Goal: Task Accomplishment & Management: Manage account settings

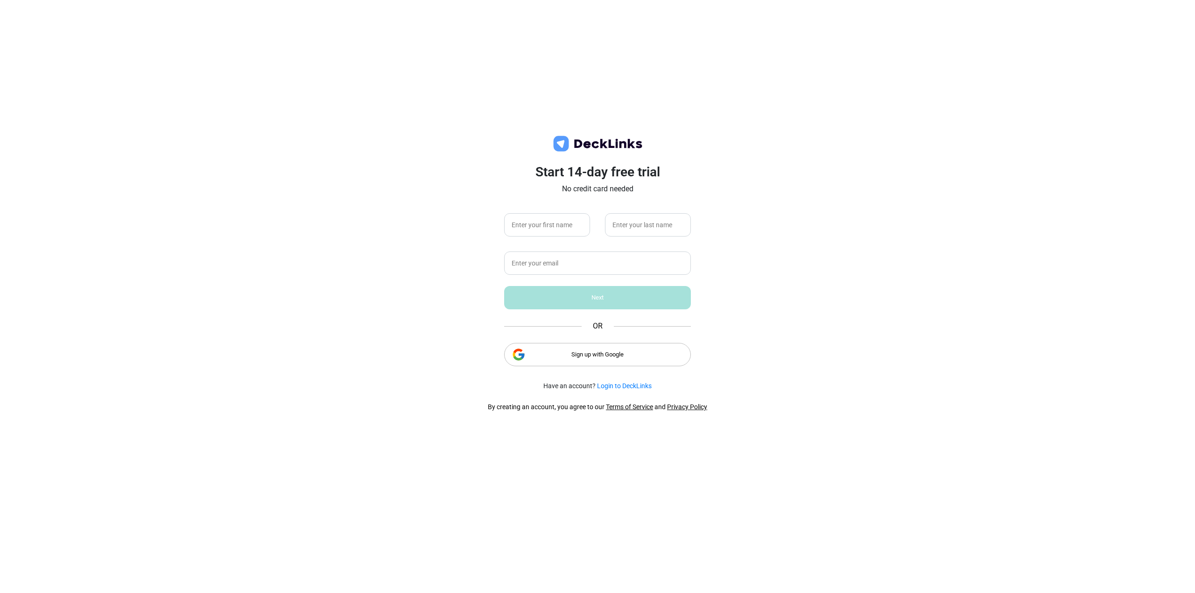
click at [581, 354] on div "Sign up with Google" at bounding box center [597, 354] width 187 height 23
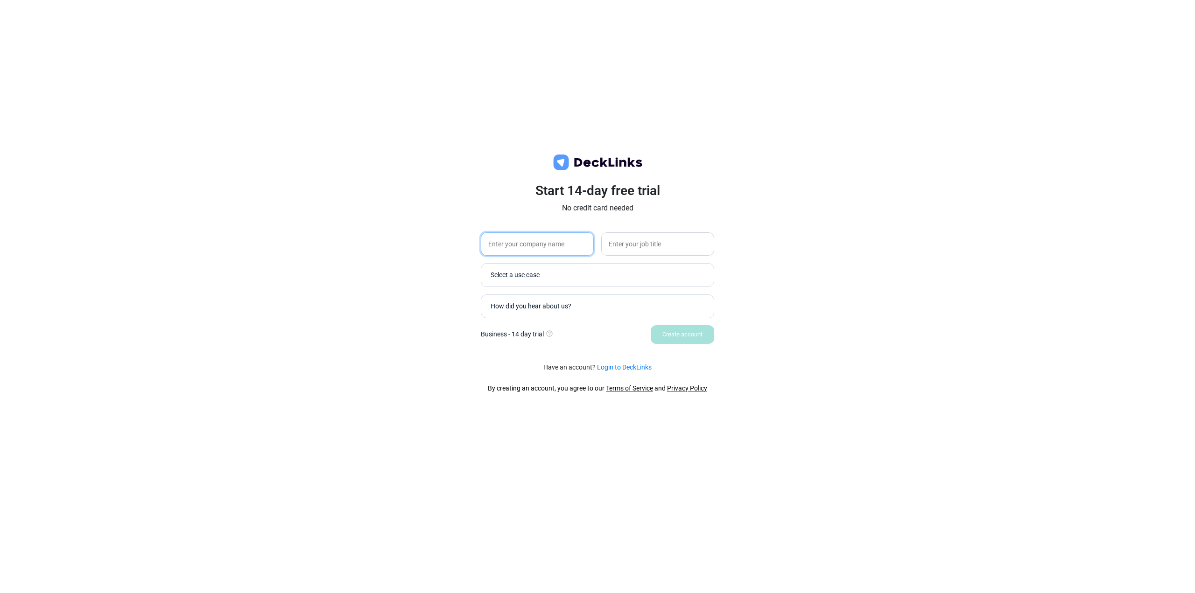
click at [533, 245] on input "text" at bounding box center [537, 243] width 113 height 23
click at [528, 247] on input "Sanctuary World" at bounding box center [537, 243] width 113 height 23
click at [528, 248] on input "Sanctuary World" at bounding box center [537, 243] width 113 height 23
type input "Sanctuary"
click at [522, 278] on div "Select a use case" at bounding box center [600, 275] width 218 height 10
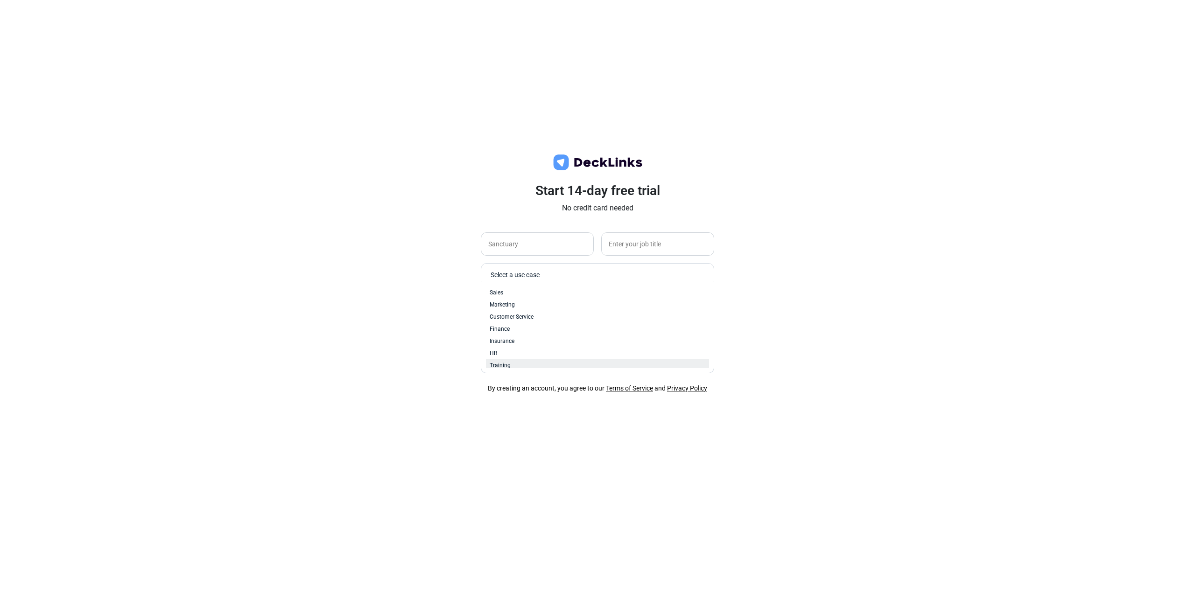
click at [526, 363] on div "Training" at bounding box center [598, 365] width 216 height 8
click at [545, 306] on div "How did you hear about us?" at bounding box center [600, 306] width 218 height 10
click at [966, 372] on div "Start 14-day free trial No credit card needed Sanctuary Training option Search …" at bounding box center [597, 296] width 1195 height 593
click at [532, 303] on div "How did you hear about us?" at bounding box center [600, 306] width 218 height 10
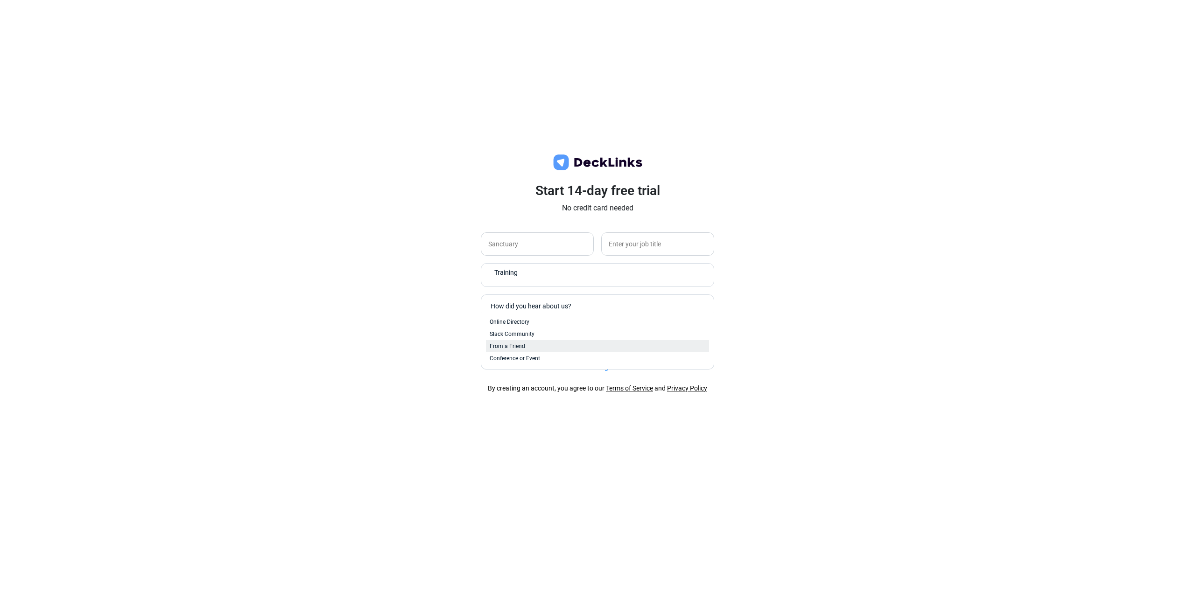
click at [533, 344] on div "From a Friend" at bounding box center [598, 346] width 216 height 8
click at [814, 333] on div "Start 14-day free trial No credit card needed Sanctuary Training From a Friend …" at bounding box center [597, 296] width 1195 height 593
click at [629, 239] on input "text" at bounding box center [657, 243] width 113 height 23
type input "Operations"
click at [764, 294] on div "Start 14-day free trial No credit card needed Sanctuary Operations Training Fro…" at bounding box center [597, 296] width 1195 height 593
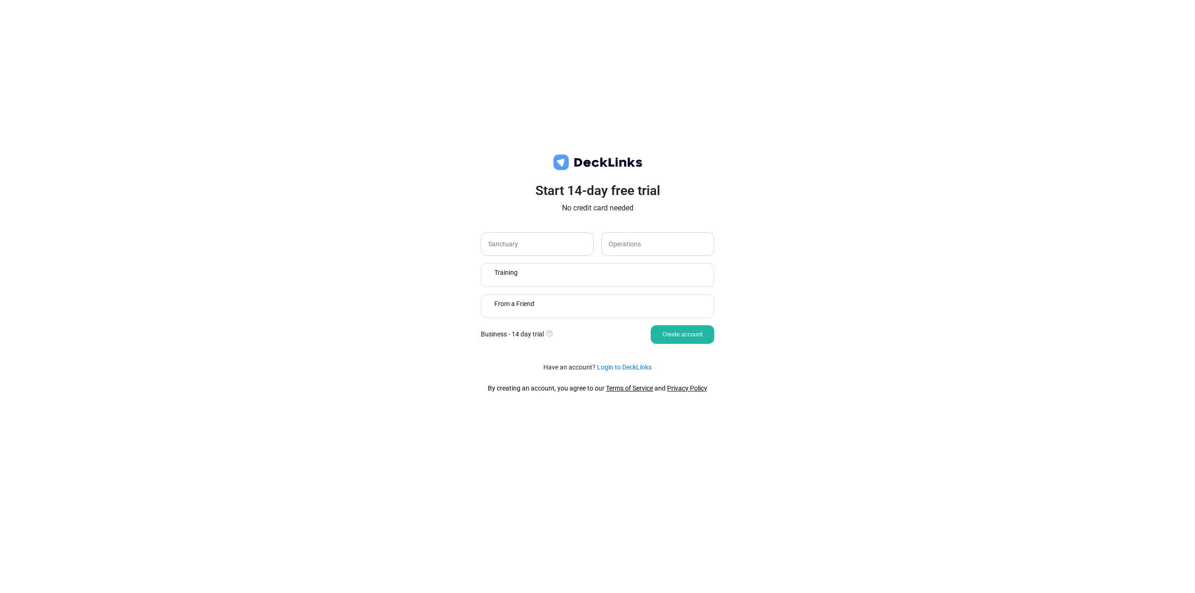
click at [673, 333] on div "Create account" at bounding box center [682, 334] width 63 height 19
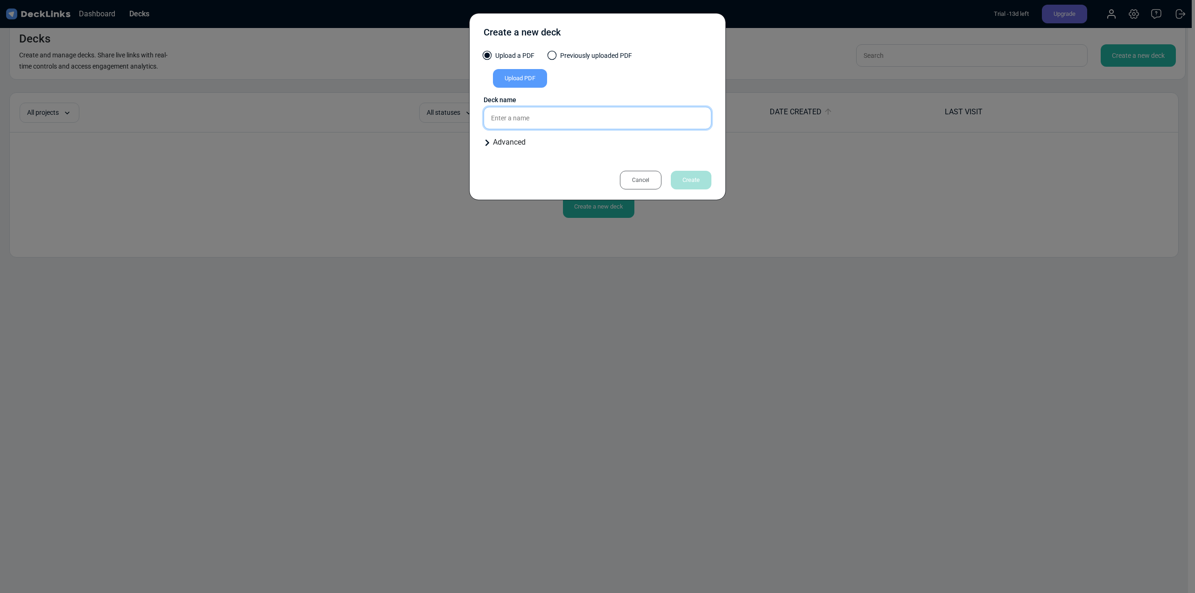
click at [538, 120] on input "text" at bounding box center [598, 118] width 228 height 22
click at [527, 86] on div "Upload PDF" at bounding box center [520, 78] width 54 height 19
click at [0, 0] on input "Upload PDF" at bounding box center [0, 0] width 0 height 0
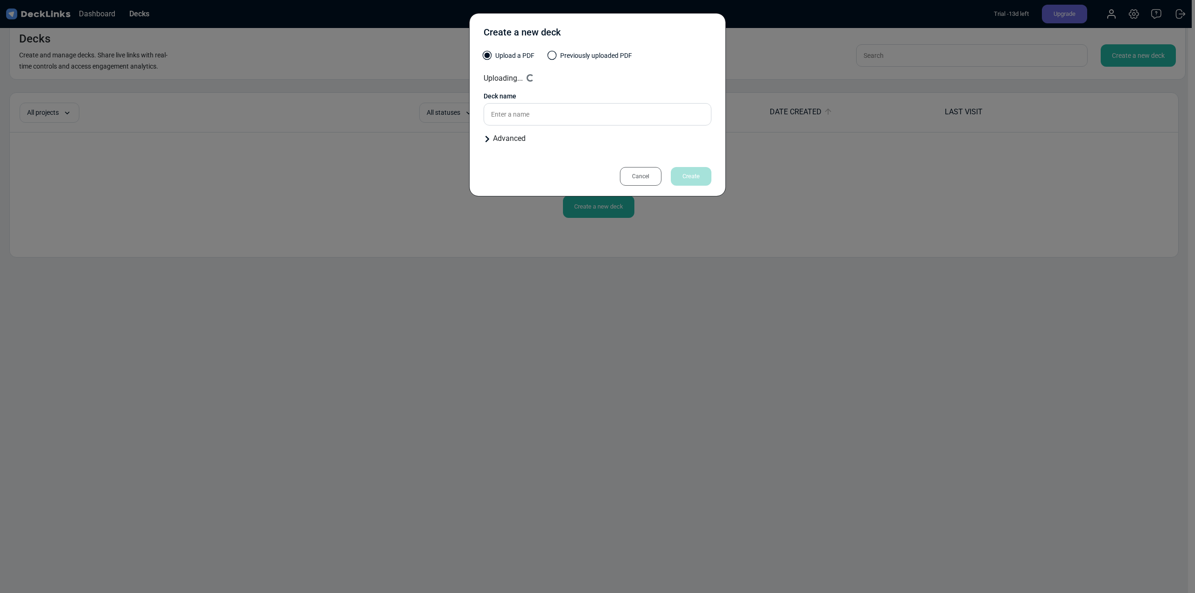
type input "Maximizing your first 60 seconds of a reading"
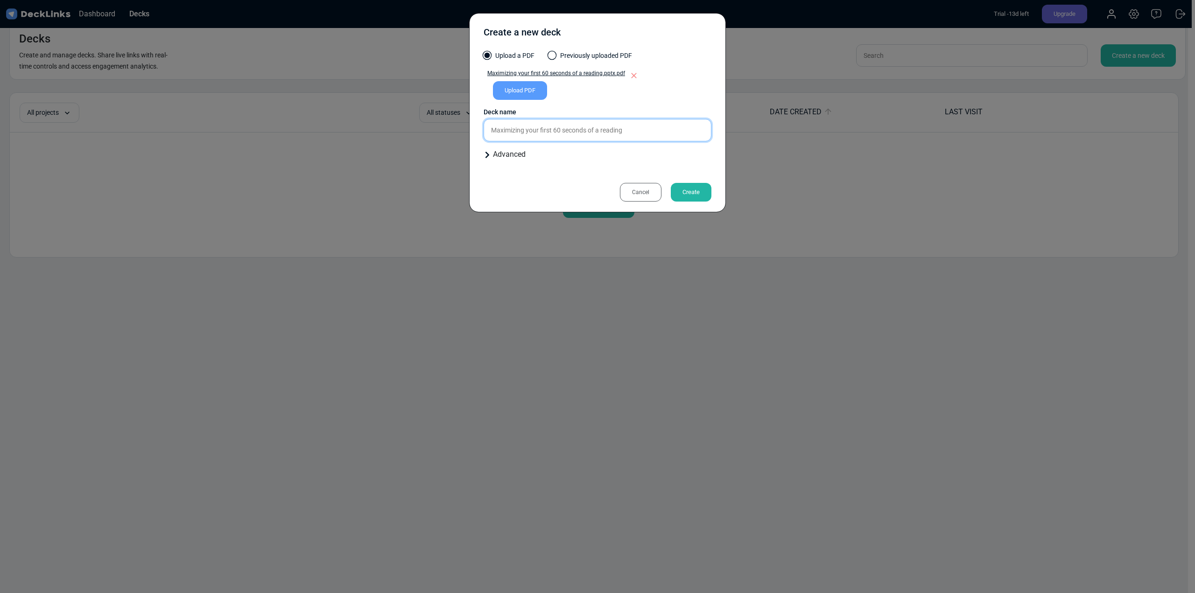
click at [662, 133] on input "Maximizing your first 60 seconds of a reading" at bounding box center [598, 130] width 228 height 22
click at [505, 157] on div "Advanced" at bounding box center [598, 154] width 228 height 11
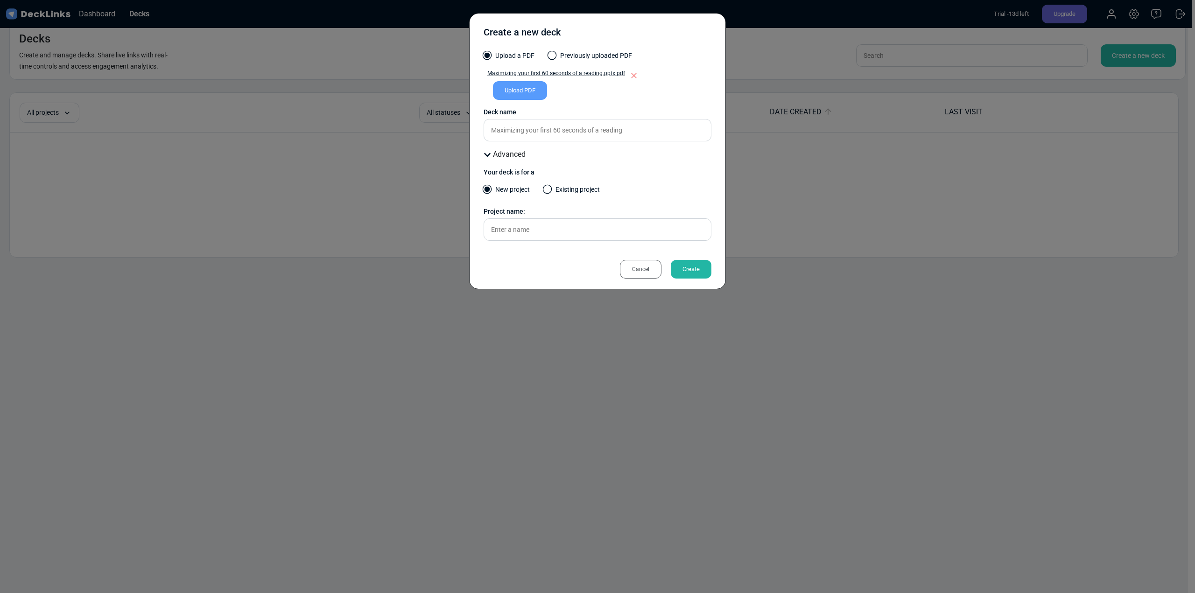
click at [506, 154] on div "Advanced" at bounding box center [598, 154] width 228 height 11
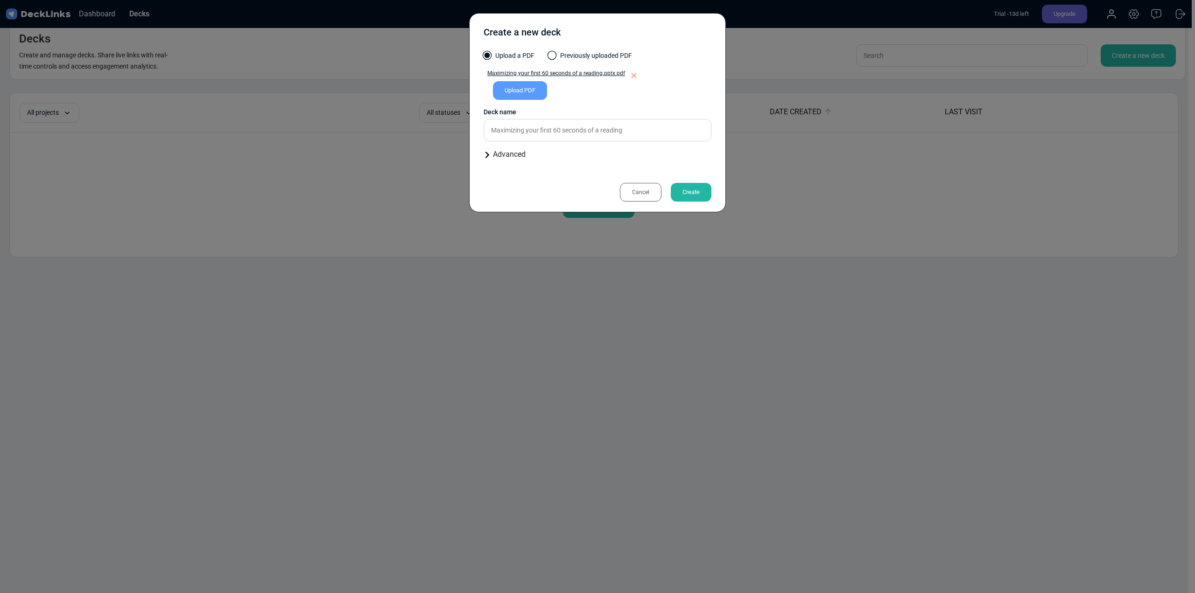
click at [690, 190] on div "Create" at bounding box center [691, 192] width 41 height 19
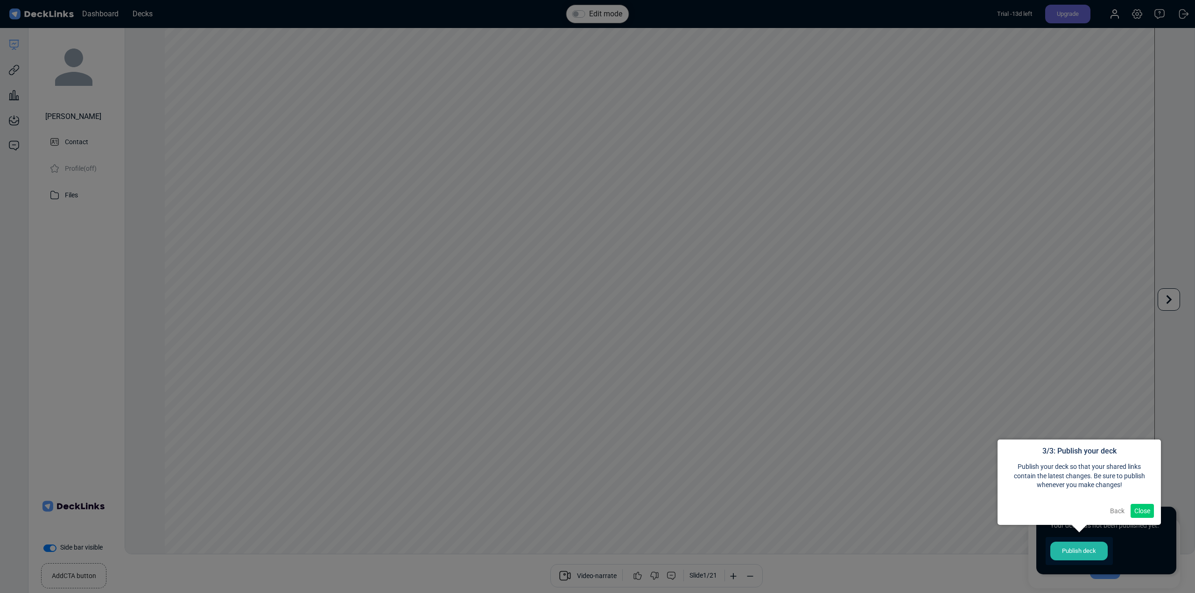
click at [1122, 511] on button "Back" at bounding box center [1117, 511] width 22 height 14
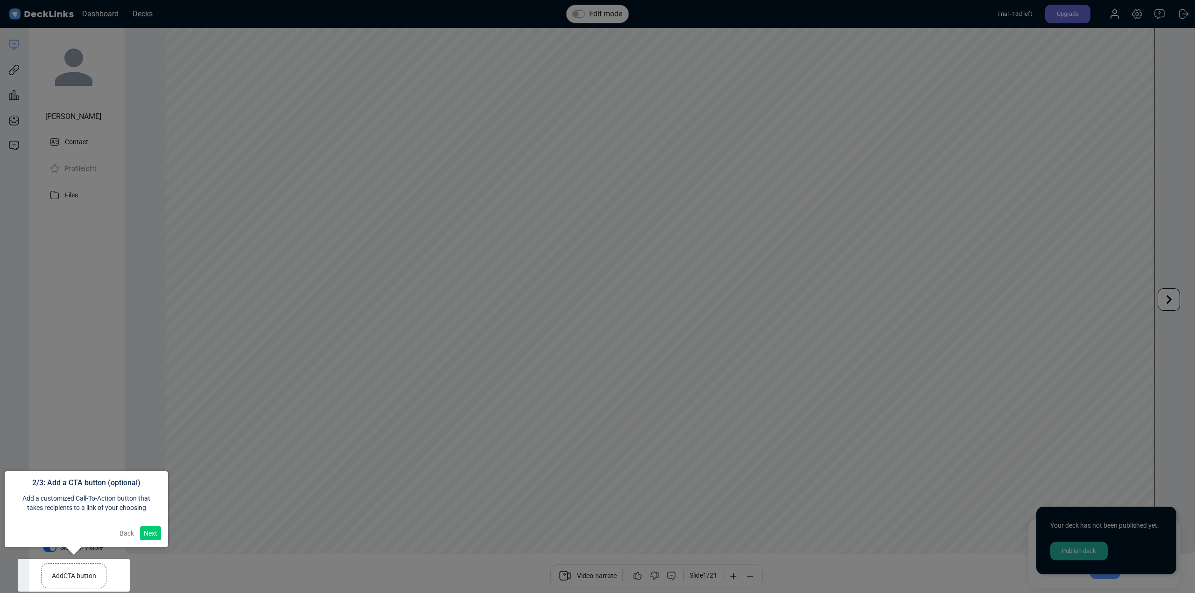
click at [126, 530] on button "Back" at bounding box center [127, 533] width 22 height 14
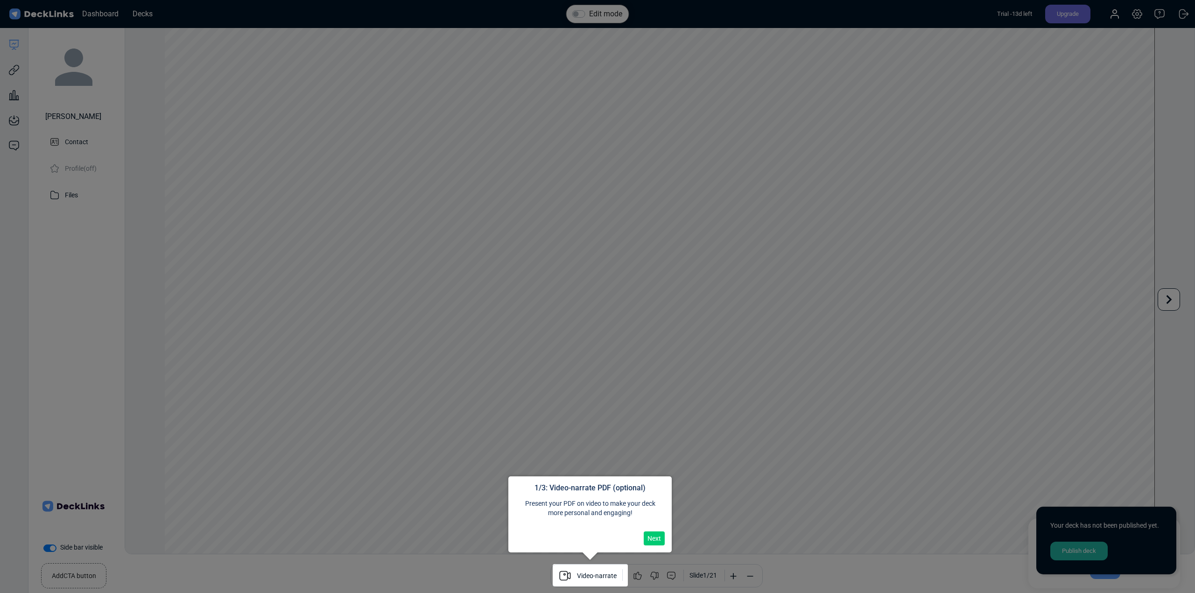
click at [126, 530] on div at bounding box center [597, 300] width 1195 height 601
click at [654, 538] on button "Next" at bounding box center [654, 539] width 21 height 14
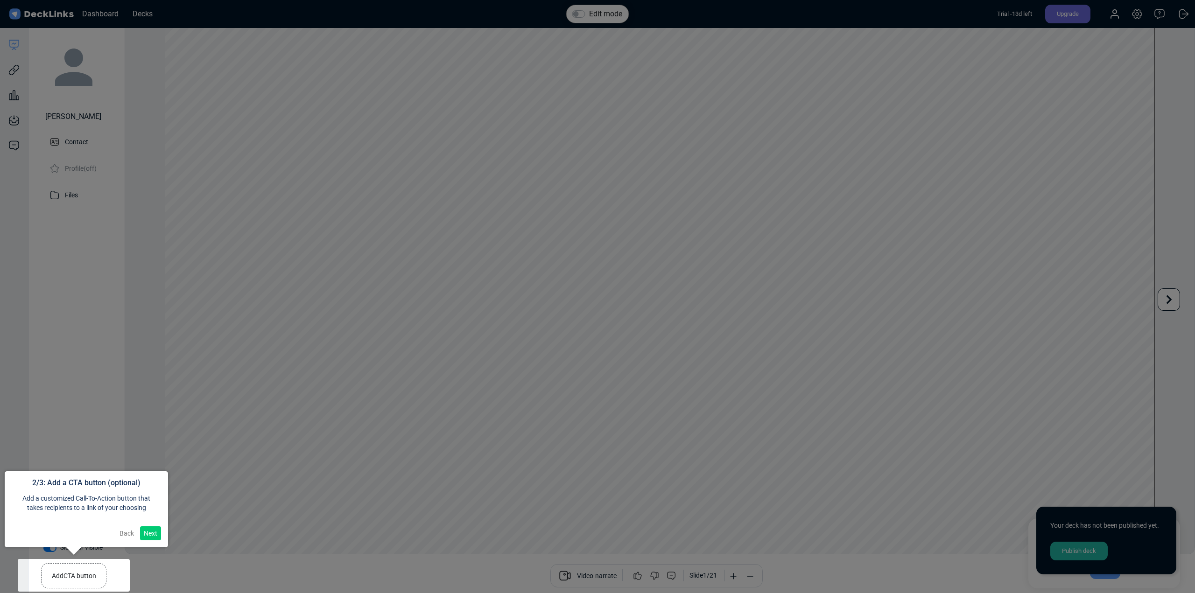
click at [146, 532] on button "Next" at bounding box center [150, 533] width 21 height 14
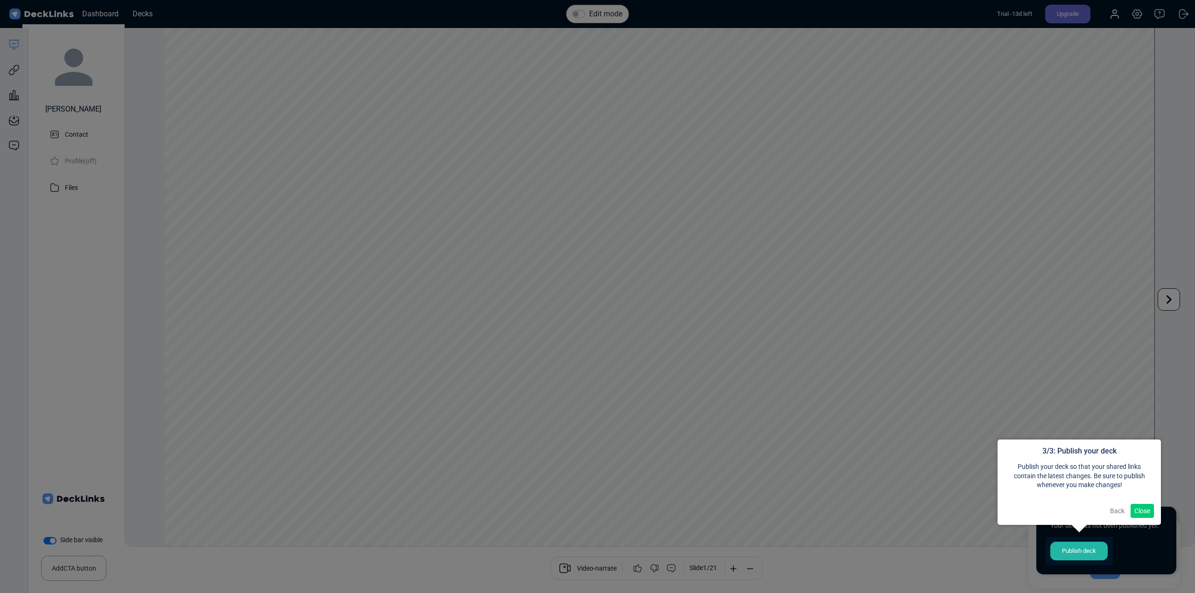
click at [1139, 506] on button "Close" at bounding box center [1141, 511] width 23 height 14
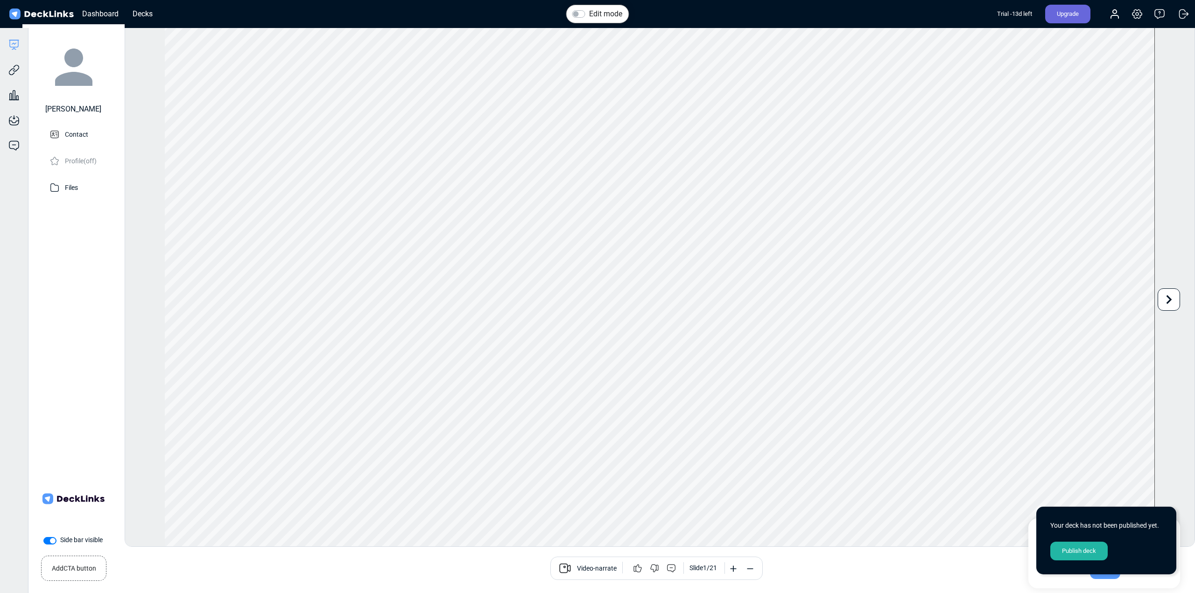
scroll to position [26, 0]
click at [753, 571] on icon at bounding box center [749, 568] width 9 height 9
click at [759, 571] on div "Video-narrate Slide 1 / 21" at bounding box center [656, 568] width 212 height 23
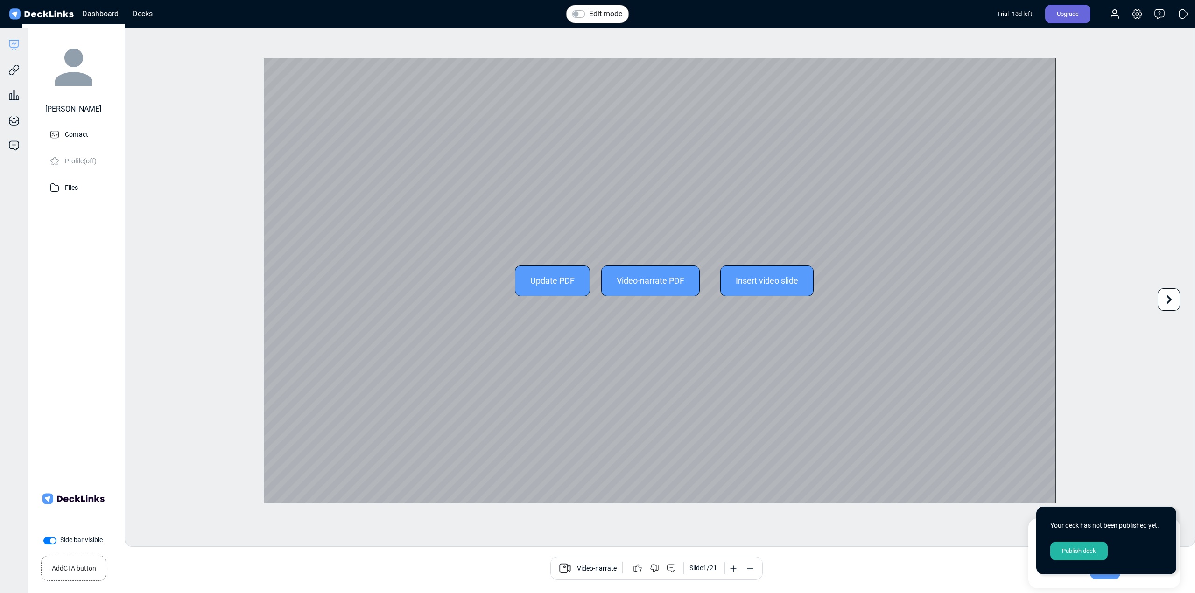
click at [1171, 297] on icon at bounding box center [1169, 300] width 18 height 18
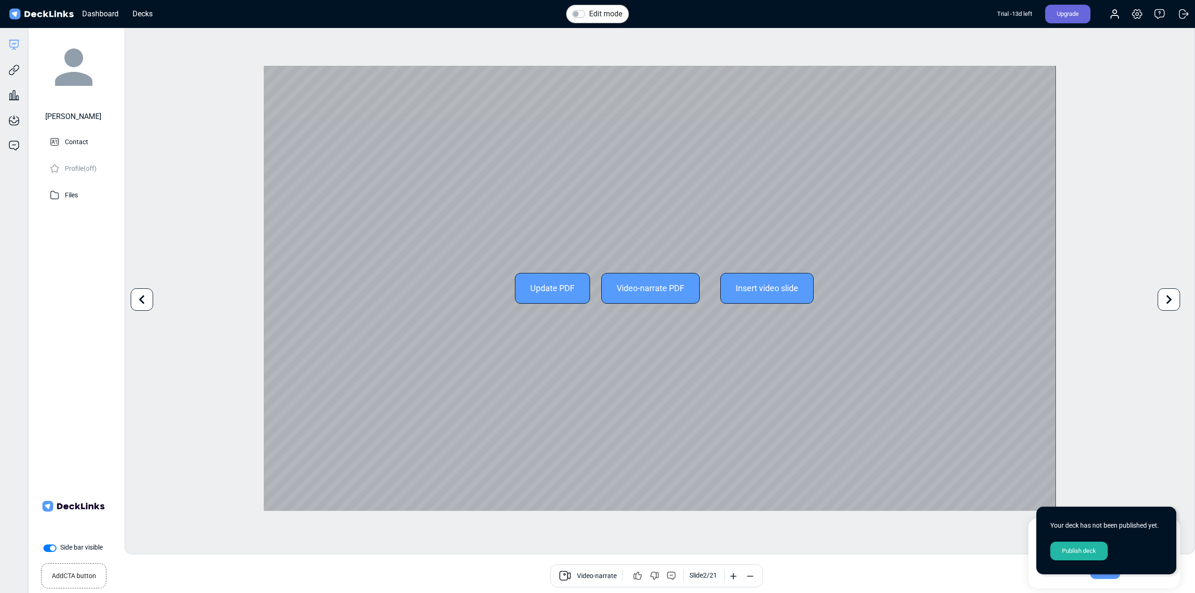
click at [1167, 298] on icon at bounding box center [1169, 300] width 18 height 18
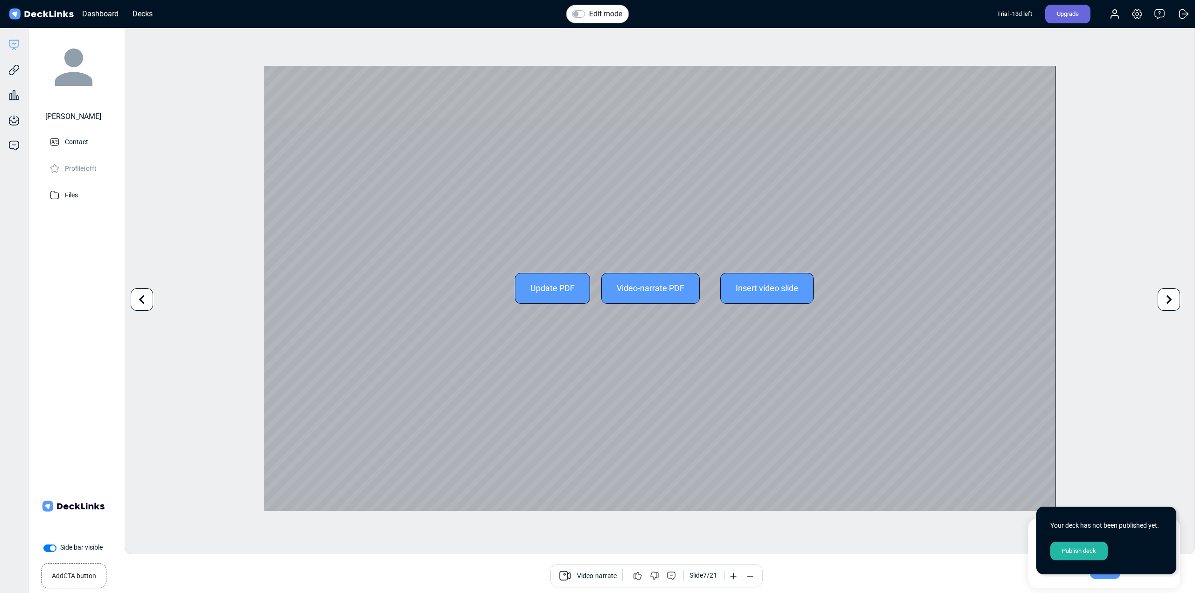
click at [1167, 298] on icon at bounding box center [1169, 300] width 18 height 18
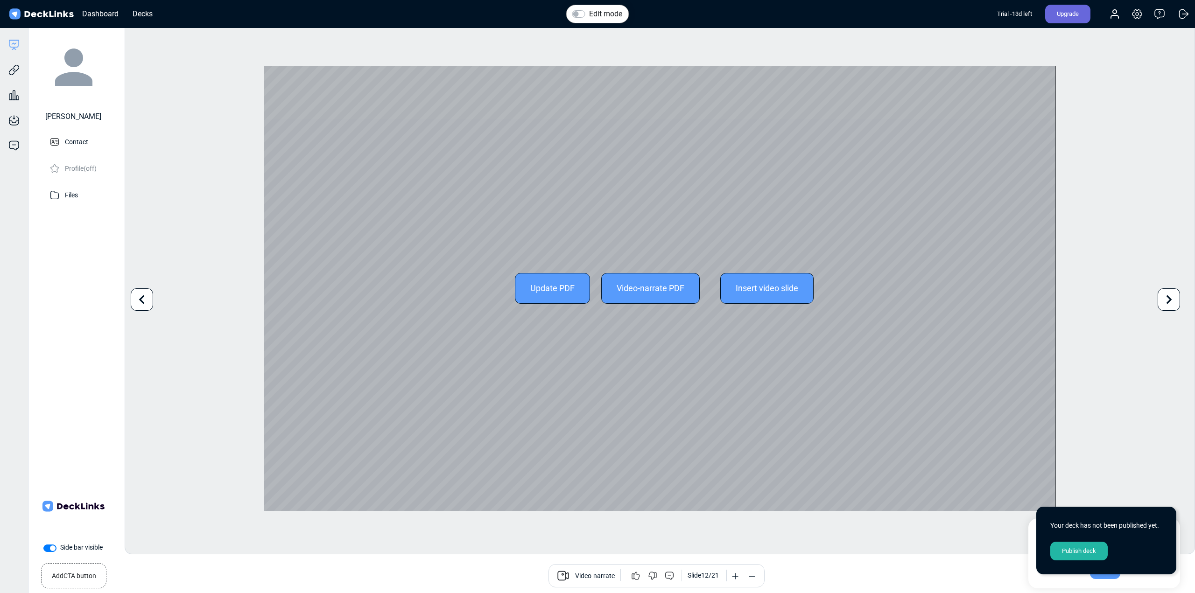
click at [1167, 298] on icon at bounding box center [1169, 300] width 18 height 18
click at [1168, 302] on icon at bounding box center [1169, 299] width 6 height 9
click at [1168, 302] on div "Edit mode Change photo Updating this image will immediately apply to all of you…" at bounding box center [660, 288] width 1070 height 532
click at [1168, 302] on icon at bounding box center [1169, 299] width 6 height 9
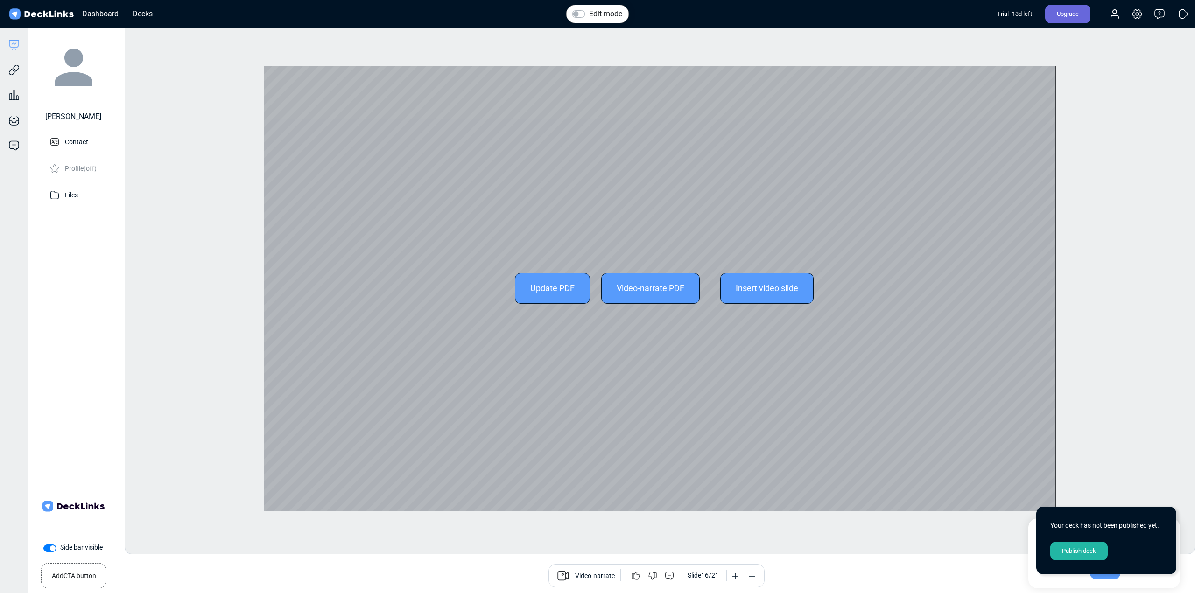
click at [1168, 302] on div "Edit mode Change photo Updating this image will immediately apply to all of you…" at bounding box center [660, 288] width 1070 height 532
click at [1168, 302] on icon at bounding box center [1169, 299] width 6 height 9
click at [1168, 302] on div "Edit mode Change photo Updating this image will immediately apply to all of you…" at bounding box center [660, 288] width 1070 height 532
click at [1168, 302] on icon at bounding box center [1169, 299] width 6 height 9
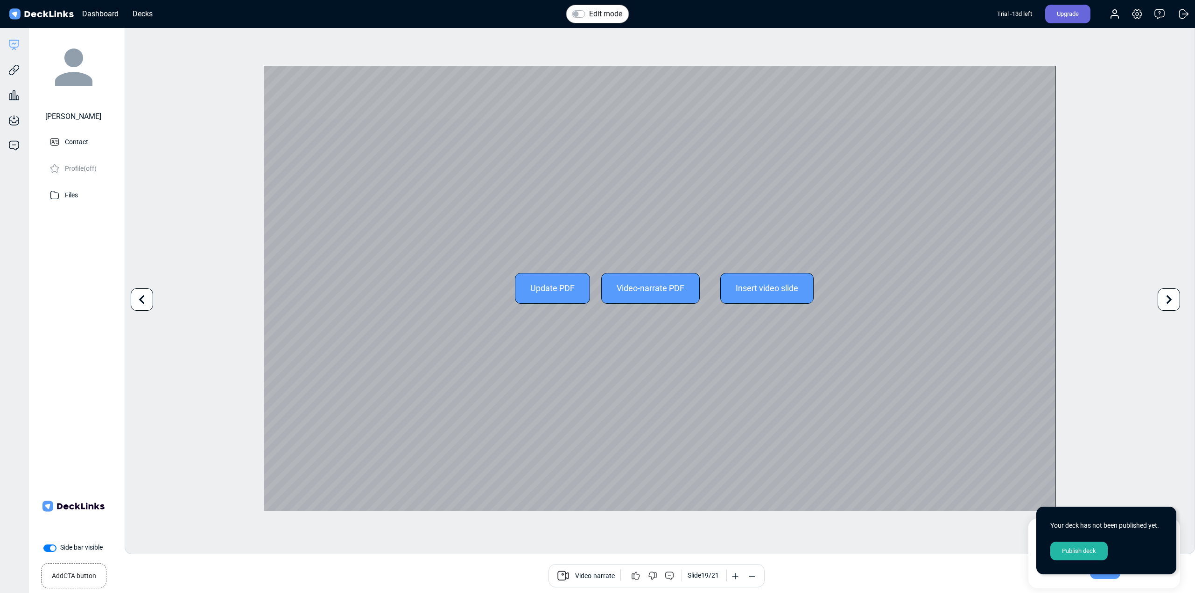
click at [1168, 302] on icon at bounding box center [1169, 299] width 6 height 9
click at [1170, 301] on icon at bounding box center [1169, 299] width 6 height 9
click at [1170, 301] on div "Edit mode Change photo Updating this image will immediately apply to all of you…" at bounding box center [660, 288] width 1070 height 532
click at [147, 302] on icon at bounding box center [142, 300] width 18 height 18
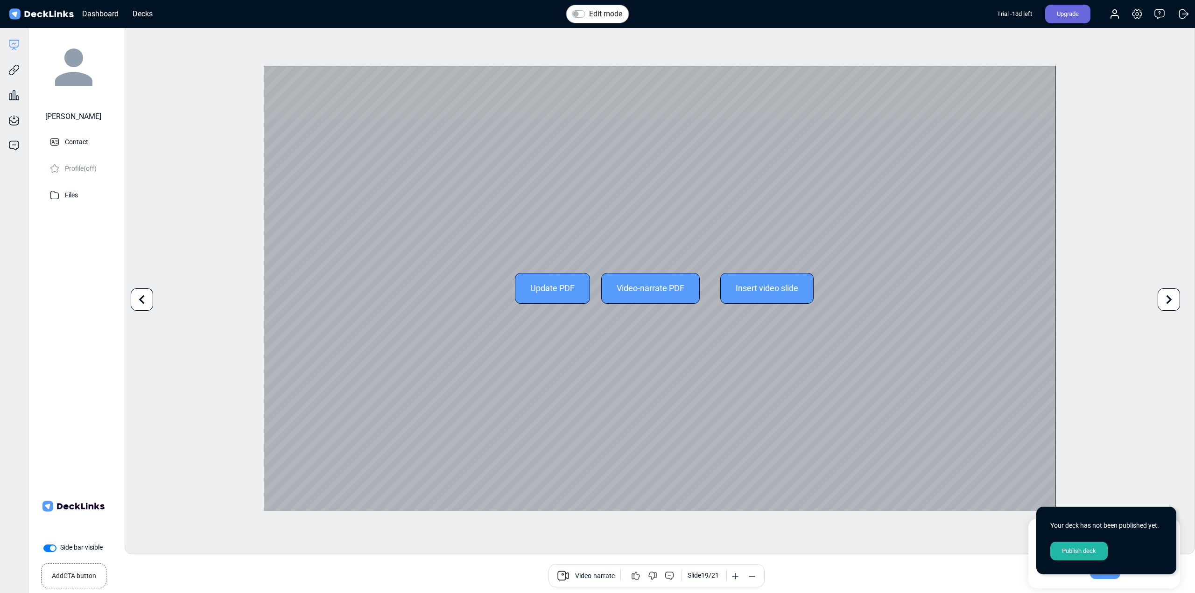
click at [147, 302] on icon at bounding box center [142, 300] width 18 height 18
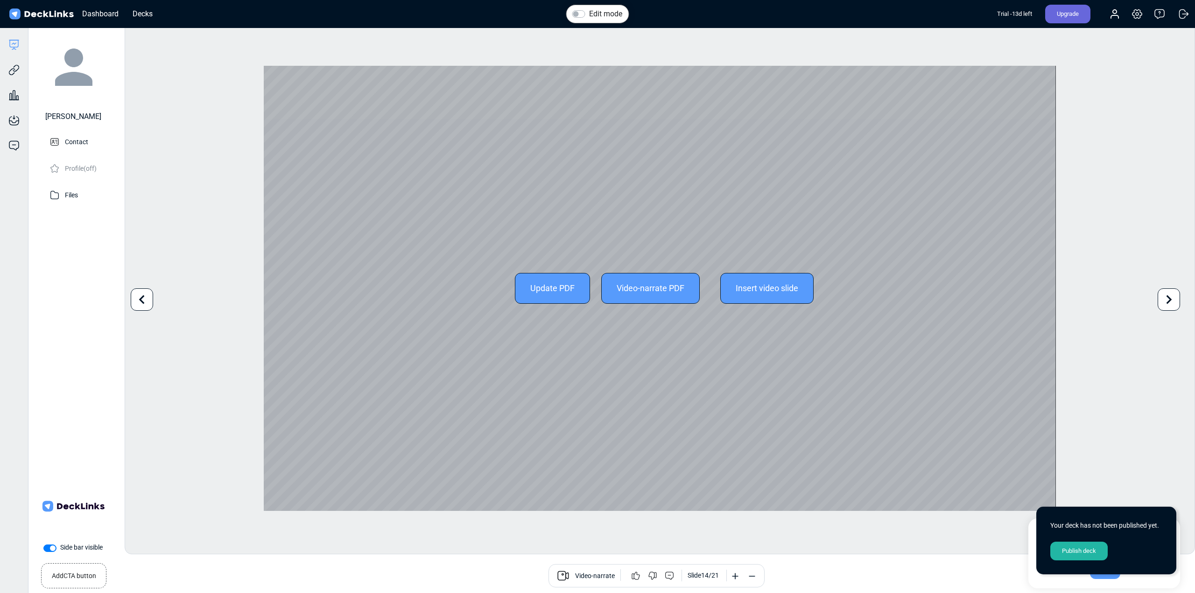
click at [147, 302] on icon at bounding box center [142, 300] width 18 height 18
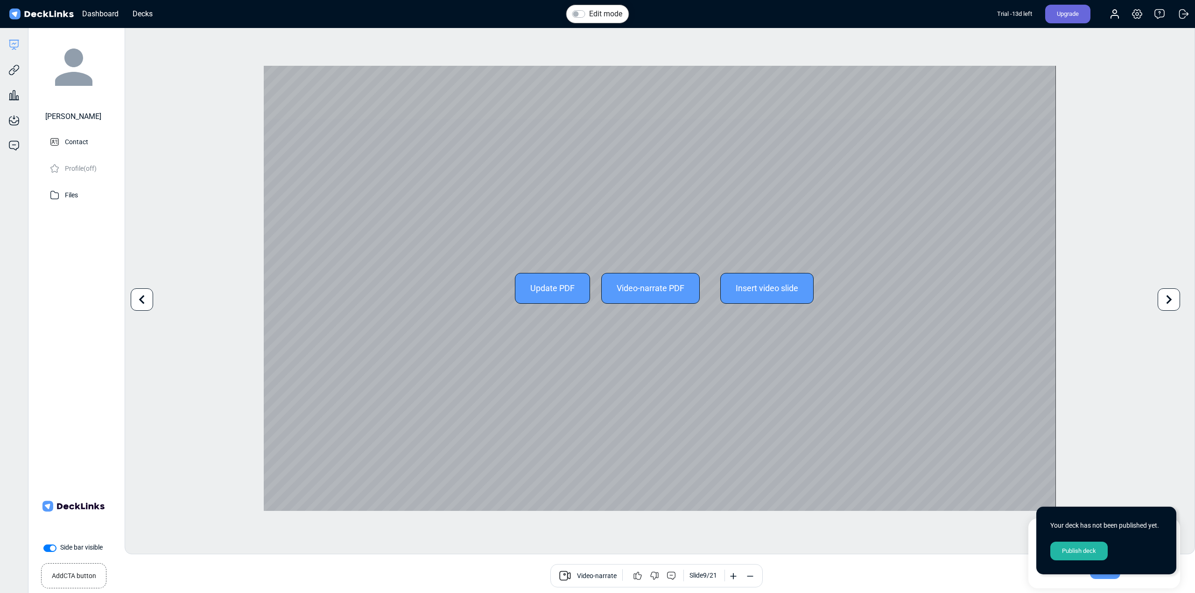
click at [147, 302] on icon at bounding box center [142, 300] width 18 height 18
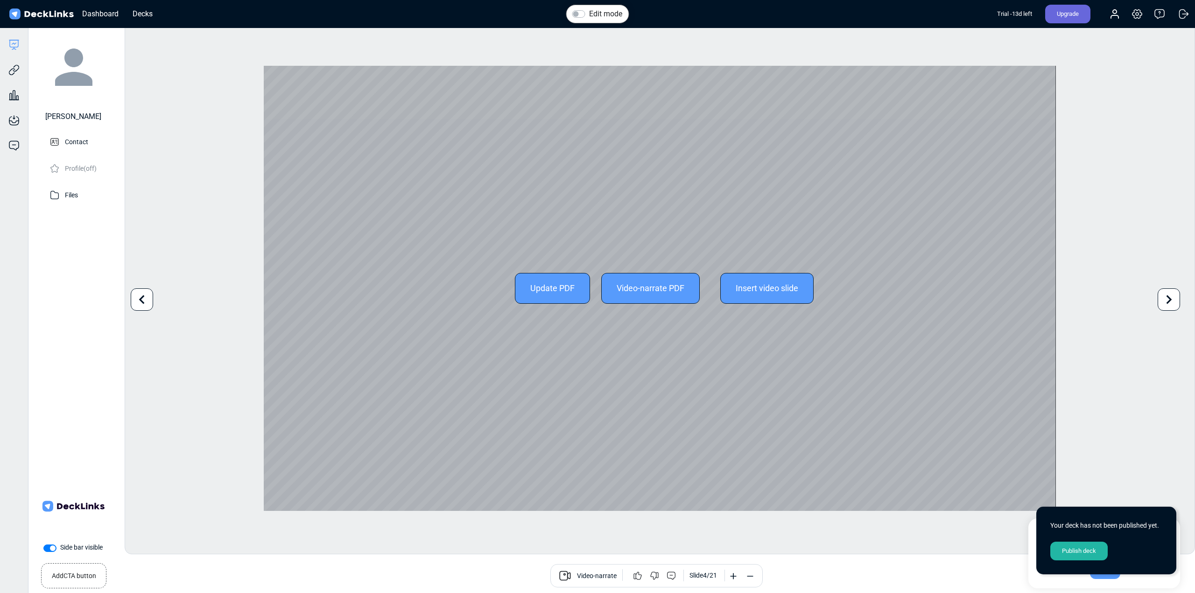
click at [147, 302] on icon at bounding box center [142, 300] width 18 height 18
click at [147, 302] on div "Edit mode Change photo Updating this image will immediately apply to all of you…" at bounding box center [660, 288] width 1070 height 532
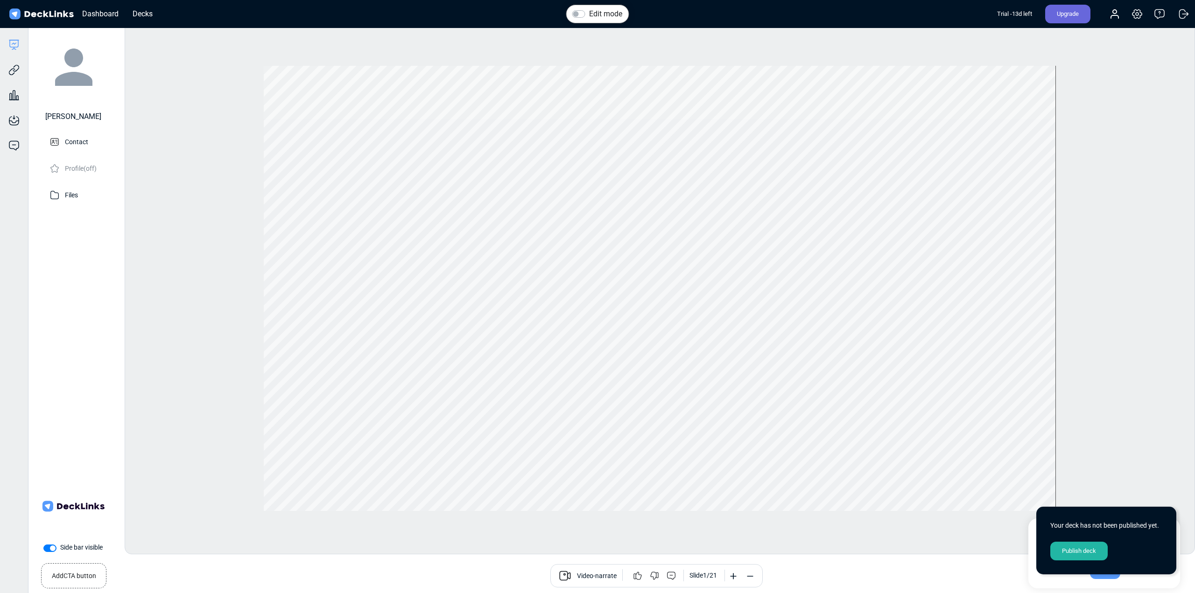
click at [1082, 551] on div "Publish deck" at bounding box center [1078, 551] width 57 height 19
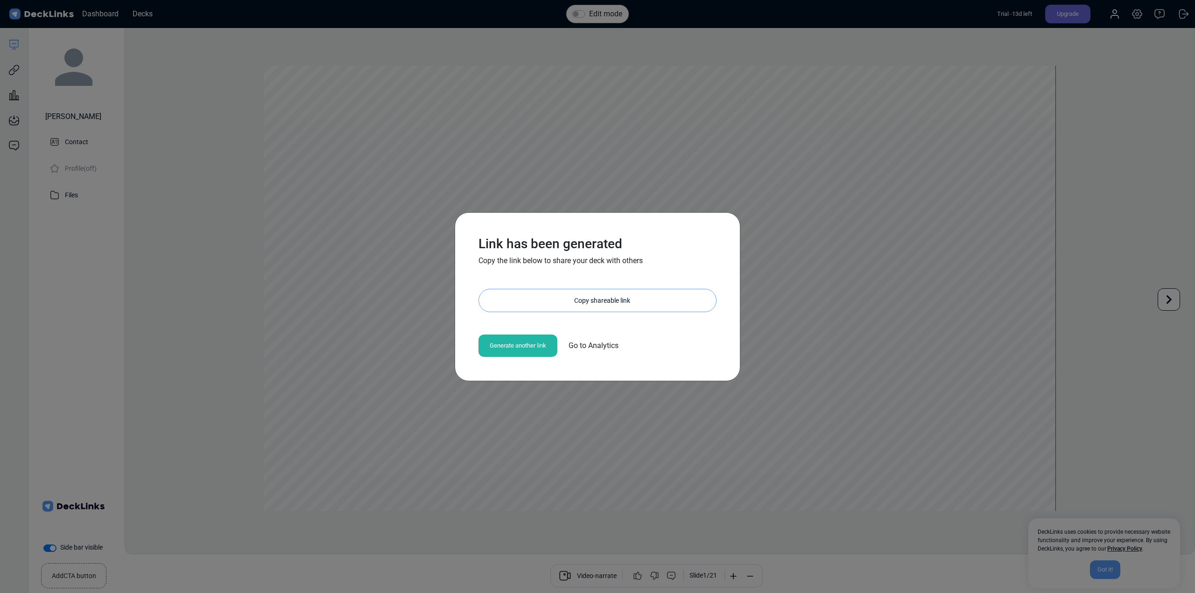
click at [585, 301] on div "Copy shareable link" at bounding box center [602, 300] width 228 height 22
click at [587, 346] on span "Go to Analytics" at bounding box center [593, 345] width 50 height 11
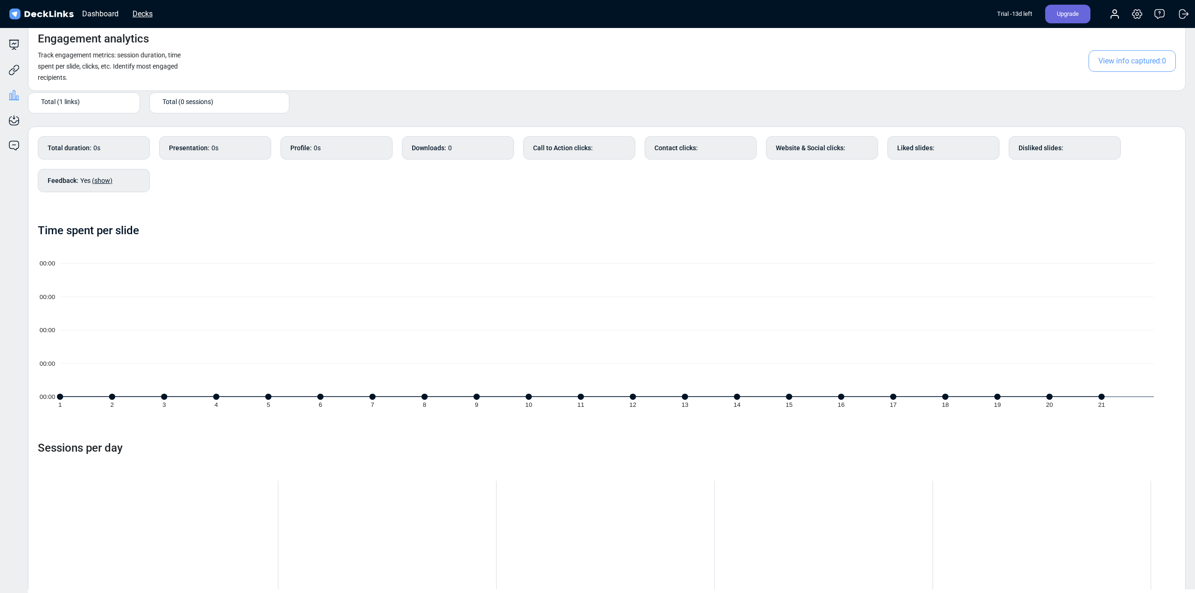
click at [138, 12] on div "Decks" at bounding box center [142, 14] width 29 height 12
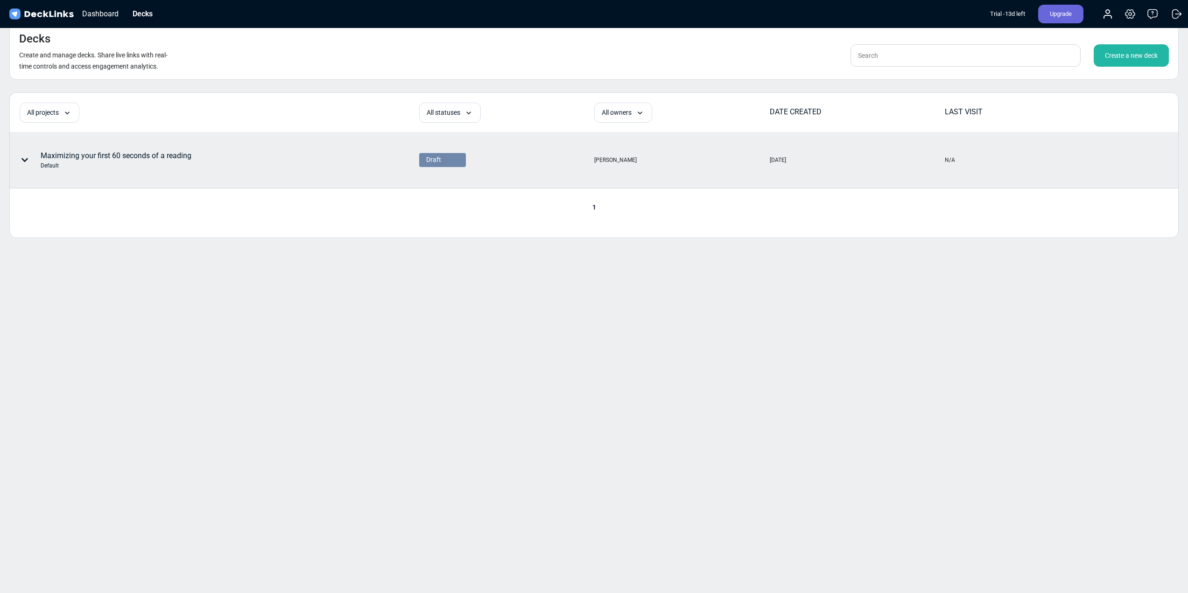
click at [447, 159] on div "Draft" at bounding box center [442, 160] width 33 height 10
click at [283, 146] on div "Maximizing your first 60 seconds of a reading Default" at bounding box center [214, 160] width 408 height 55
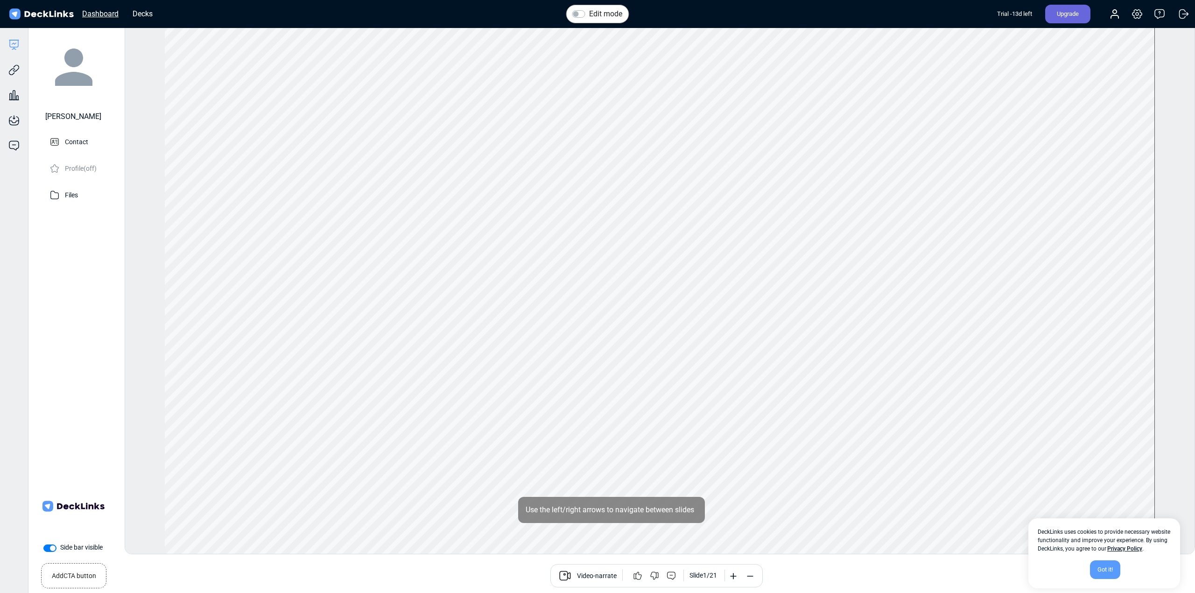
click at [98, 13] on div "Dashboard" at bounding box center [100, 14] width 46 height 12
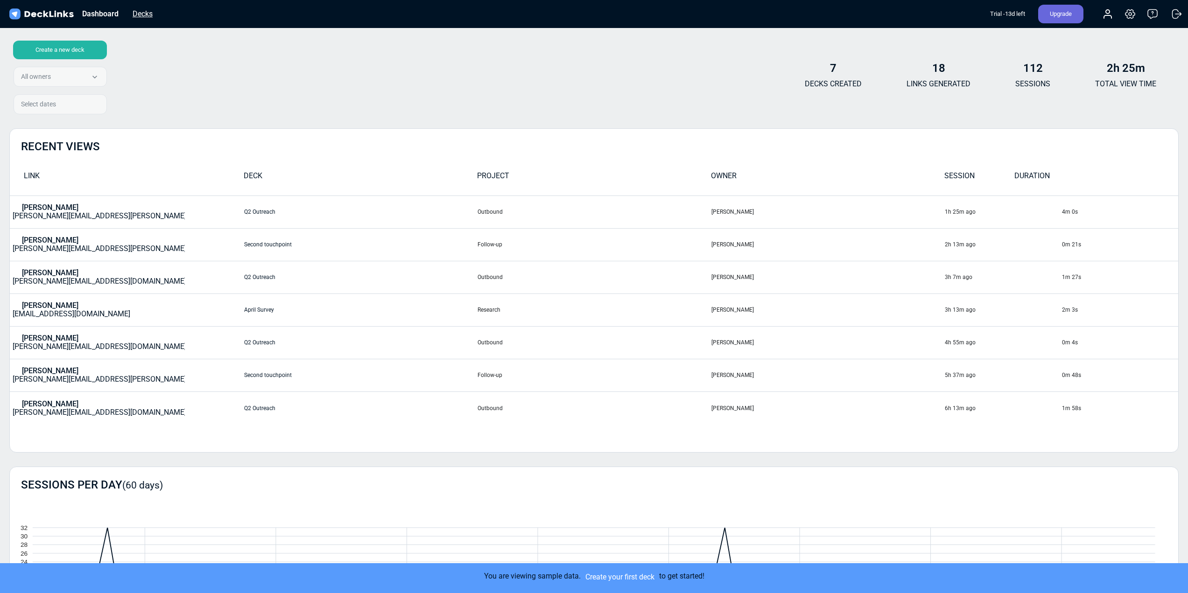
click at [140, 12] on div "Decks" at bounding box center [142, 14] width 29 height 12
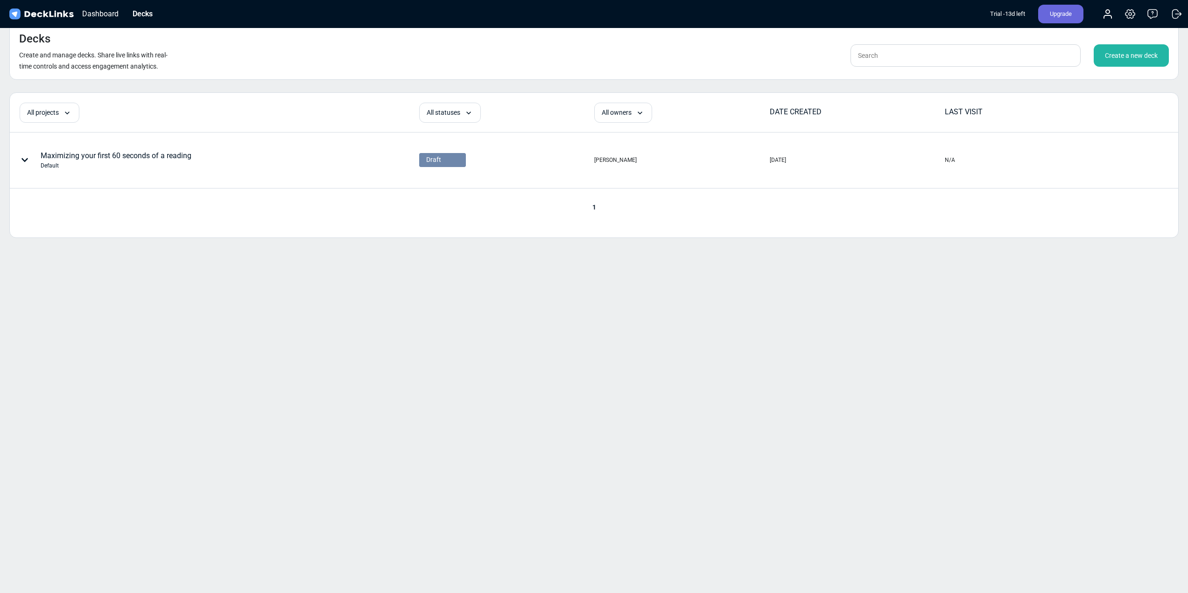
click at [369, 551] on div "Decks Create and manage decks. Share live links with real-time controls and acc…" at bounding box center [594, 296] width 1188 height 593
click at [623, 117] on div "All owners" at bounding box center [625, 114] width 43 height 10
click at [519, 382] on div "Decks Create and manage decks. Share live links with real-time controls and acc…" at bounding box center [594, 296] width 1188 height 593
click at [140, 15] on div "Decks" at bounding box center [142, 14] width 29 height 12
click at [101, 14] on div "Dashboard" at bounding box center [100, 14] width 46 height 12
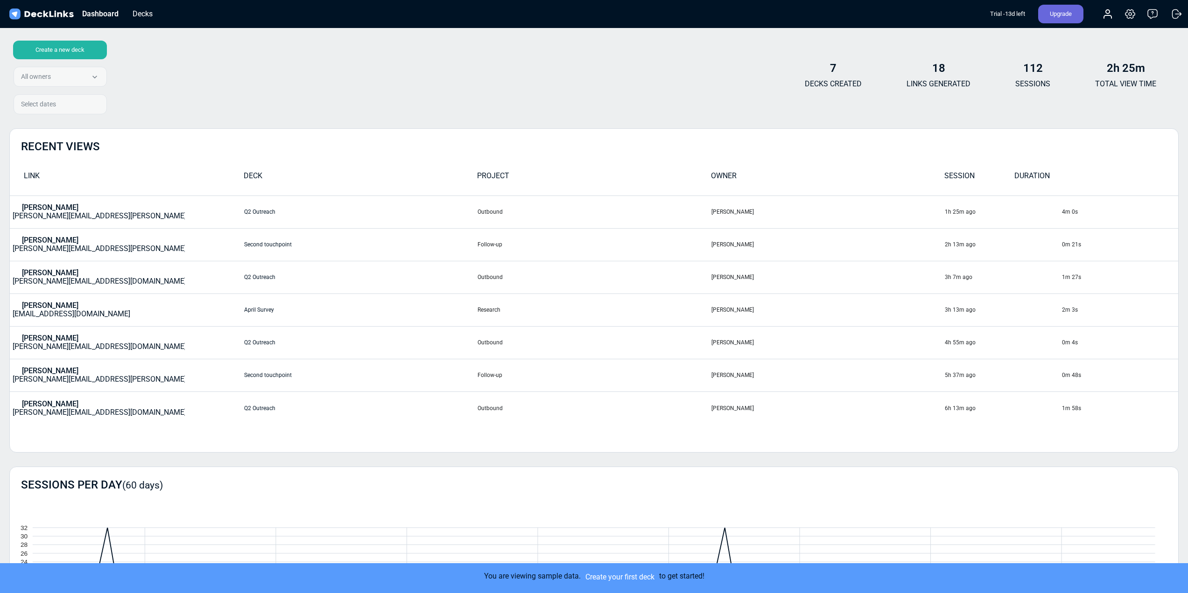
click at [835, 71] on b "7" at bounding box center [833, 68] width 7 height 13
click at [835, 76] on div "7 DECKS CREATED" at bounding box center [833, 80] width 57 height 36
click at [835, 79] on p "DECKS CREATED" at bounding box center [833, 83] width 57 height 11
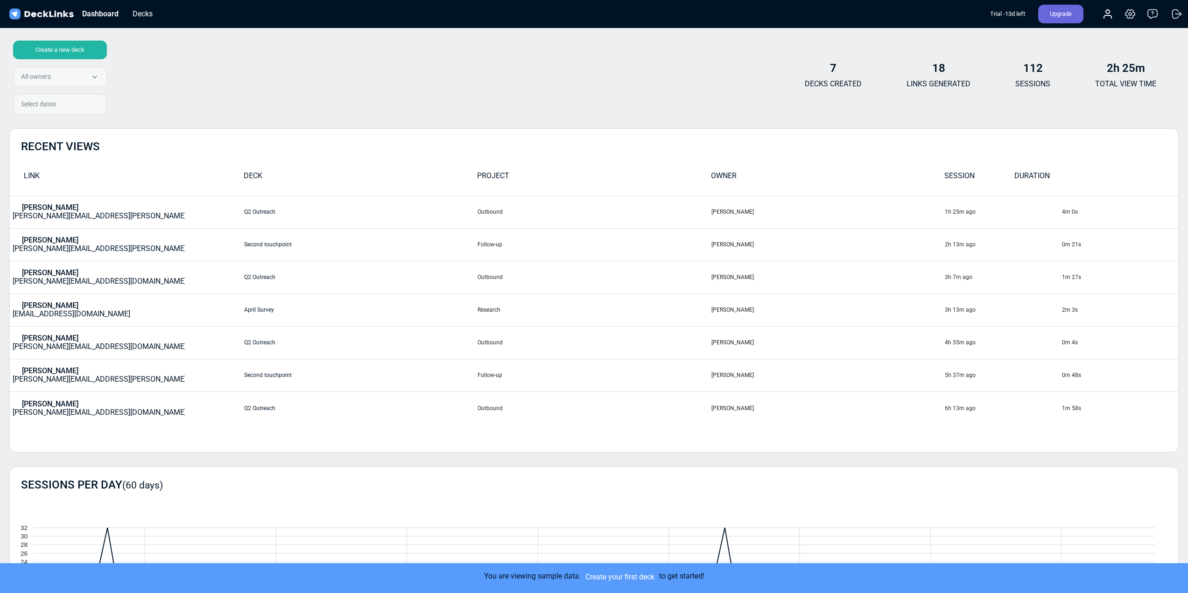
click at [886, 82] on div "7 DECKS CREATED 18 LINKS GENERATED 112 SESSIONS 2h 25m TOTAL VIEW TIME" at bounding box center [980, 80] width 396 height 36
click at [147, 12] on div "Decks" at bounding box center [142, 14] width 29 height 12
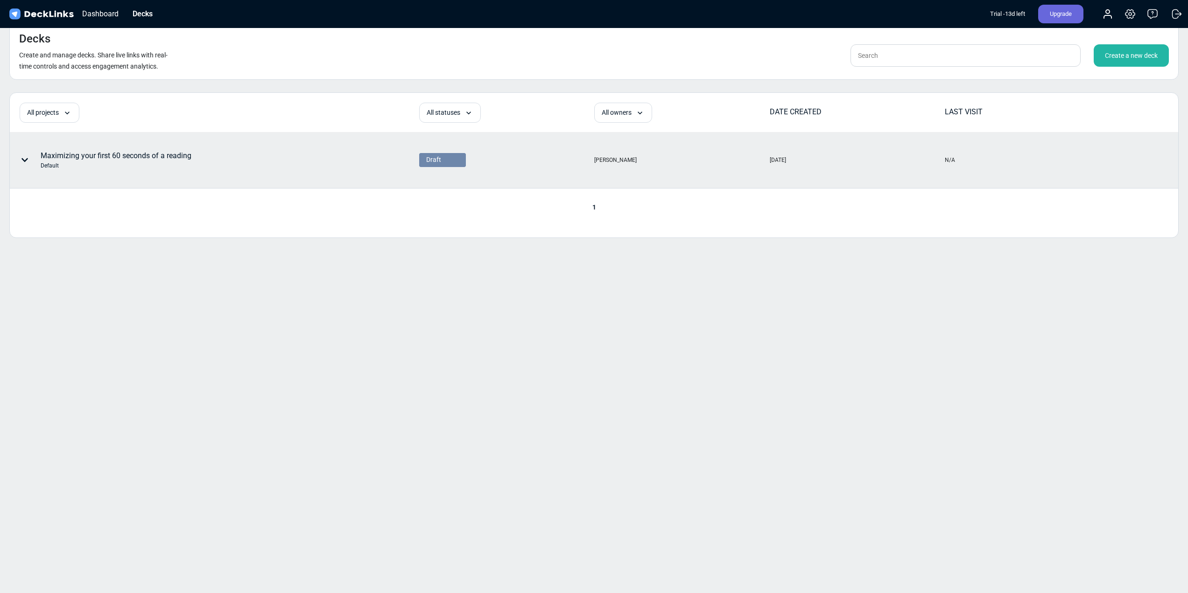
click at [73, 154] on div "Maximizing your first 60 seconds of a reading Default" at bounding box center [116, 160] width 151 height 20
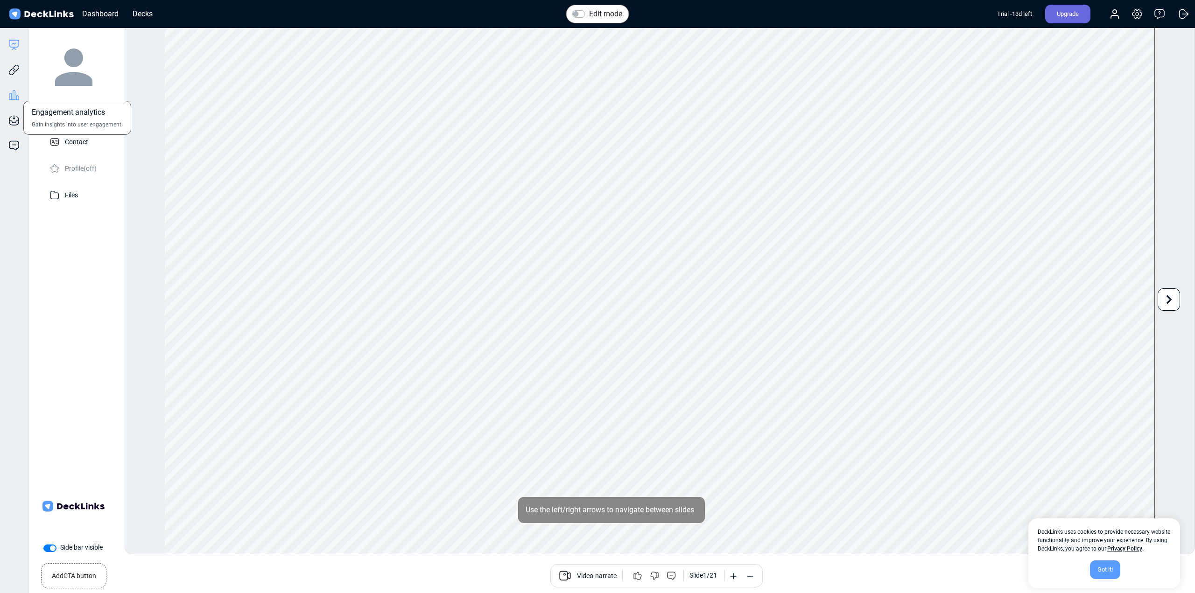
click at [11, 97] on icon at bounding box center [13, 95] width 11 height 11
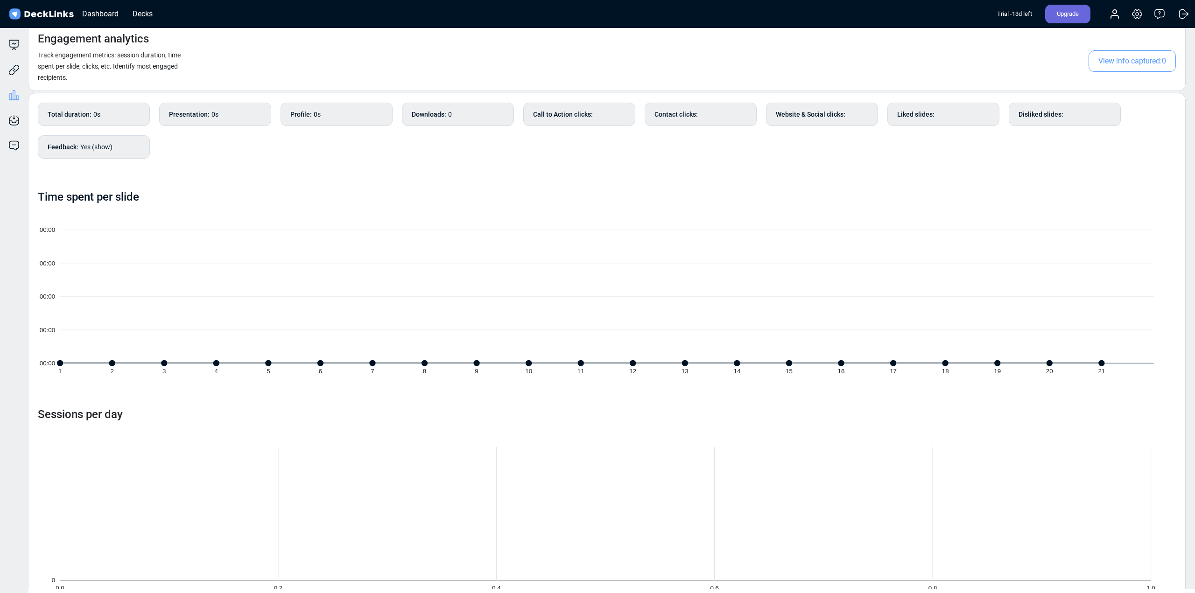
scroll to position [66, 0]
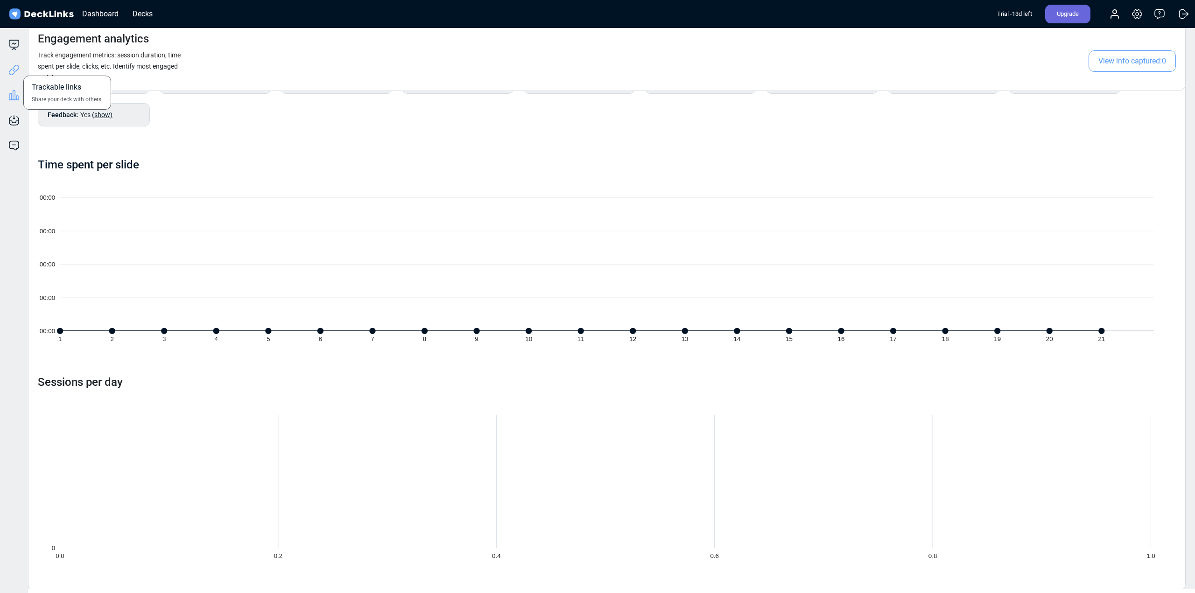
click at [11, 67] on icon at bounding box center [13, 69] width 11 height 11
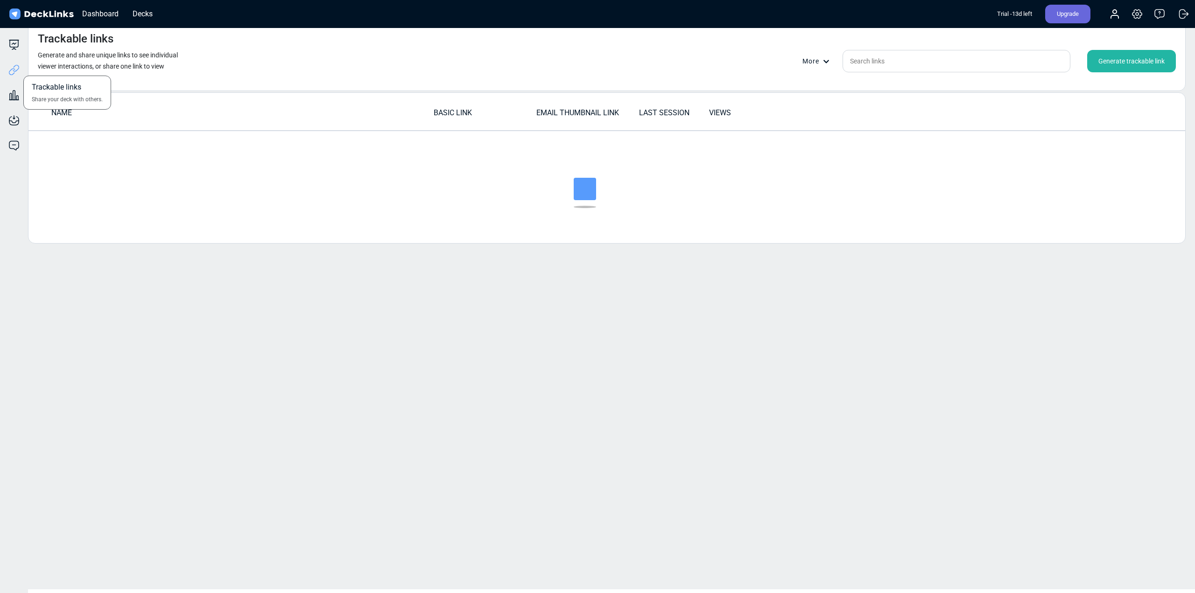
scroll to position [0, 0]
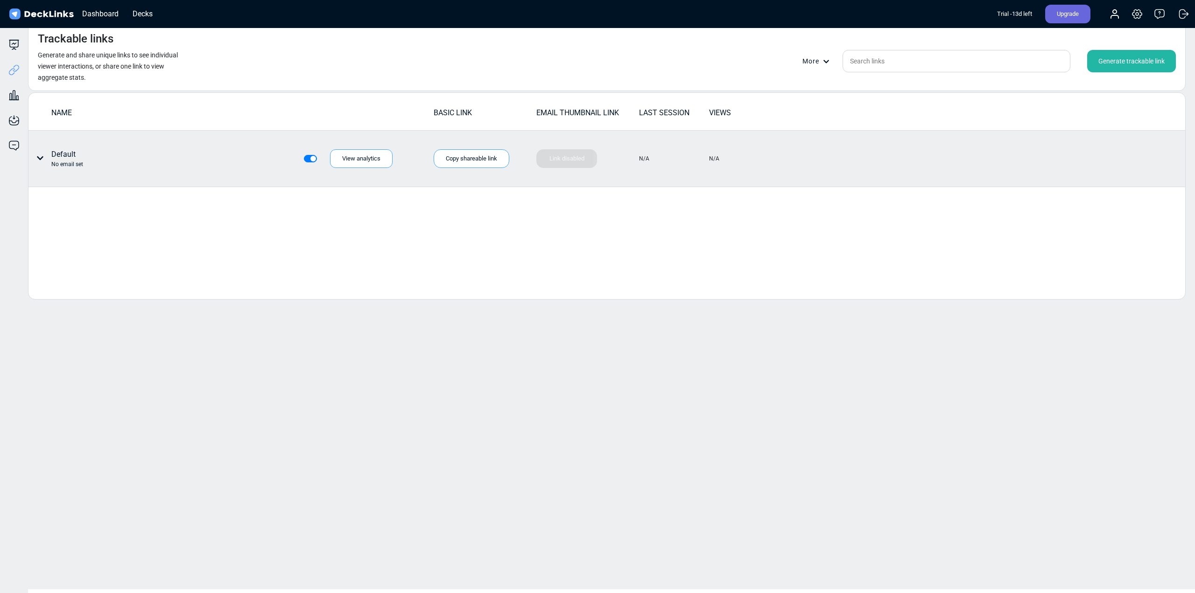
click at [56, 155] on div "Default No email set" at bounding box center [67, 159] width 32 height 20
click at [55, 163] on div "No email set" at bounding box center [67, 164] width 32 height 8
click at [42, 159] on icon at bounding box center [39, 157] width 7 height 7
click at [81, 179] on div "Edit link name" at bounding box center [75, 178] width 84 height 19
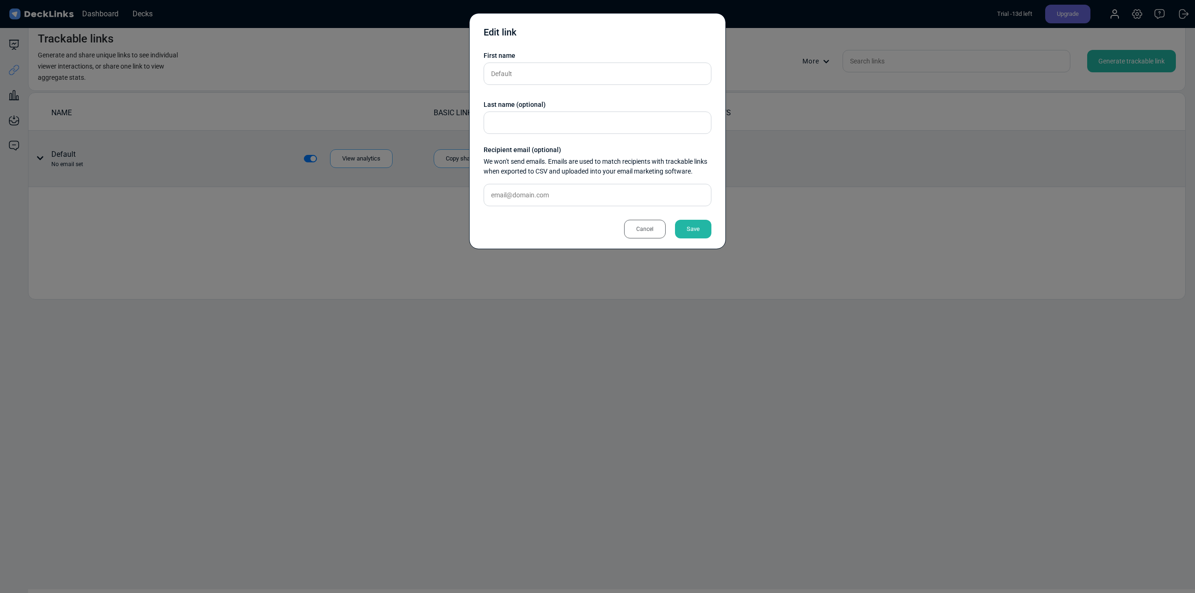
click at [628, 233] on div "Cancel" at bounding box center [645, 229] width 42 height 19
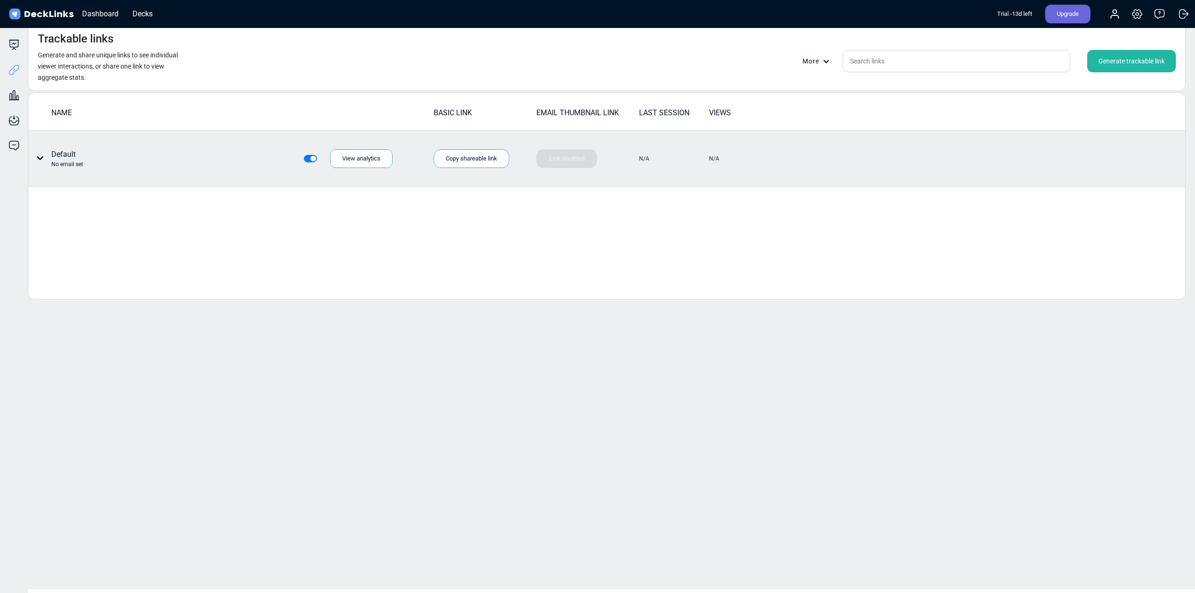
click at [1101, 52] on div "Generate trackable link" at bounding box center [1131, 61] width 89 height 22
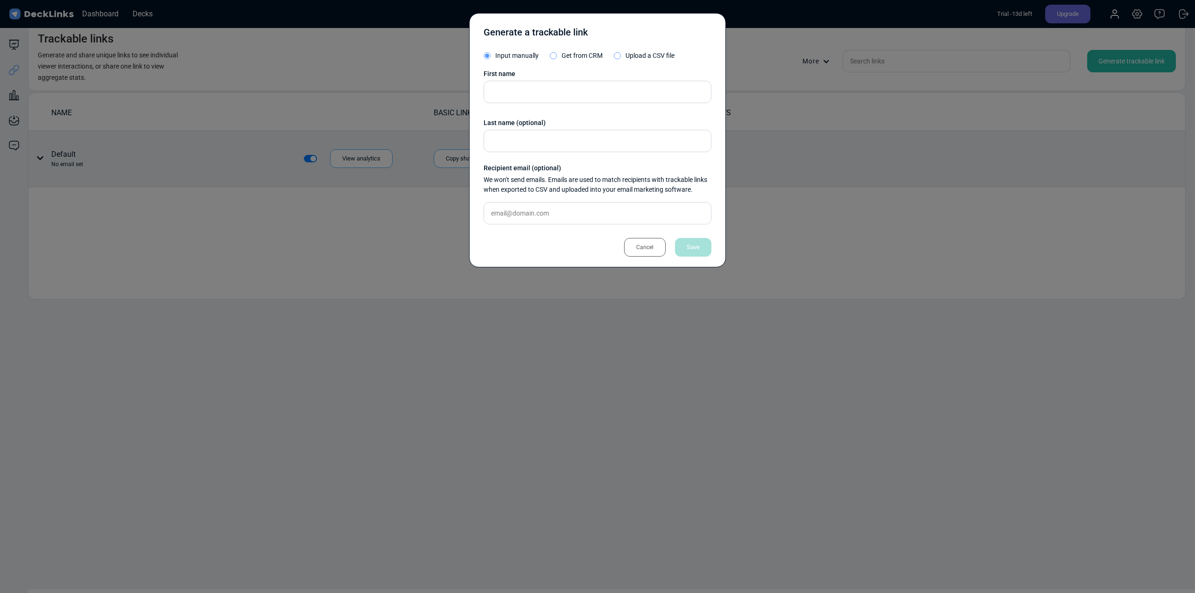
click at [652, 253] on div "Cancel" at bounding box center [645, 247] width 42 height 19
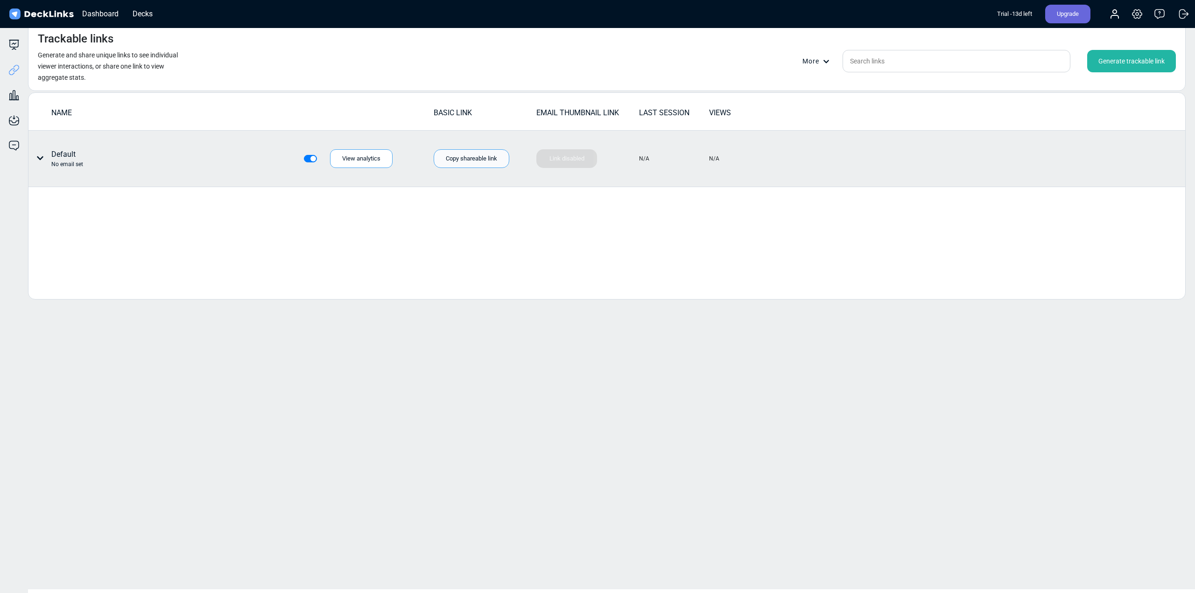
click at [470, 160] on div "Copy shareable link" at bounding box center [472, 158] width 76 height 19
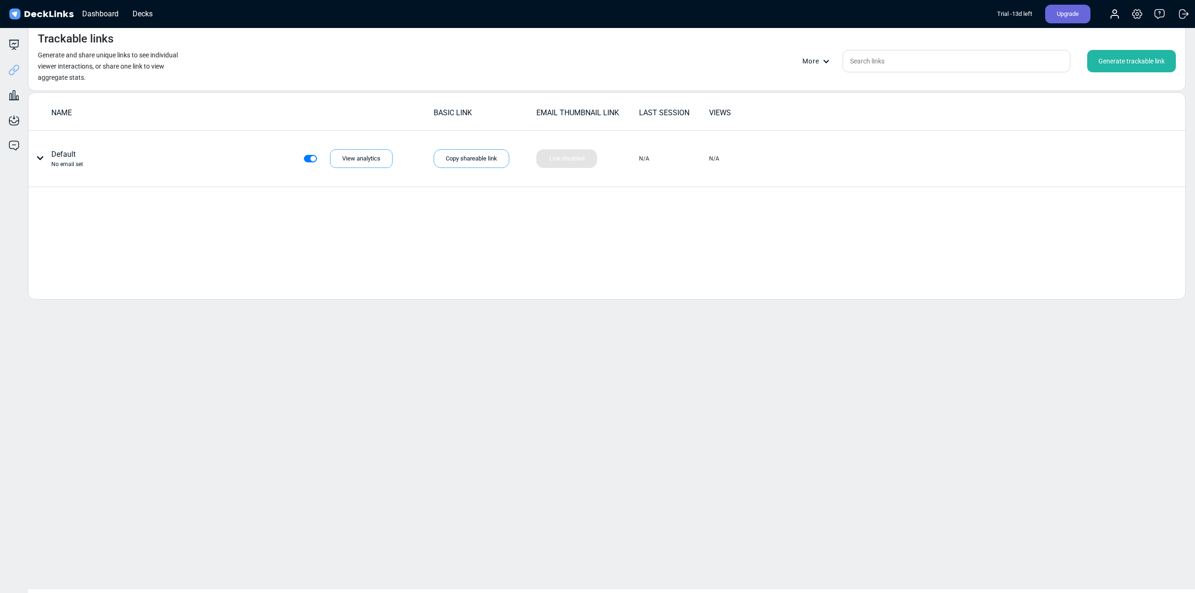
click at [480, 519] on div "Trackable links Generate and share unique links to see individual viewer intera…" at bounding box center [608, 305] width 1172 height 567
click at [12, 96] on icon at bounding box center [13, 95] width 11 height 11
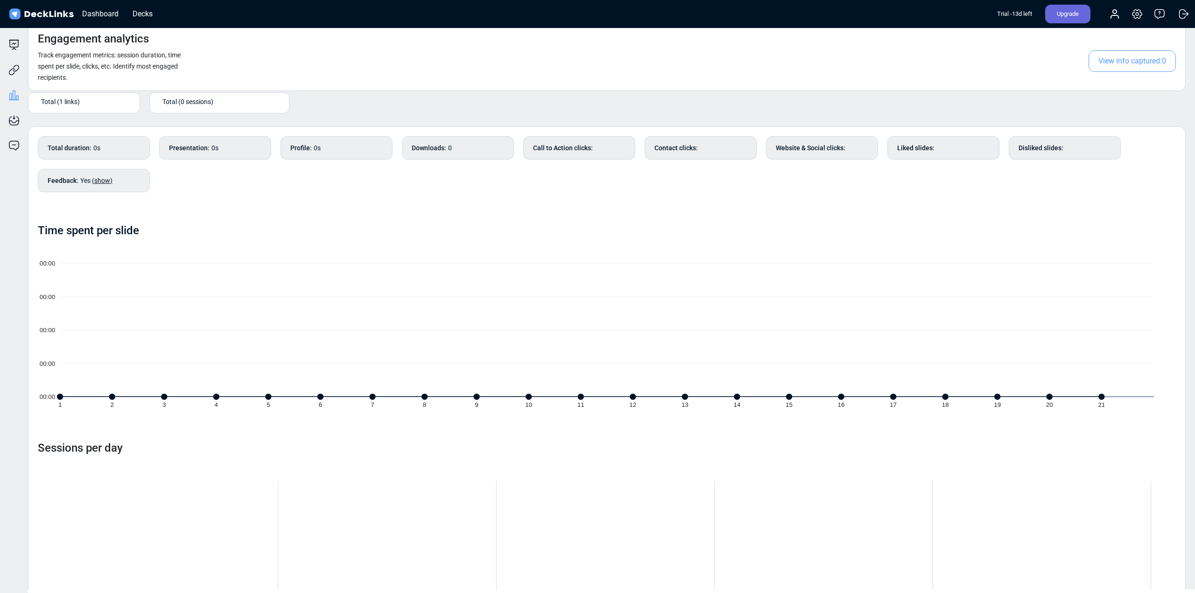
click at [72, 105] on span "Total (1 links)" at bounding box center [60, 102] width 39 height 10
click at [65, 100] on span "Total (1 links)" at bounding box center [60, 102] width 39 height 10
click at [13, 121] on icon at bounding box center [13, 120] width 11 height 11
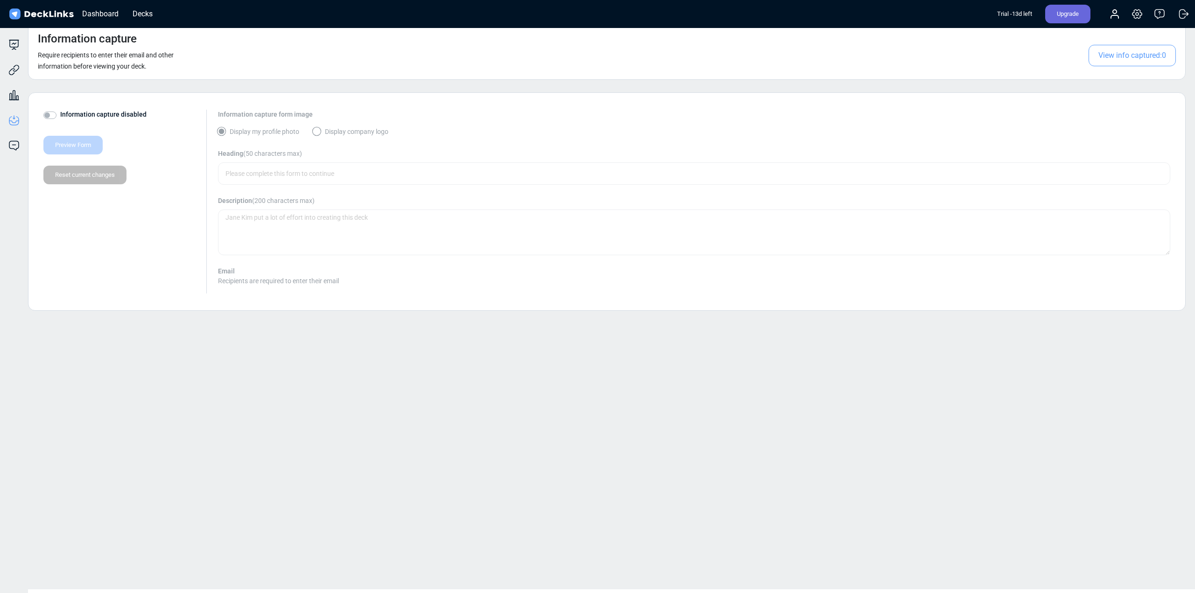
click at [485, 523] on div "Information capture Require recipients to enter their email and other informati…" at bounding box center [608, 305] width 1172 height 567
click at [471, 565] on div "Information capture Require recipients to enter their email and other informati…" at bounding box center [608, 305] width 1172 height 567
click at [17, 71] on icon at bounding box center [13, 69] width 11 height 11
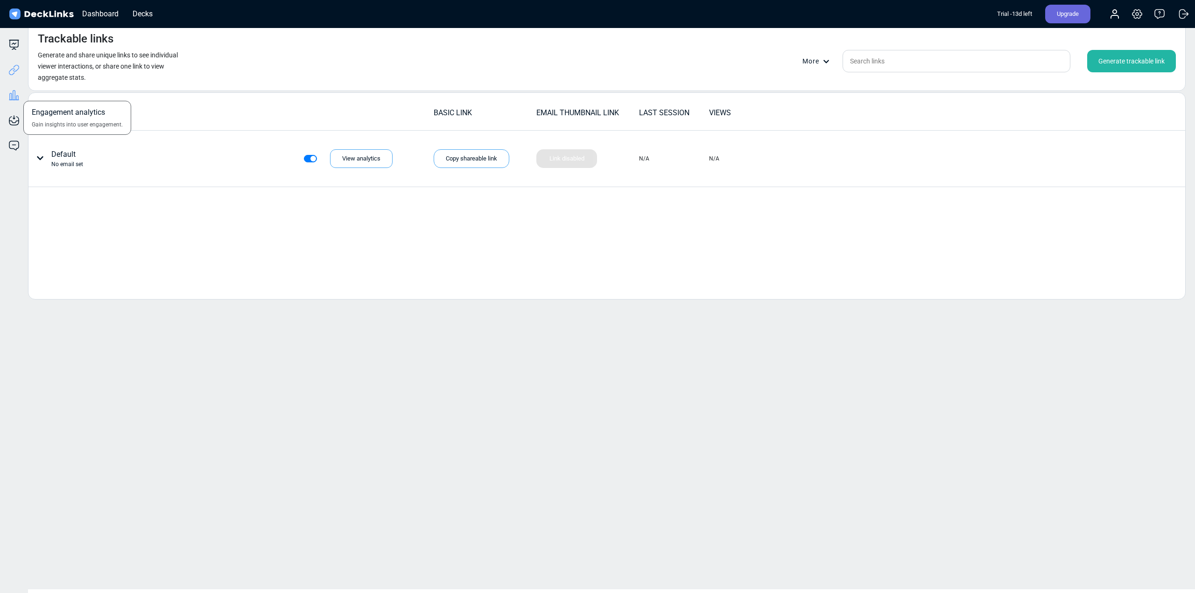
click at [15, 90] on icon at bounding box center [13, 95] width 11 height 11
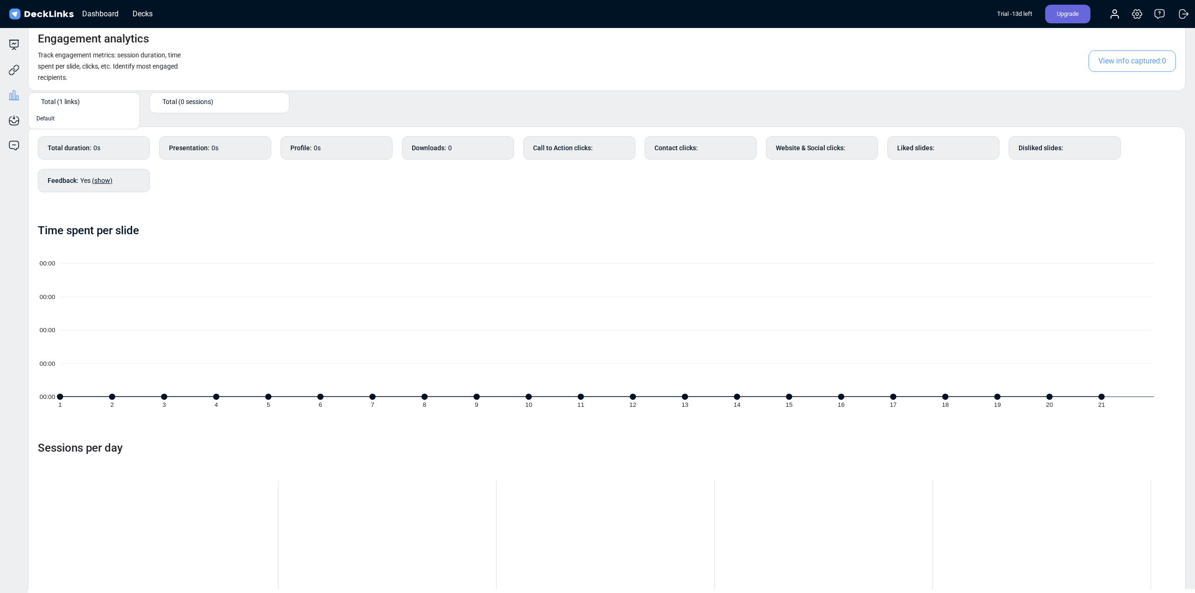
click at [69, 100] on span "Total (1 links)" at bounding box center [60, 102] width 39 height 10
click at [47, 119] on span "Default" at bounding box center [45, 118] width 18 height 8
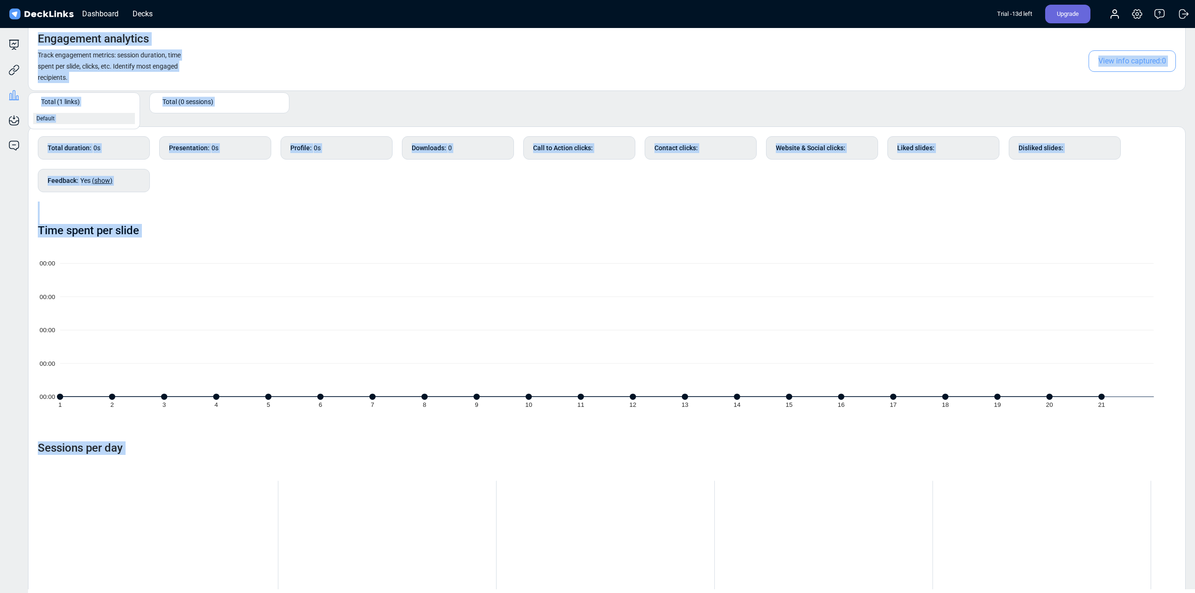
click at [47, 119] on div "Deck builder Manage the content of your deck. Trackable links Share your deck w…" at bounding box center [597, 305] width 1195 height 567
click at [237, 196] on div "Total duration : 0s Presentation : 0s Profile : 0s Downloads : 0 Call to Action…" at bounding box center [607, 168] width 1138 height 65
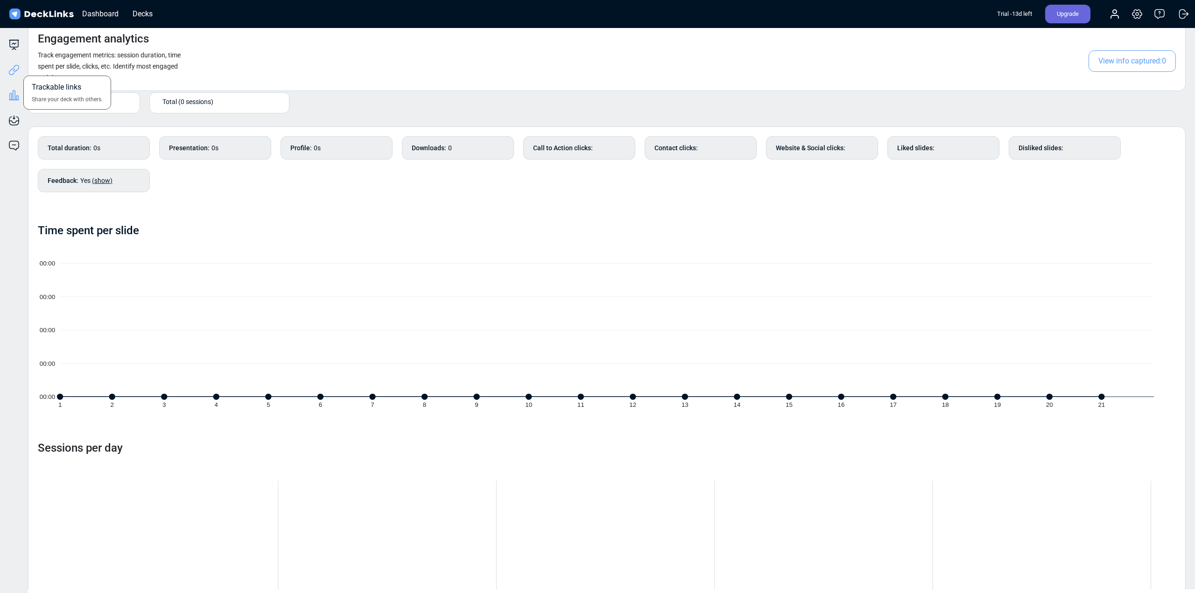
click at [15, 69] on icon at bounding box center [13, 69] width 11 height 11
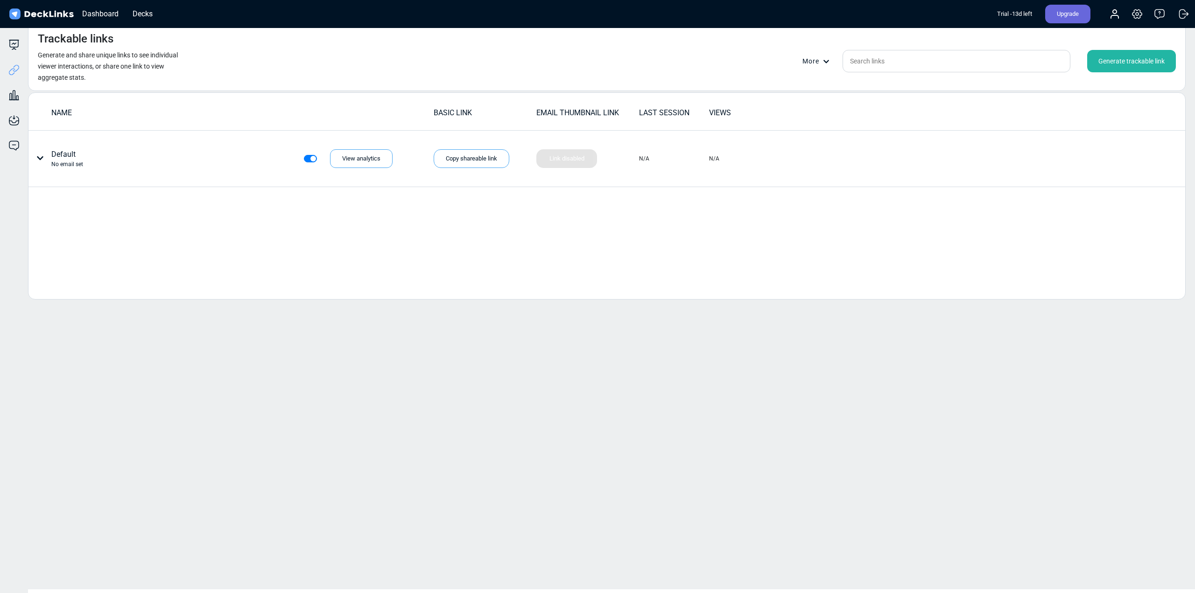
click at [89, 56] on small "Generate and share unique links to see individual viewer interactions, or share…" at bounding box center [108, 66] width 140 height 30
click at [89, 66] on small "Generate and share unique links to see individual viewer interactions, or share…" at bounding box center [108, 66] width 140 height 30
click at [169, 242] on div "NAME BASIC LINK EMAIL THUMBNAIL LINK LAST SESSION VIEWS Default No email set Vi…" at bounding box center [606, 195] width 1157 height 207
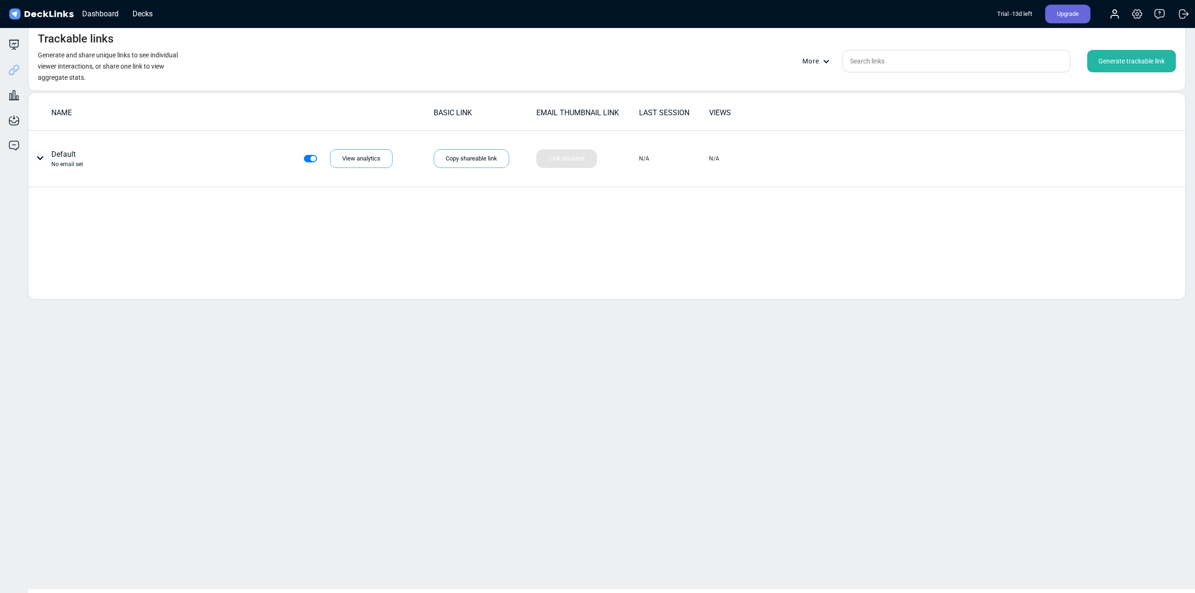
click at [1120, 67] on div "Generate trackable link" at bounding box center [1131, 61] width 89 height 22
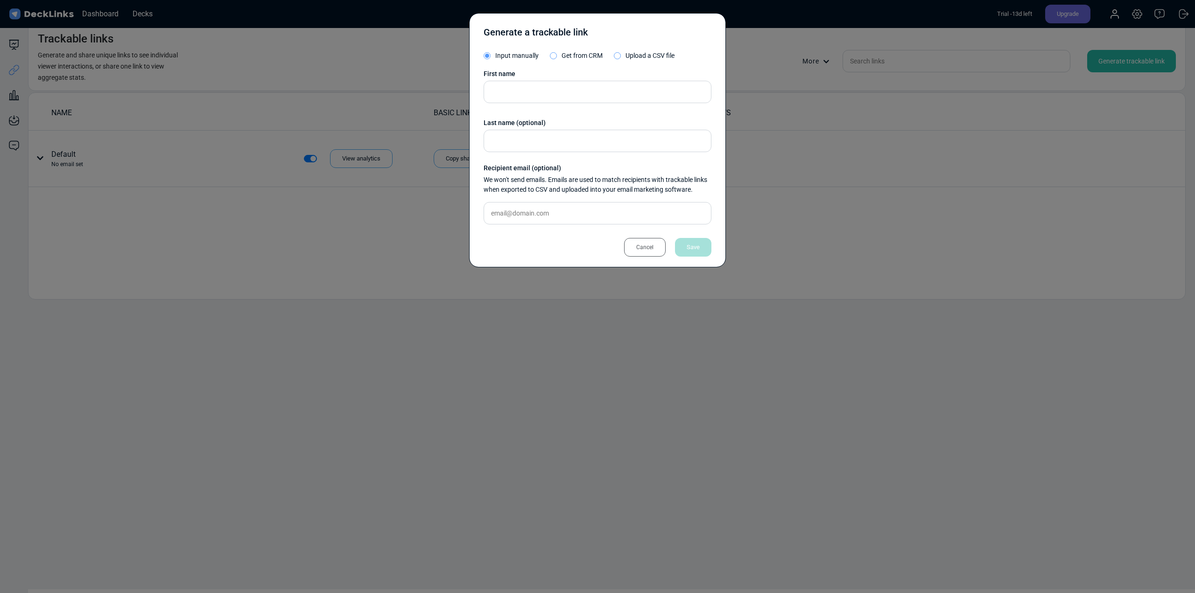
click at [415, 296] on div "Generate a trackable link Input manually Get from CRM Upload a CSV file First n…" at bounding box center [597, 296] width 1195 height 593
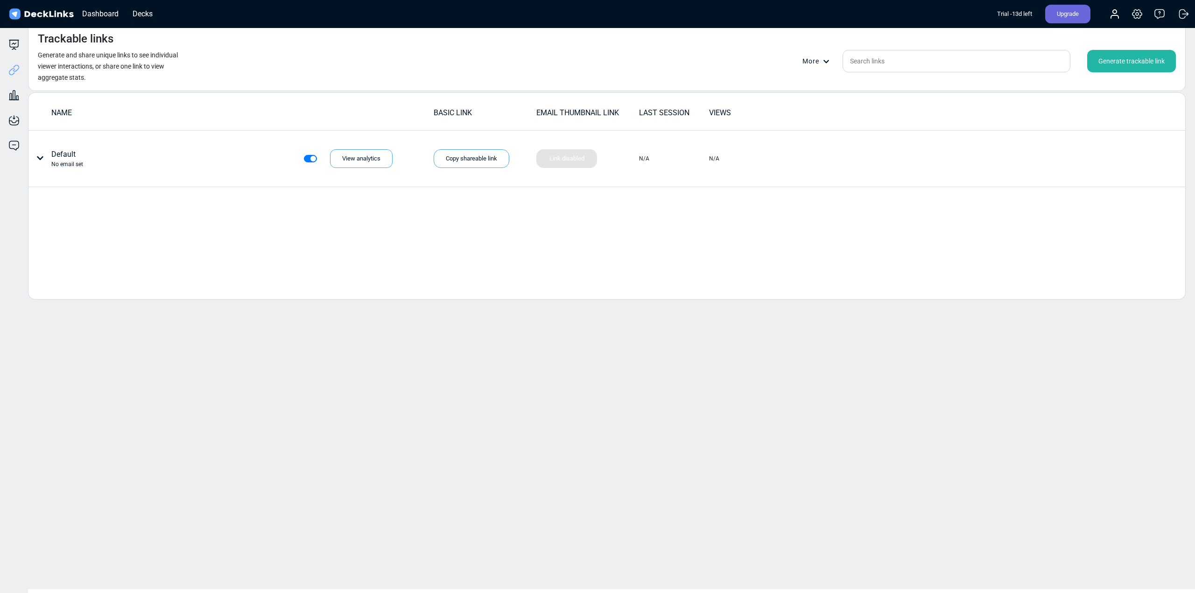
click at [415, 530] on div "Trackable links Generate and share unique links to see individual viewer intera…" at bounding box center [608, 305] width 1172 height 567
click at [15, 119] on icon at bounding box center [13, 120] width 11 height 11
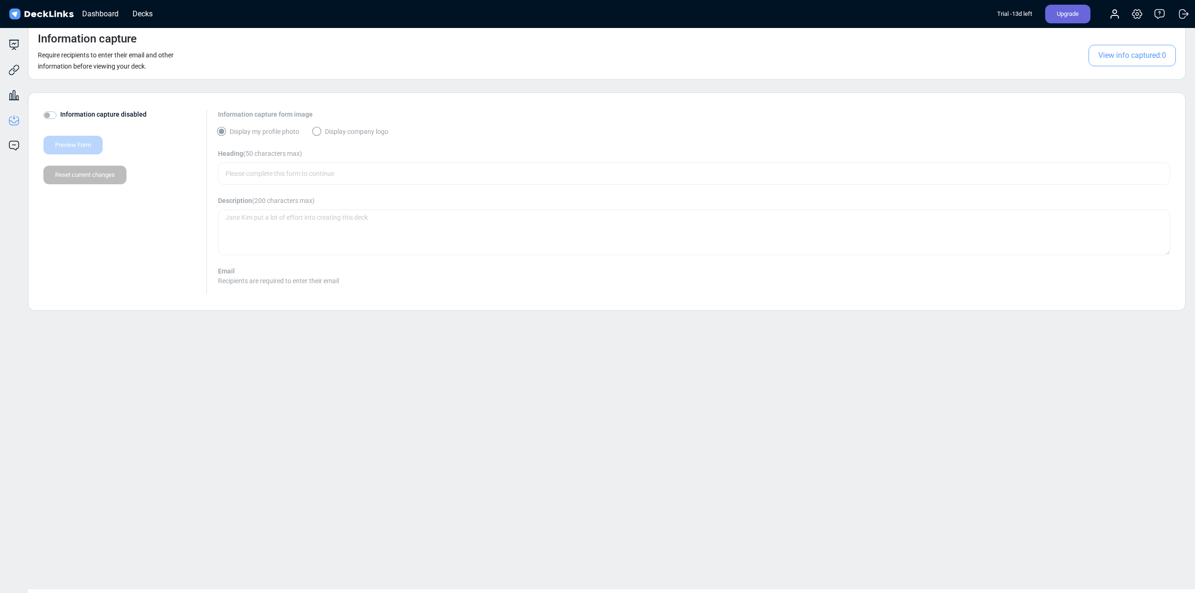
click at [251, 416] on div "Information capture Require recipients to enter their email and other informati…" at bounding box center [608, 305] width 1172 height 567
click at [60, 116] on label "Information capture disabled" at bounding box center [103, 115] width 86 height 10
click at [49, 116] on input "Information capture disabled" at bounding box center [46, 114] width 7 height 9
checkbox input "true"
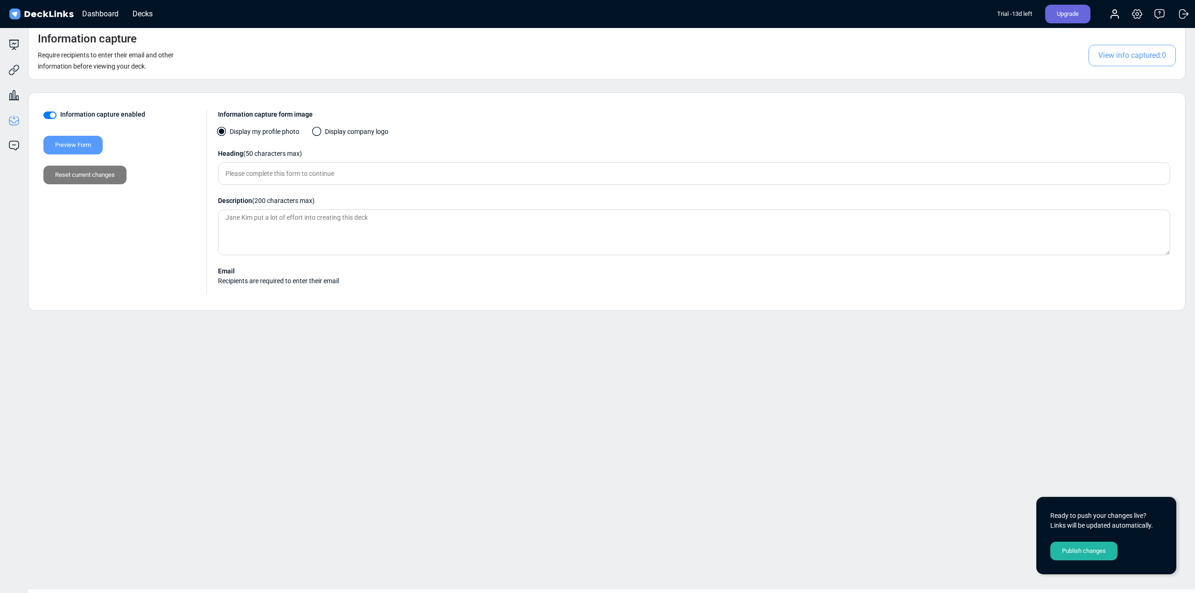
click at [67, 146] on div "Preview Form" at bounding box center [72, 145] width 59 height 19
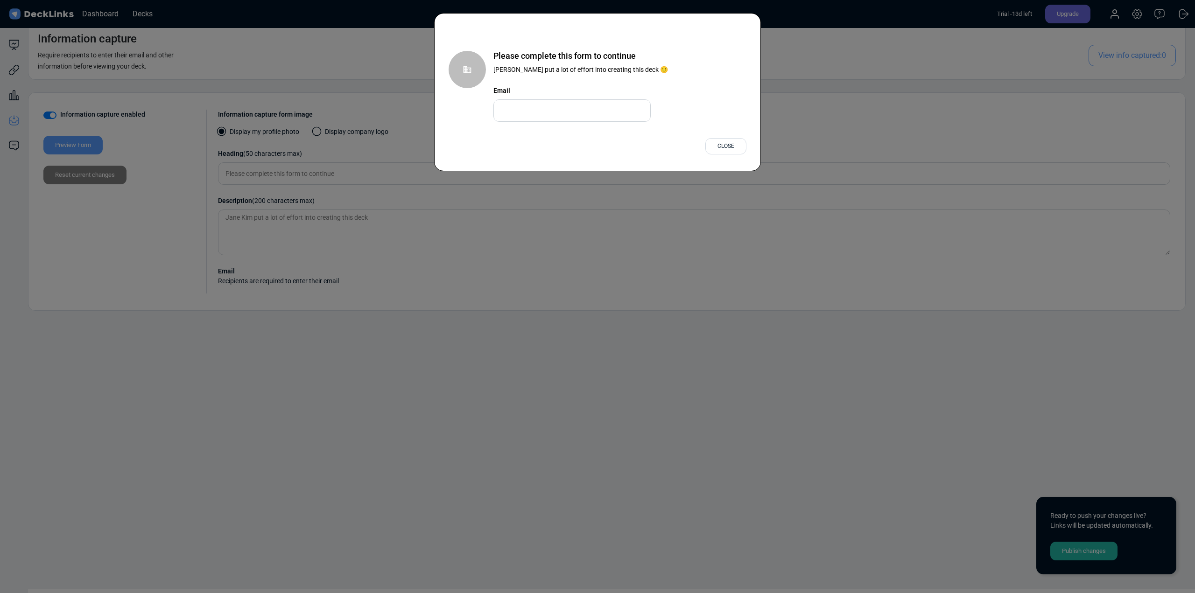
click at [534, 114] on div "Please complete this form to continue [PERSON_NAME] put a lot of effort into cr…" at bounding box center [598, 86] width 298 height 71
click at [533, 105] on div "Please complete this form to continue [PERSON_NAME] put a lot of effort into cr…" at bounding box center [598, 86] width 298 height 71
click at [534, 102] on div "Please complete this form to continue [PERSON_NAME] put a lot of effort into cr…" at bounding box center [598, 86] width 298 height 71
click at [529, 116] on div "Please complete this form to continue [PERSON_NAME] put a lot of effort into cr…" at bounding box center [598, 86] width 298 height 71
click at [619, 129] on div "Please complete this form to continue [PERSON_NAME] put a lot of effort into cr…" at bounding box center [597, 92] width 327 height 158
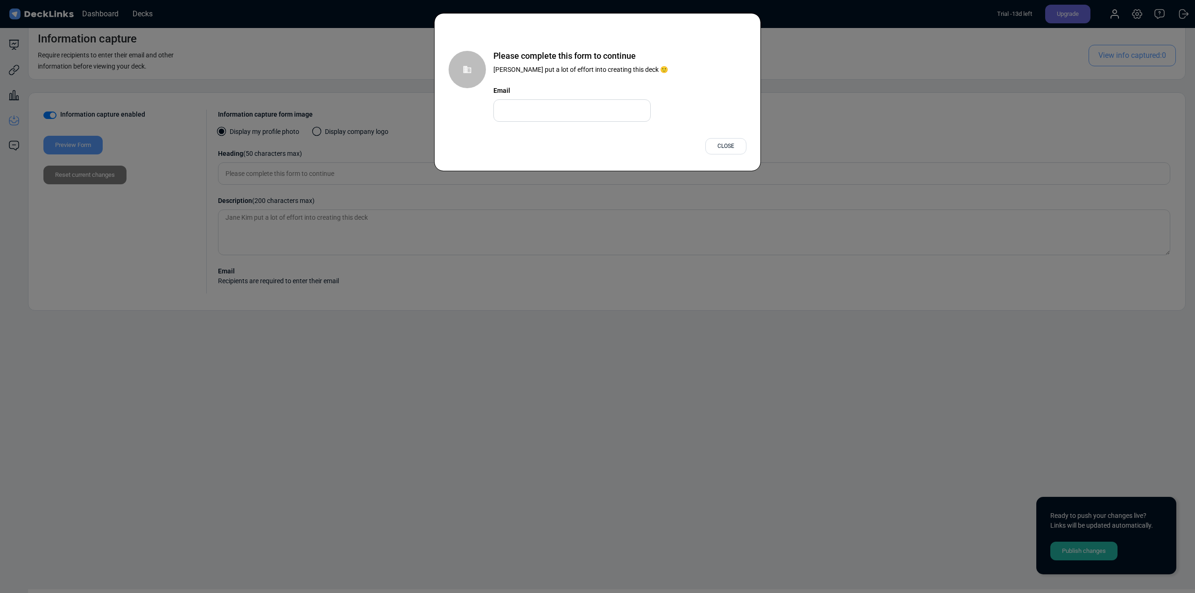
click at [722, 144] on div "Close" at bounding box center [725, 146] width 41 height 16
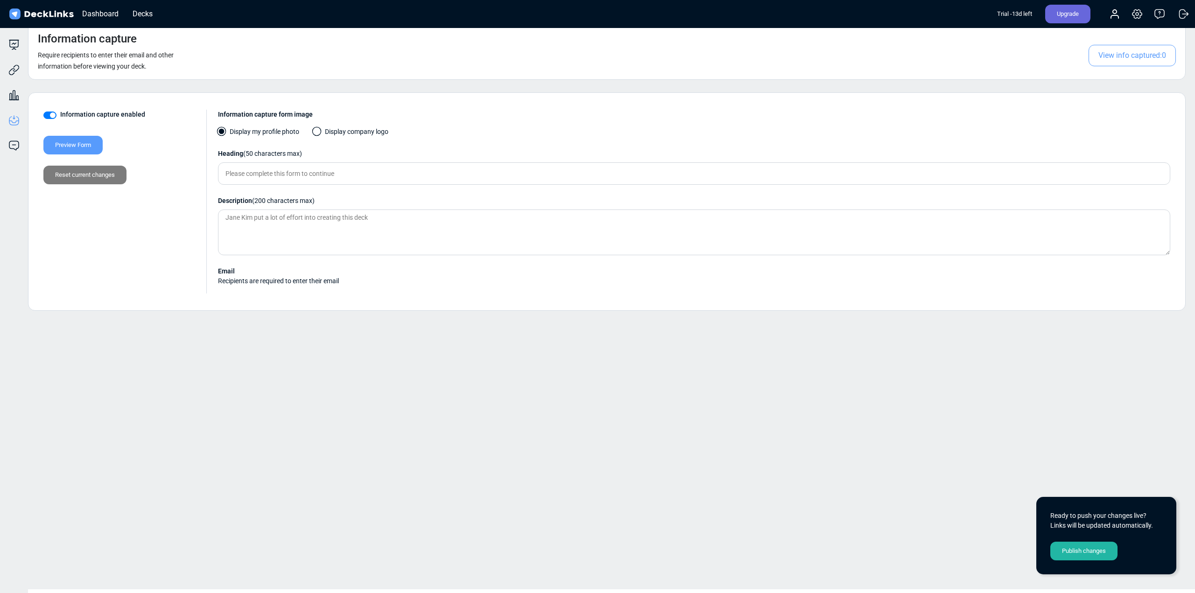
click at [317, 131] on span at bounding box center [316, 131] width 9 height 9
click at [0, 0] on input "Display company logo" at bounding box center [0, 0] width 0 height 0
click at [74, 145] on div "Preview Form" at bounding box center [72, 145] width 59 height 19
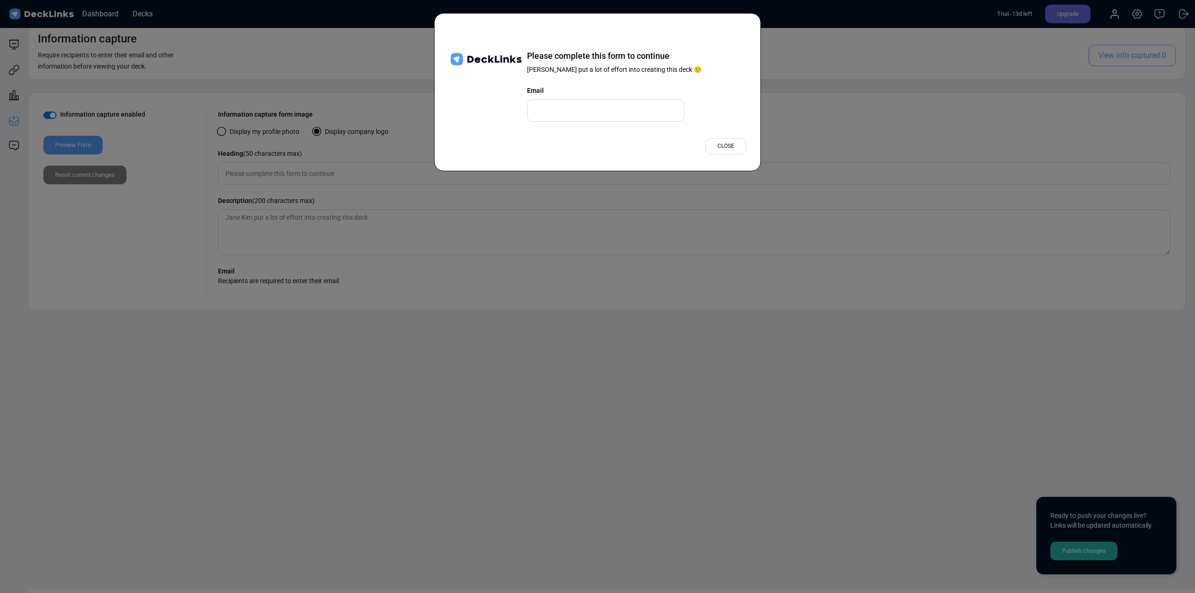
click at [729, 149] on div "Close" at bounding box center [725, 146] width 41 height 16
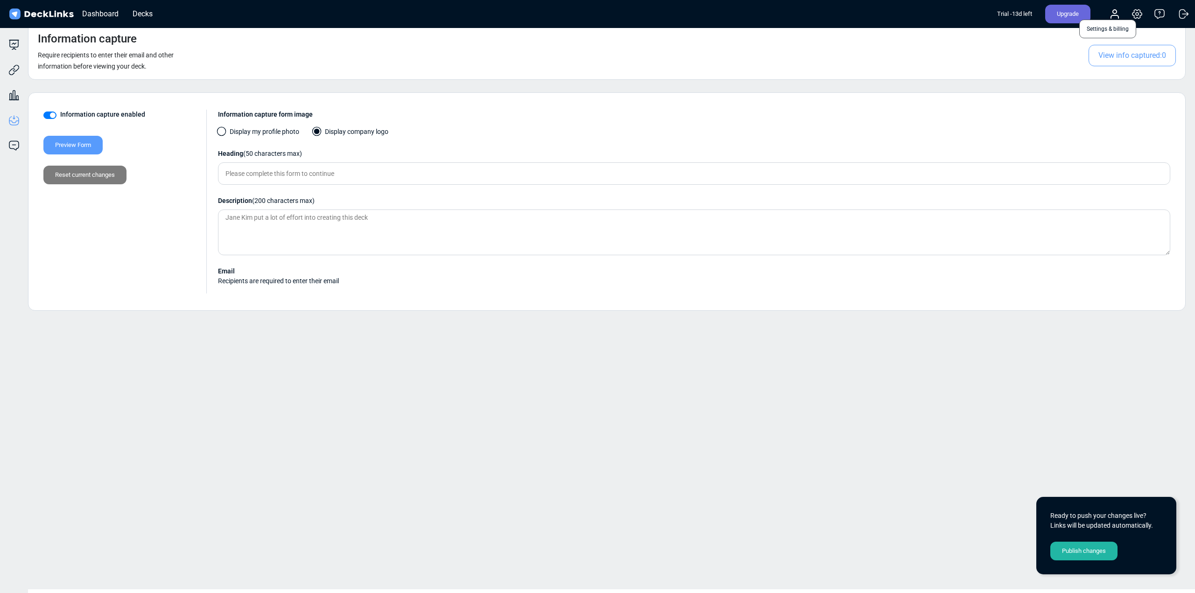
click at [1140, 17] on icon at bounding box center [1136, 14] width 9 height 9
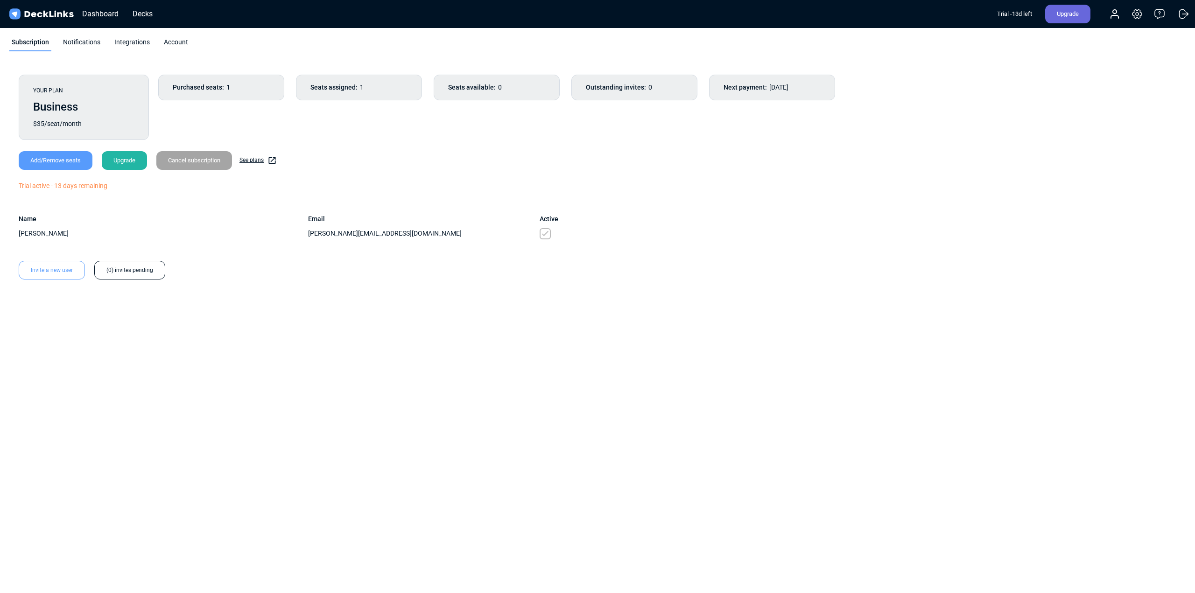
click at [77, 40] on div "Notifications" at bounding box center [82, 44] width 42 height 14
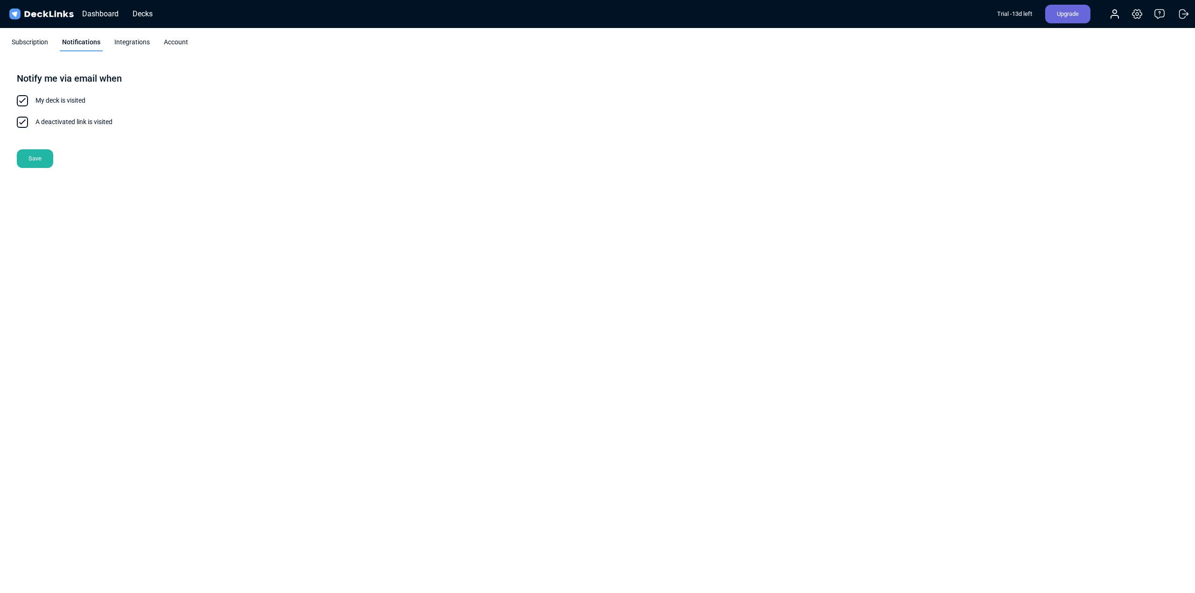
click at [164, 40] on div "Account" at bounding box center [175, 44] width 29 height 14
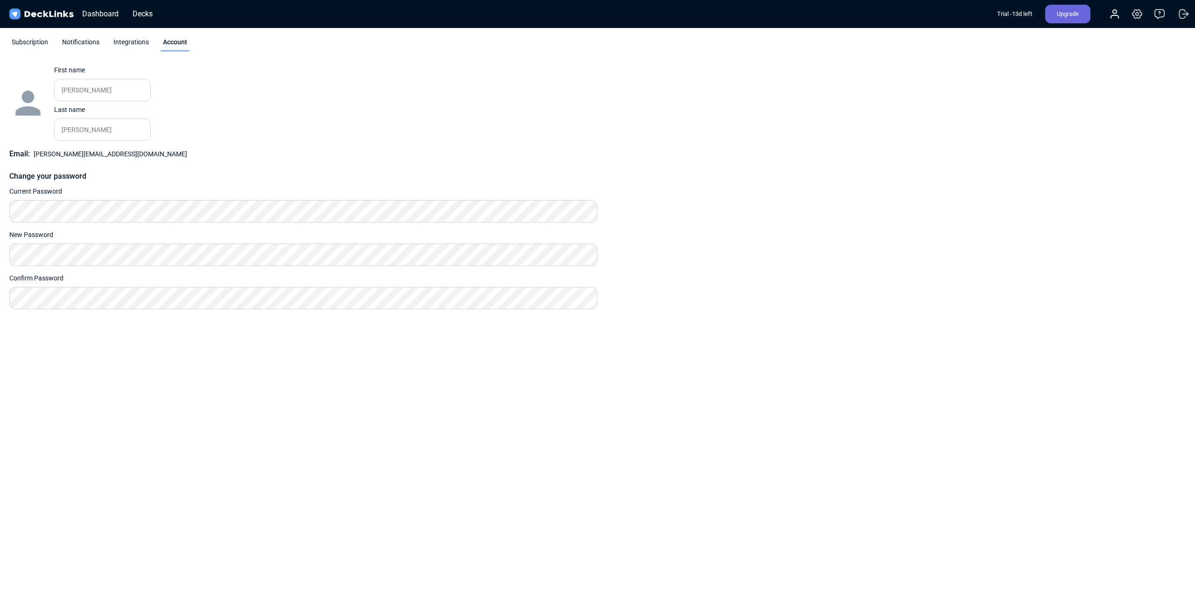
click at [123, 43] on div "Integrations" at bounding box center [131, 44] width 40 height 14
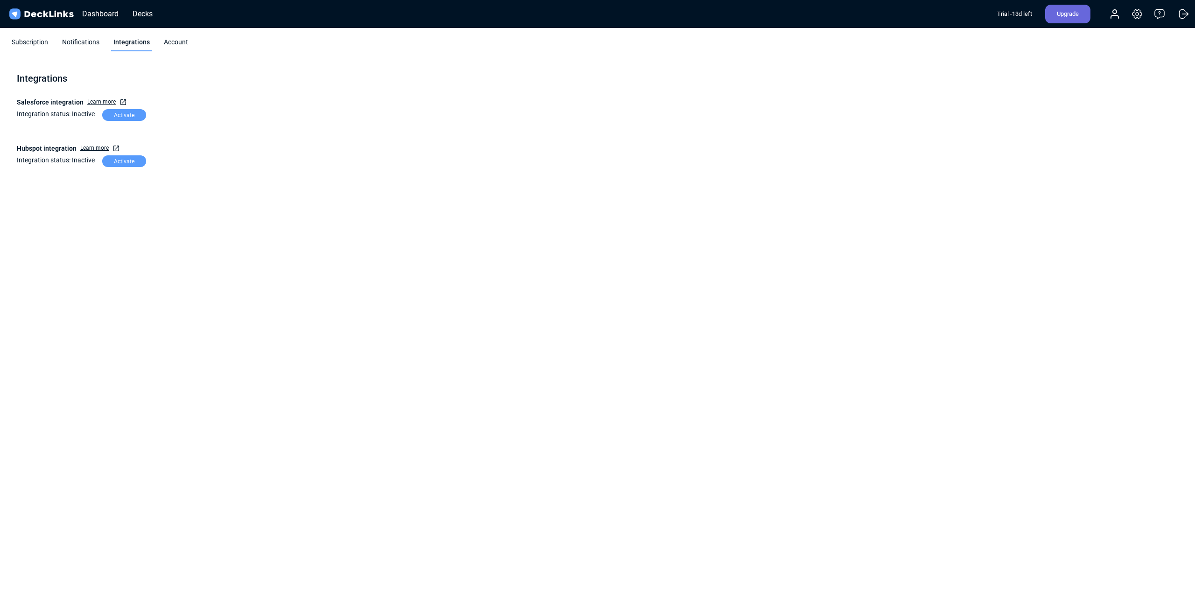
drag, startPoint x: 91, startPoint y: 42, endPoint x: 62, endPoint y: 44, distance: 29.5
click at [91, 42] on div "Notifications" at bounding box center [81, 44] width 42 height 14
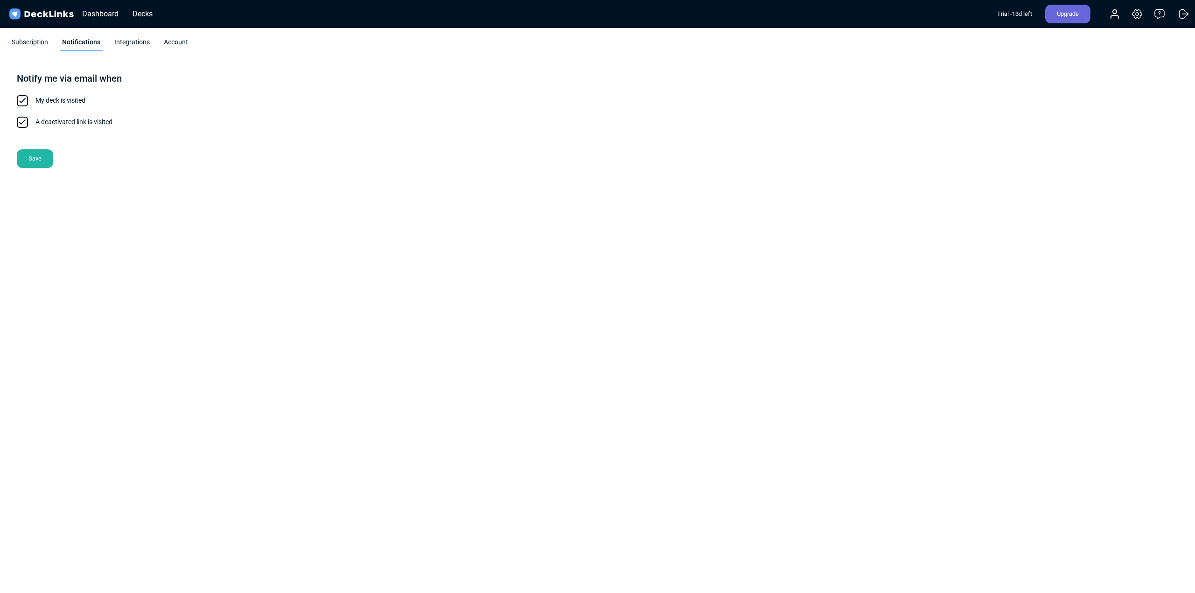
click at [38, 44] on div "Subscription" at bounding box center [29, 44] width 41 height 14
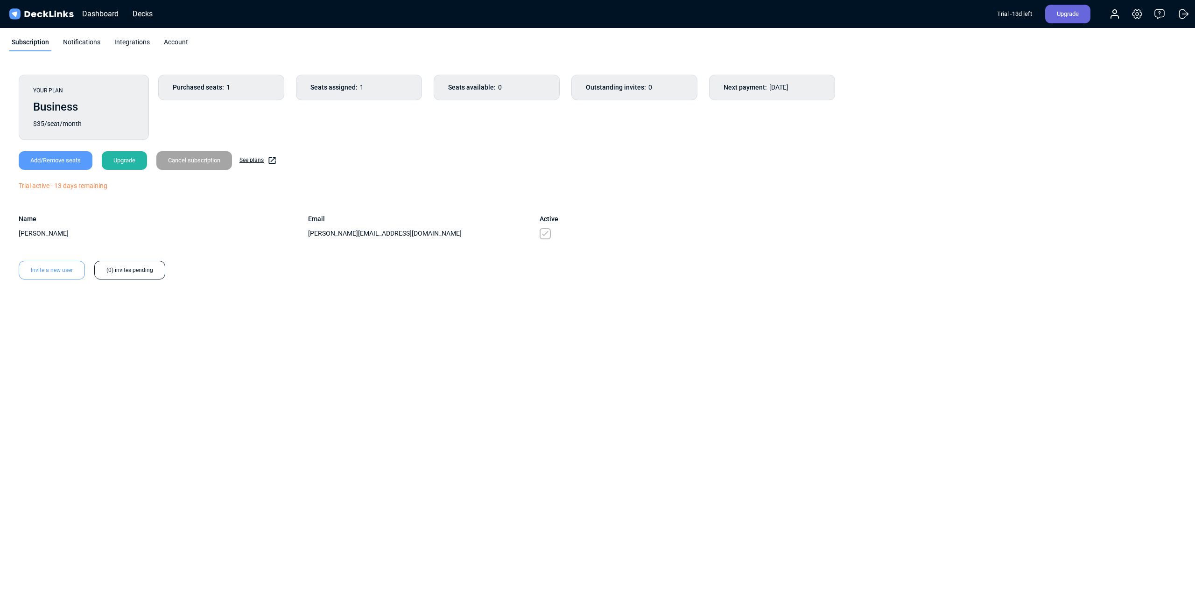
click at [172, 42] on div "Account" at bounding box center [175, 44] width 29 height 14
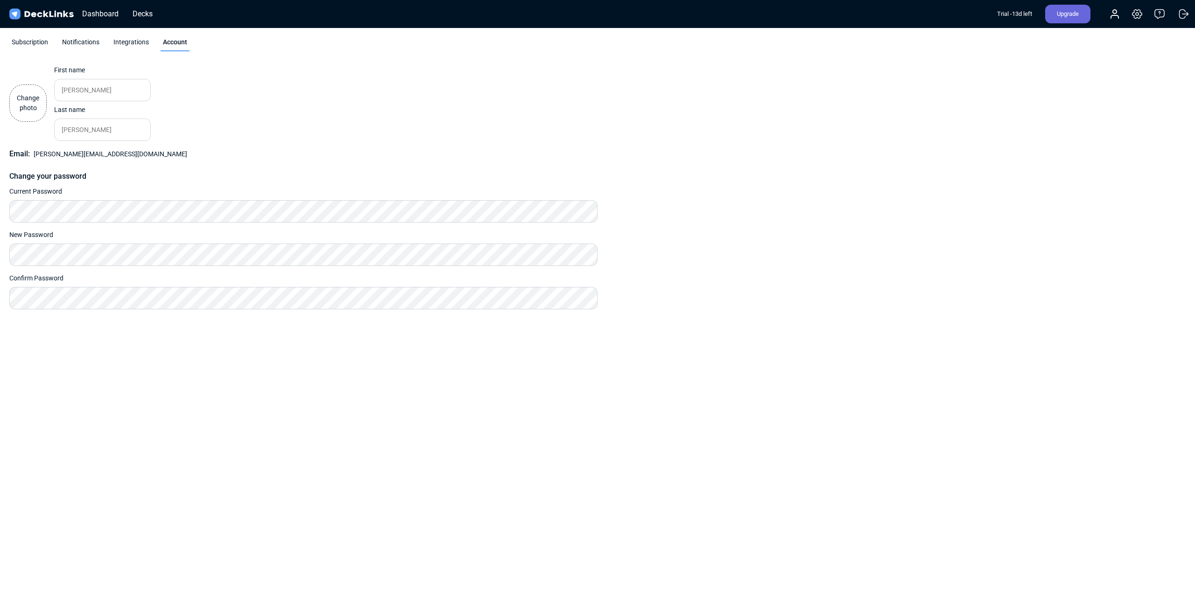
click at [35, 102] on label "Change photo" at bounding box center [27, 102] width 37 height 37
click at [0, 0] on input "Change photo" at bounding box center [0, 0] width 0 height 0
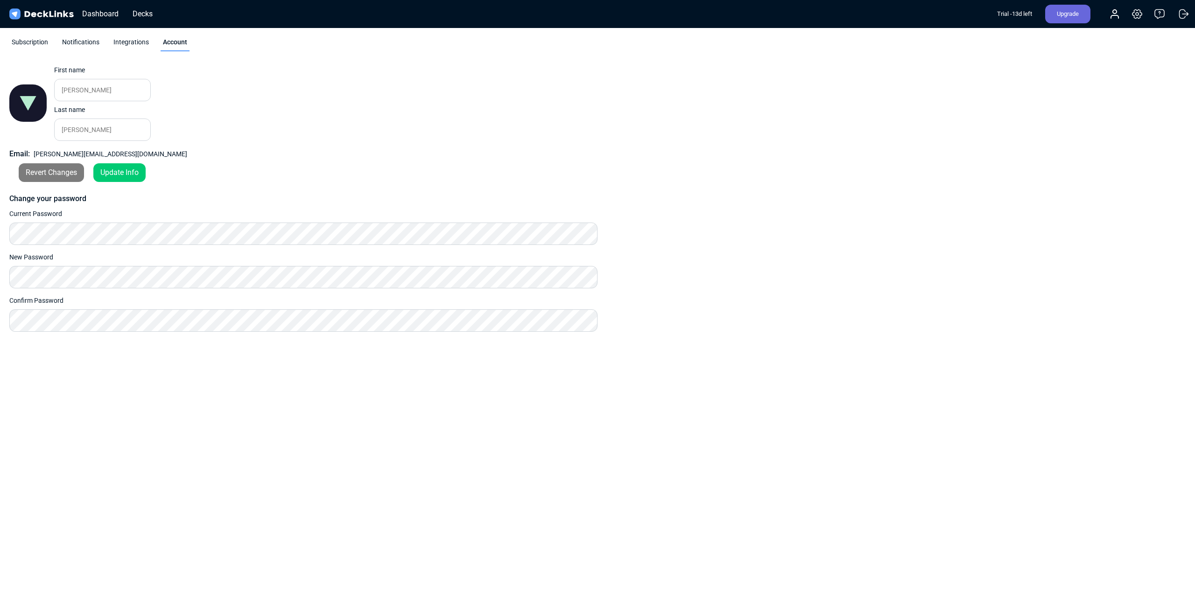
click at [123, 171] on div "Update Info" at bounding box center [119, 172] width 52 height 19
click at [137, 16] on div "Decks" at bounding box center [142, 14] width 29 height 12
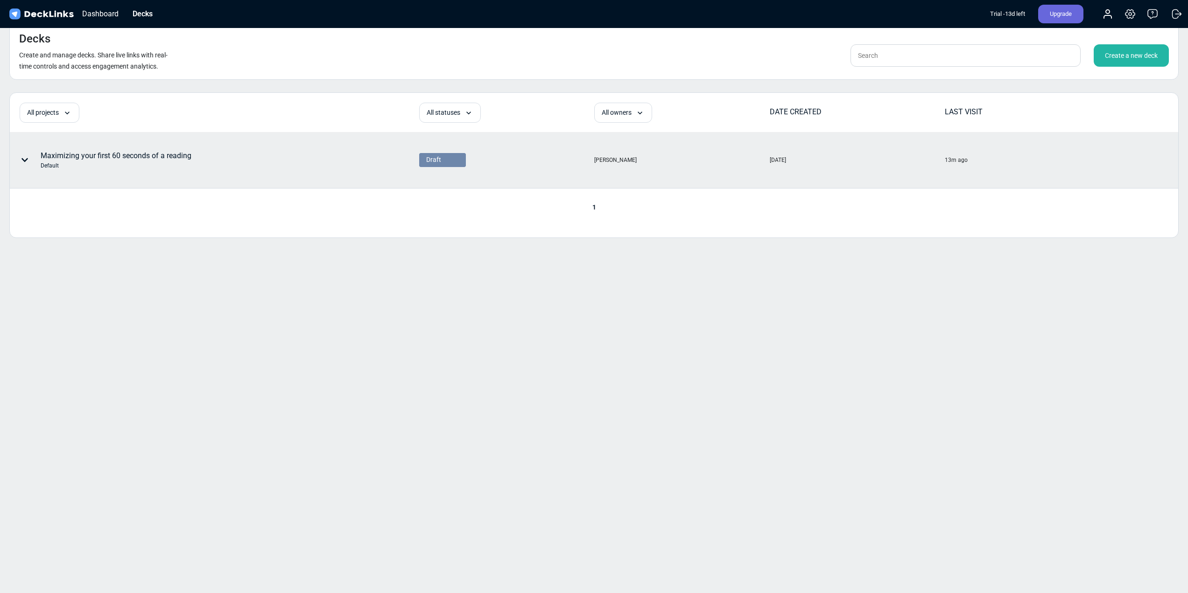
click at [157, 162] on div "Default" at bounding box center [116, 165] width 151 height 8
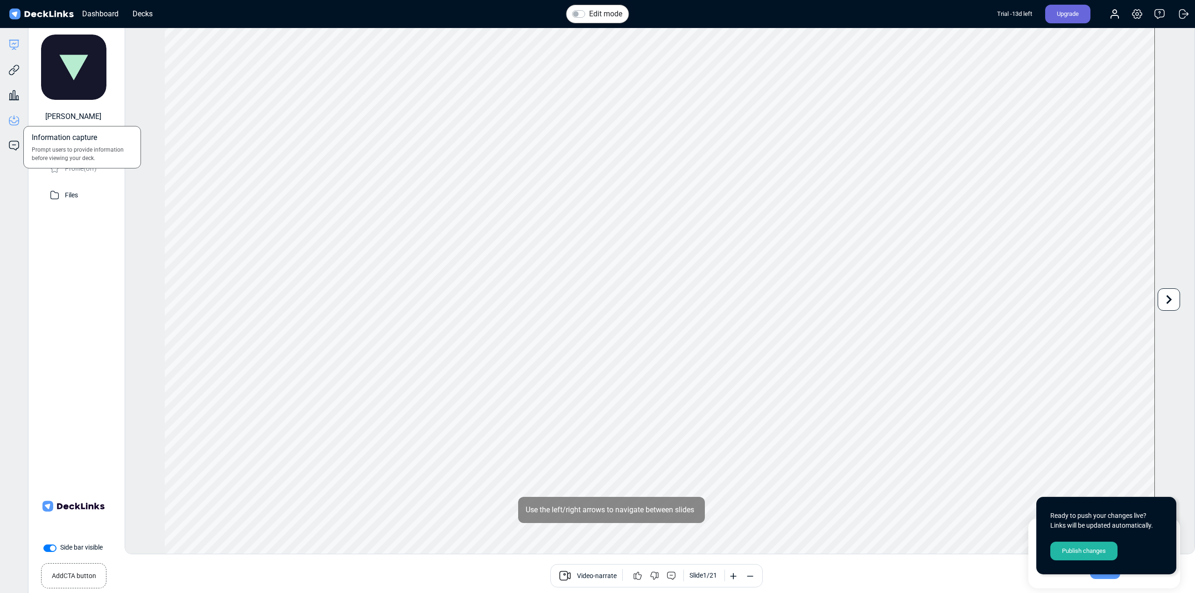
click at [15, 118] on icon at bounding box center [14, 117] width 1 height 3
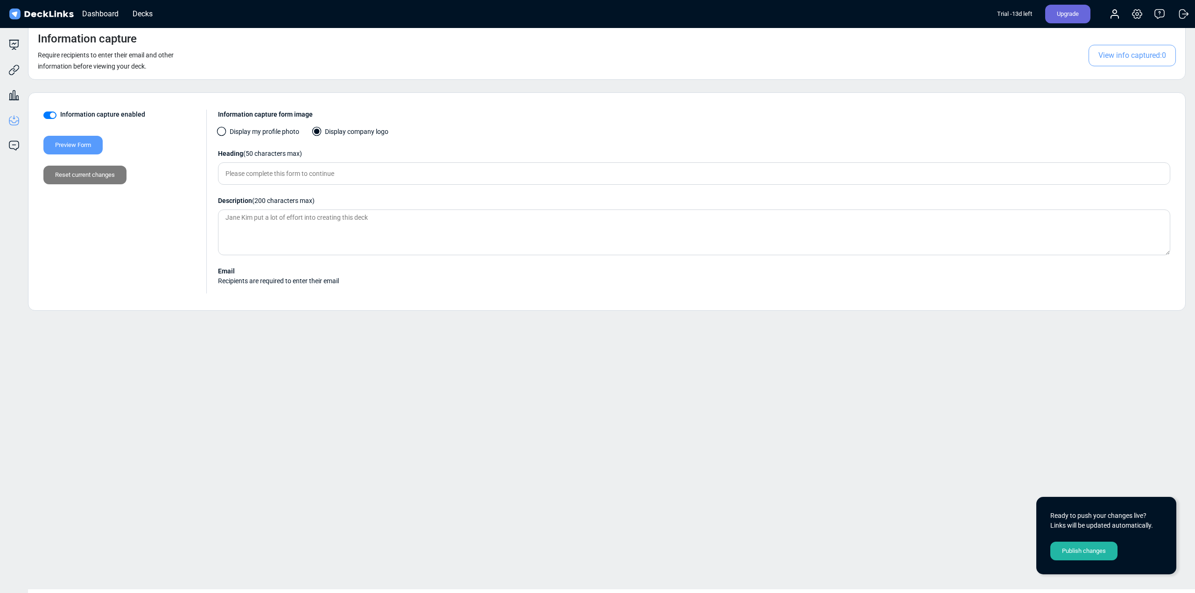
click at [242, 131] on label "Display my profile photo" at bounding box center [258, 134] width 81 height 14
click at [0, 0] on input "Display my profile photo" at bounding box center [0, 0] width 0 height 0
click at [61, 138] on div "Preview Form" at bounding box center [72, 145] width 59 height 19
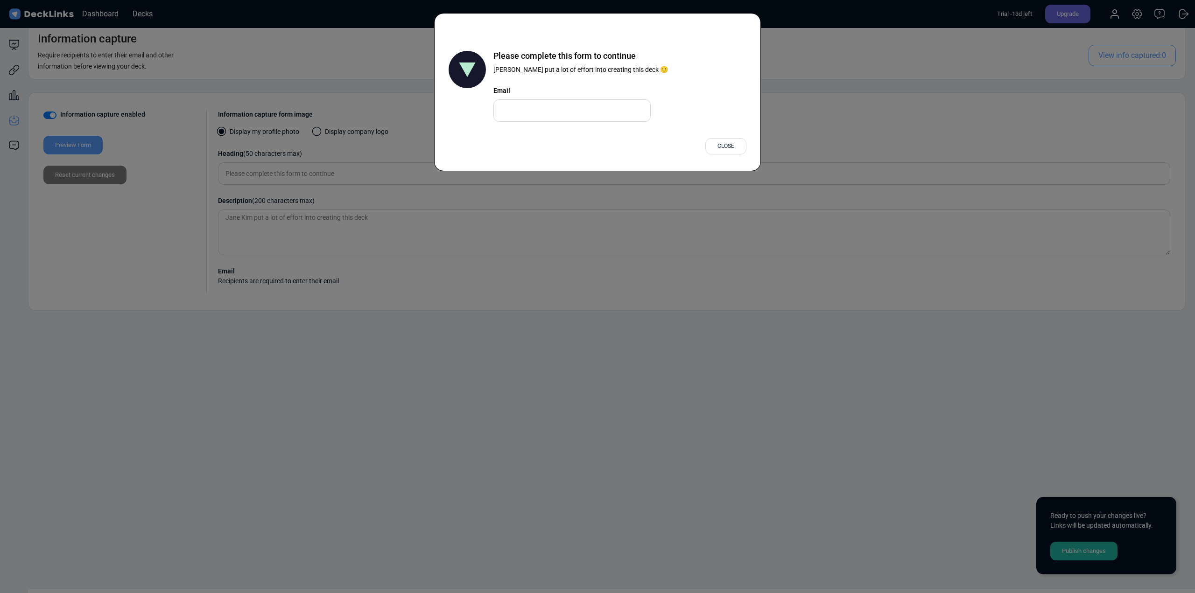
click at [722, 142] on div "Close" at bounding box center [725, 146] width 41 height 16
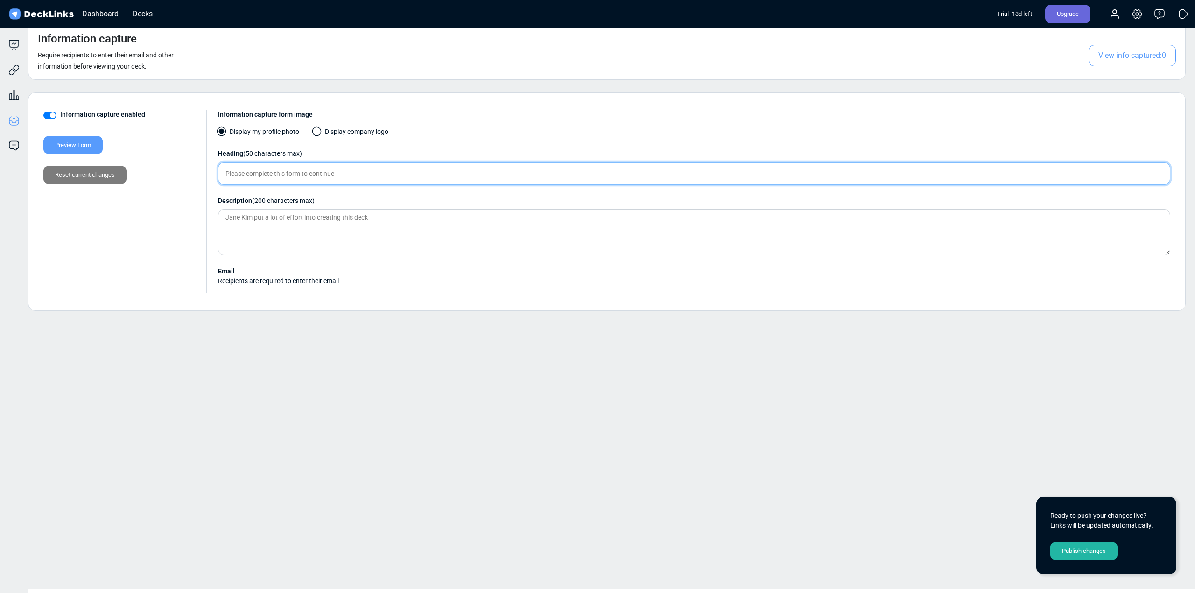
click at [304, 175] on input "text" at bounding box center [694, 173] width 952 height 22
click at [512, 225] on textarea at bounding box center [694, 233] width 952 height 46
click at [443, 223] on textarea at bounding box center [694, 233] width 952 height 46
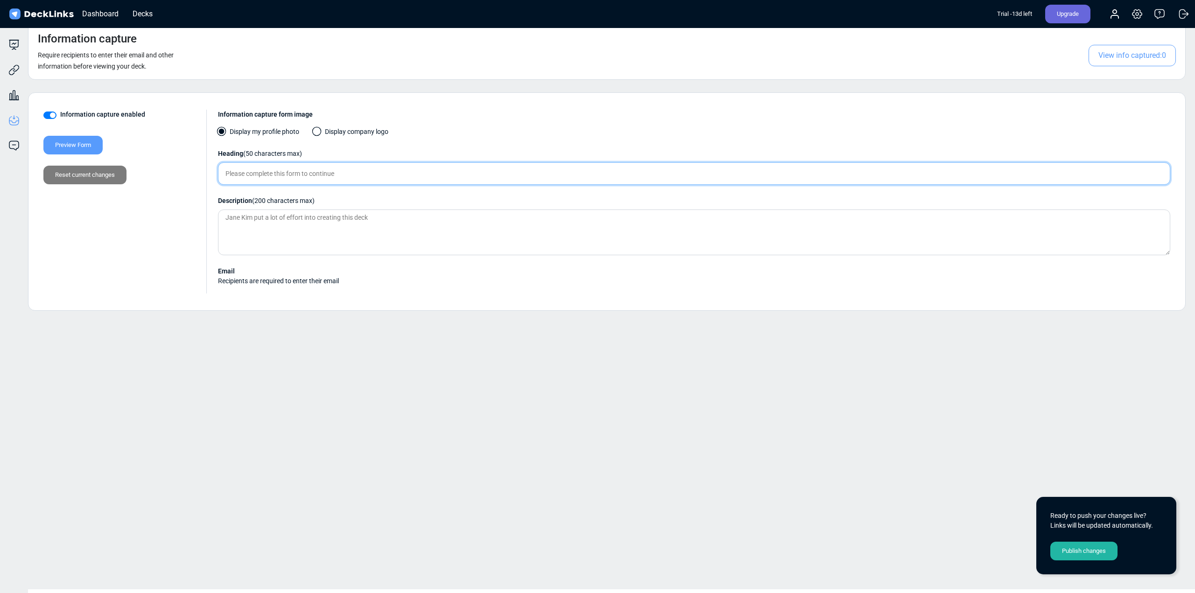
click at [343, 177] on input "text" at bounding box center [694, 173] width 952 height 22
click at [71, 143] on div "Preview Form" at bounding box center [72, 145] width 59 height 19
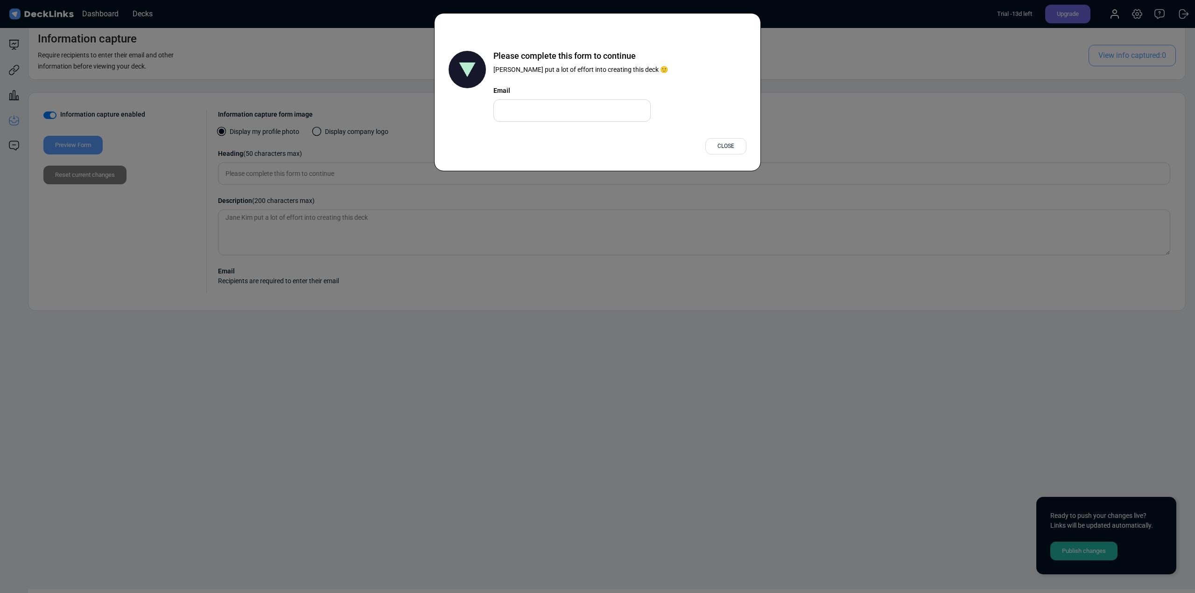
click at [727, 149] on div "Close" at bounding box center [725, 146] width 41 height 16
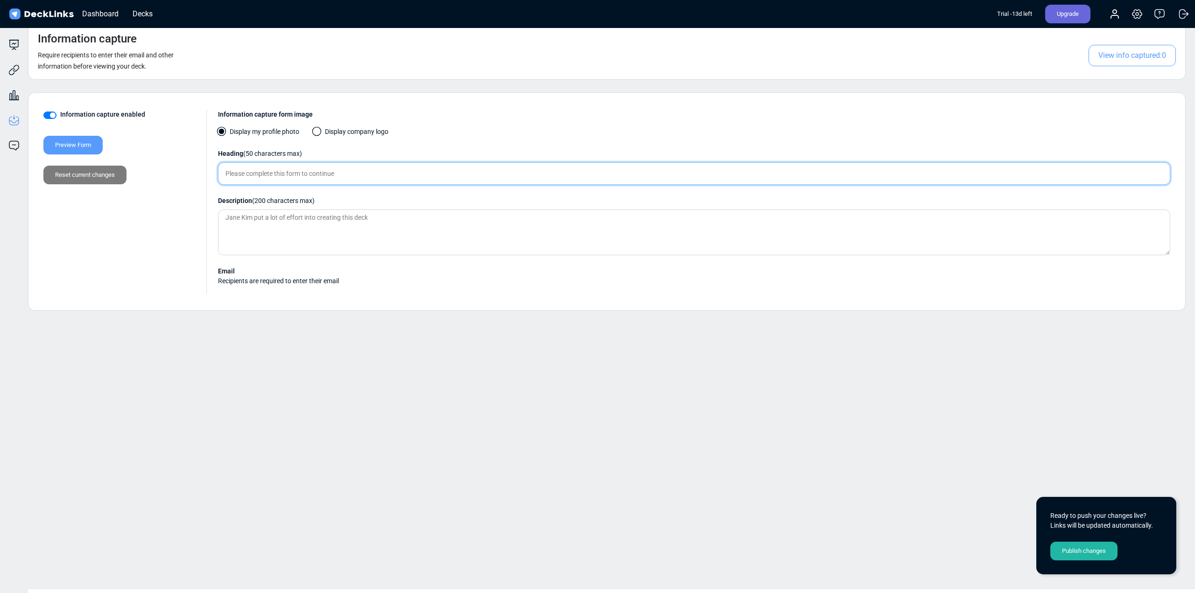
click at [236, 173] on input "text" at bounding box center [694, 173] width 952 height 22
click at [347, 248] on textarea at bounding box center [694, 233] width 952 height 46
click at [350, 177] on input "Please enter your email" at bounding box center [694, 173] width 952 height 22
type input "Please enter your email to view training"
click at [67, 141] on div "Preview Form" at bounding box center [72, 145] width 59 height 19
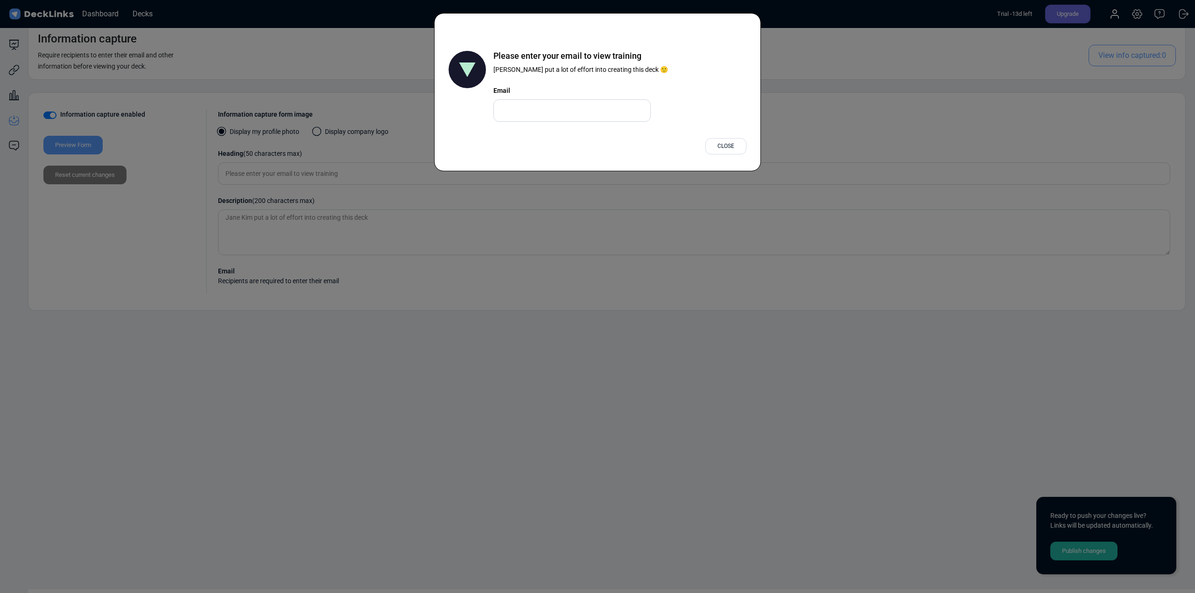
click at [721, 141] on div "Close" at bounding box center [725, 146] width 41 height 16
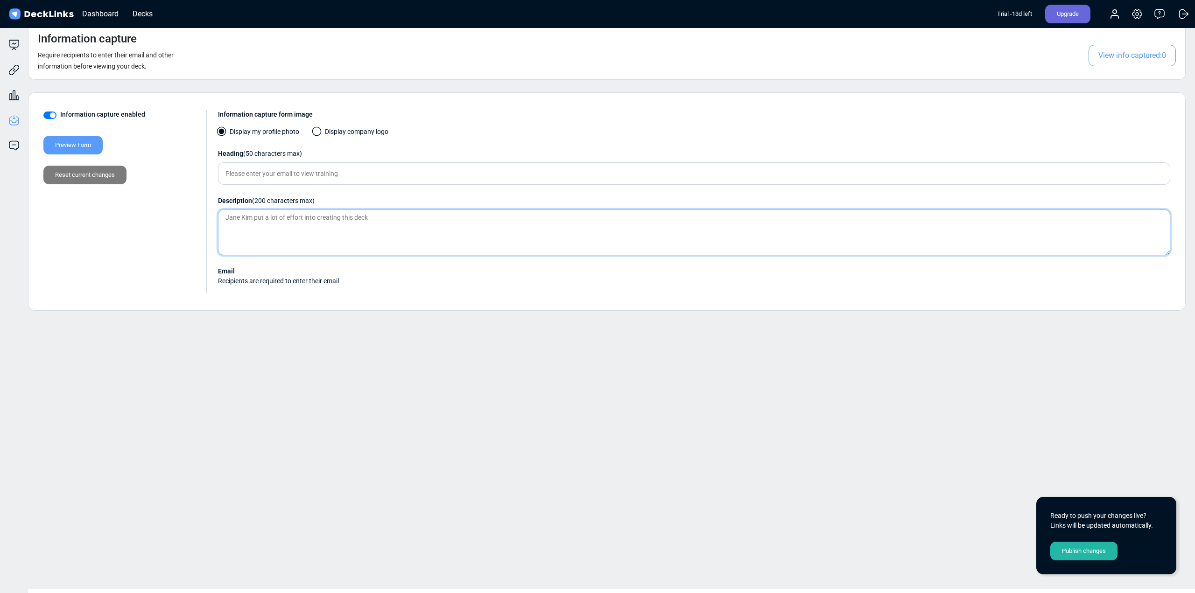
click at [379, 218] on textarea at bounding box center [694, 233] width 952 height 46
click at [79, 149] on div "Preview Form" at bounding box center [72, 145] width 59 height 19
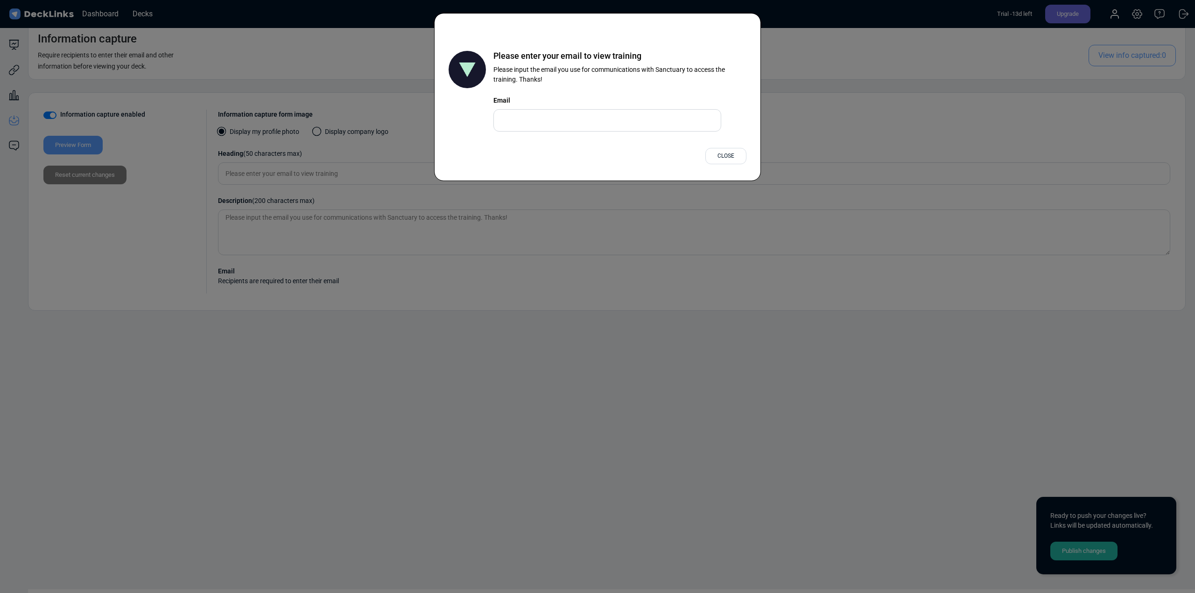
click at [618, 122] on div "Please enter your email to view training Please input the email you use for com…" at bounding box center [598, 91] width 298 height 81
click at [726, 157] on div "Close" at bounding box center [725, 156] width 41 height 16
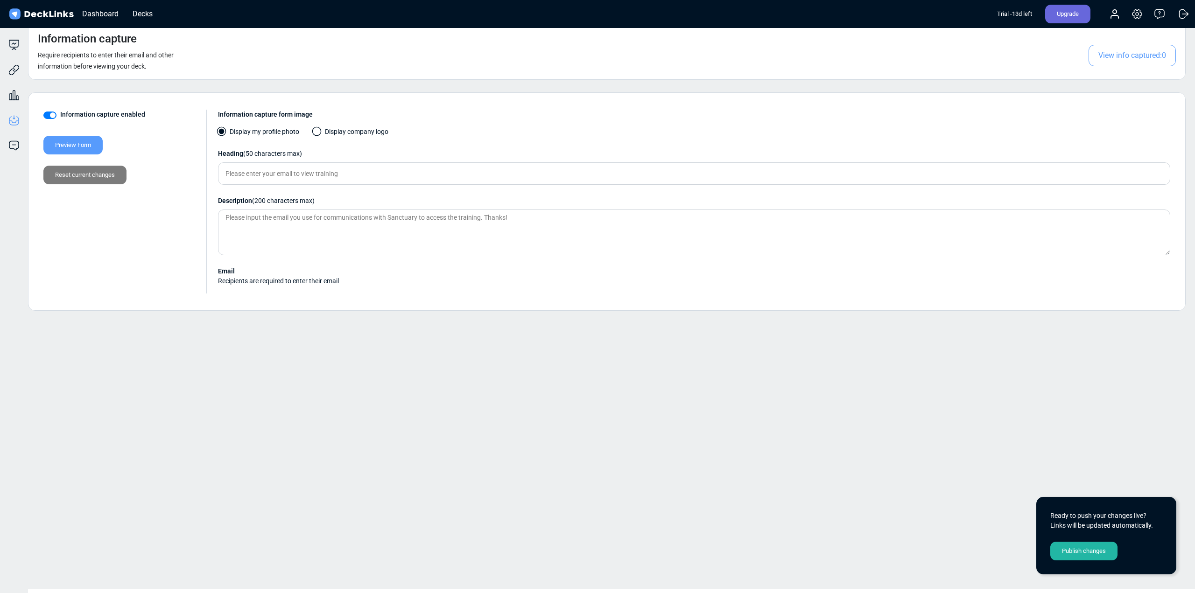
drag, startPoint x: 81, startPoint y: 276, endPoint x: 85, endPoint y: 175, distance: 101.4
click at [80, 274] on div "Information capture enabled Preview Form Reset current changes" at bounding box center [124, 202] width 163 height 184
click at [89, 141] on div "Preview Form" at bounding box center [72, 145] width 59 height 19
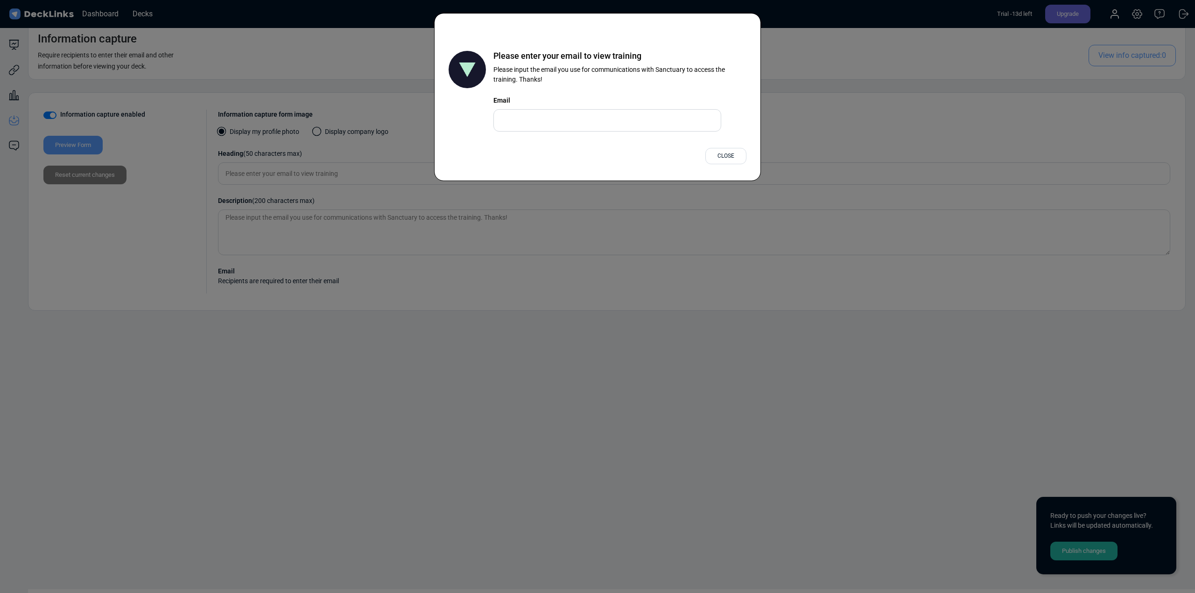
click at [94, 374] on div "Please enter your email to view training Please input the email you use for com…" at bounding box center [597, 296] width 1195 height 593
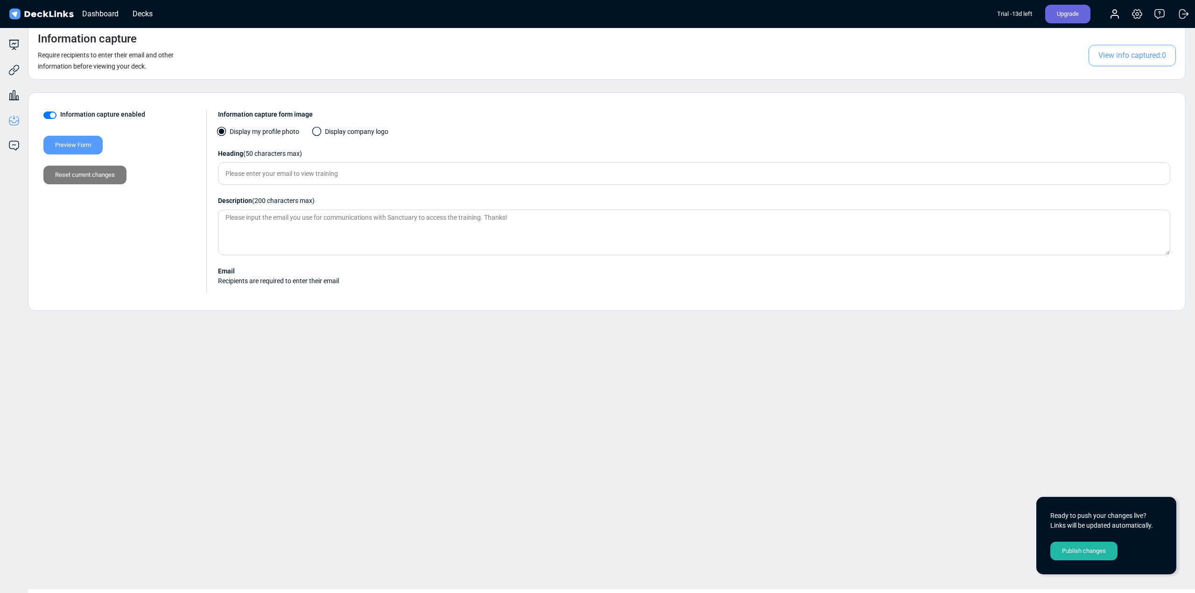
click at [76, 145] on div "Preview Form" at bounding box center [72, 145] width 59 height 19
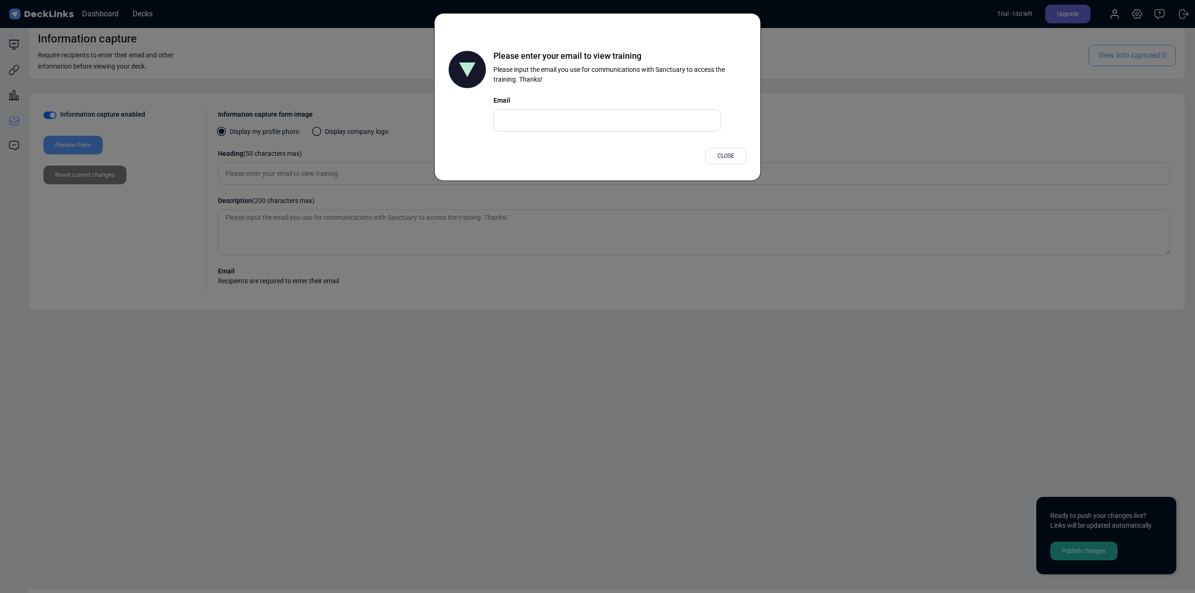
click at [724, 155] on div "Close" at bounding box center [725, 156] width 41 height 16
click at [724, 155] on div "Heading (50 characters max)" at bounding box center [694, 154] width 952 height 10
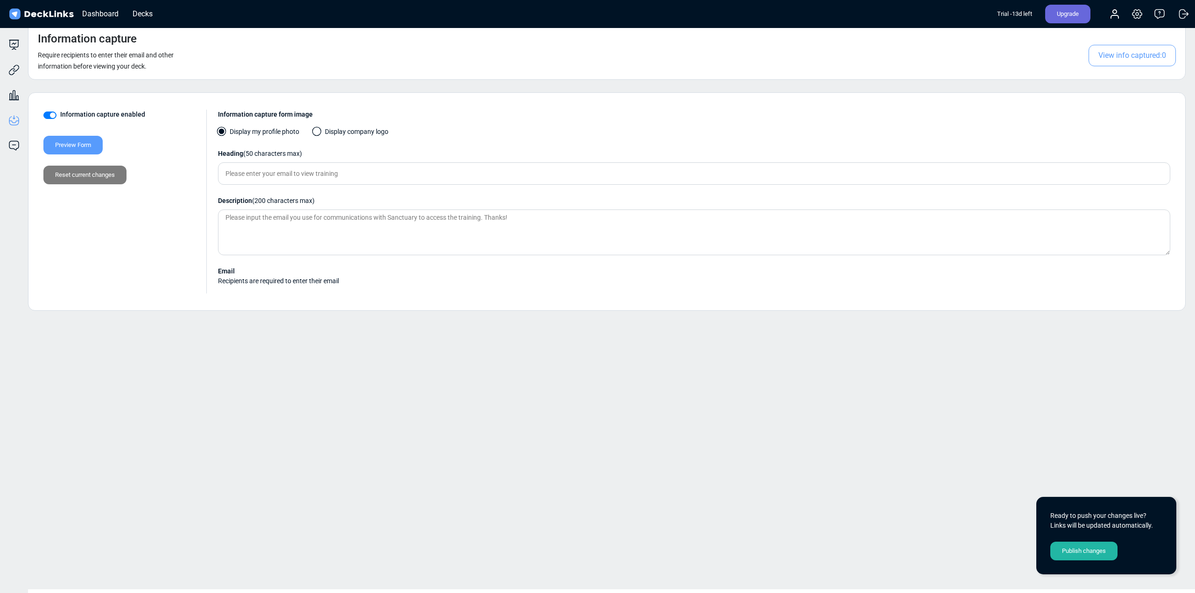
click at [1115, 56] on span "View info captured: 0" at bounding box center [1131, 55] width 87 height 21
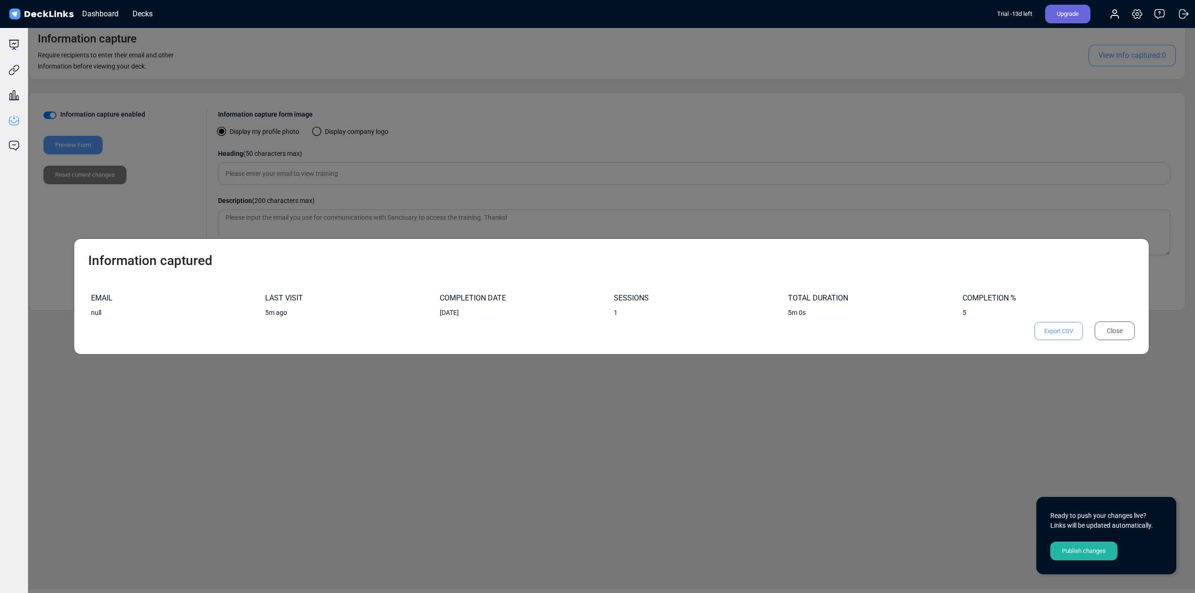
click at [1087, 280] on div "Information captured EMAIL LAST VISIT COMPLETION DATE SESSIONS TOTAL DURATION C…" at bounding box center [611, 296] width 1075 height 117
click at [1084, 349] on div "Information captured EMAIL LAST VISIT COMPLETION DATE SESSIONS TOTAL DURATION C…" at bounding box center [611, 296] width 1075 height 117
click at [1115, 327] on div "Close" at bounding box center [1114, 331] width 40 height 19
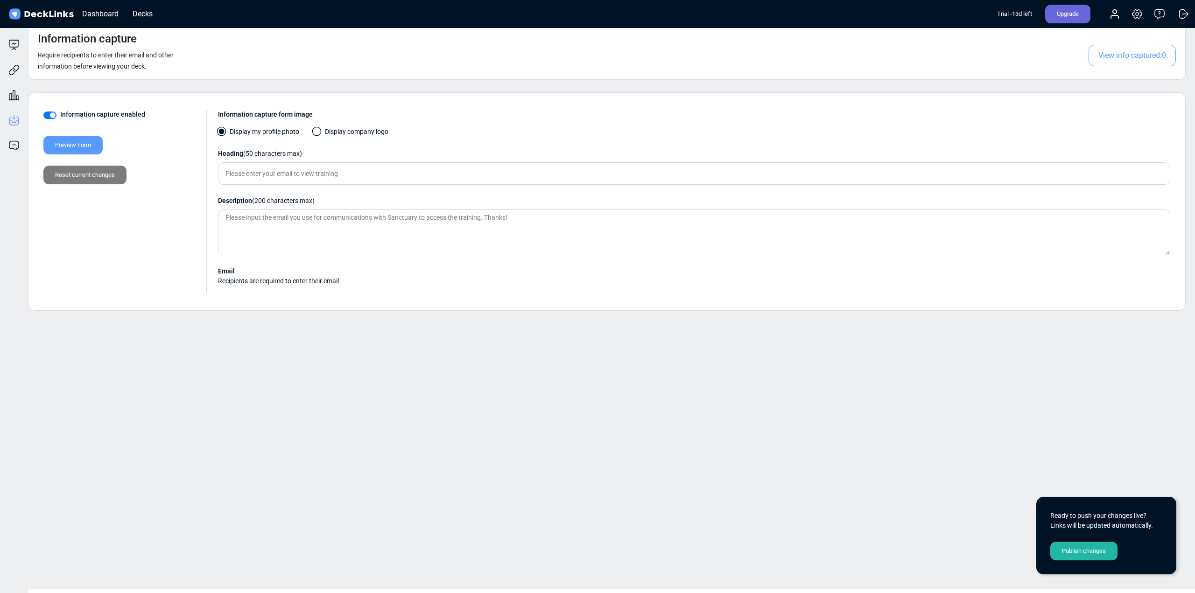
click at [1075, 550] on div "Publish changes" at bounding box center [1083, 551] width 67 height 19
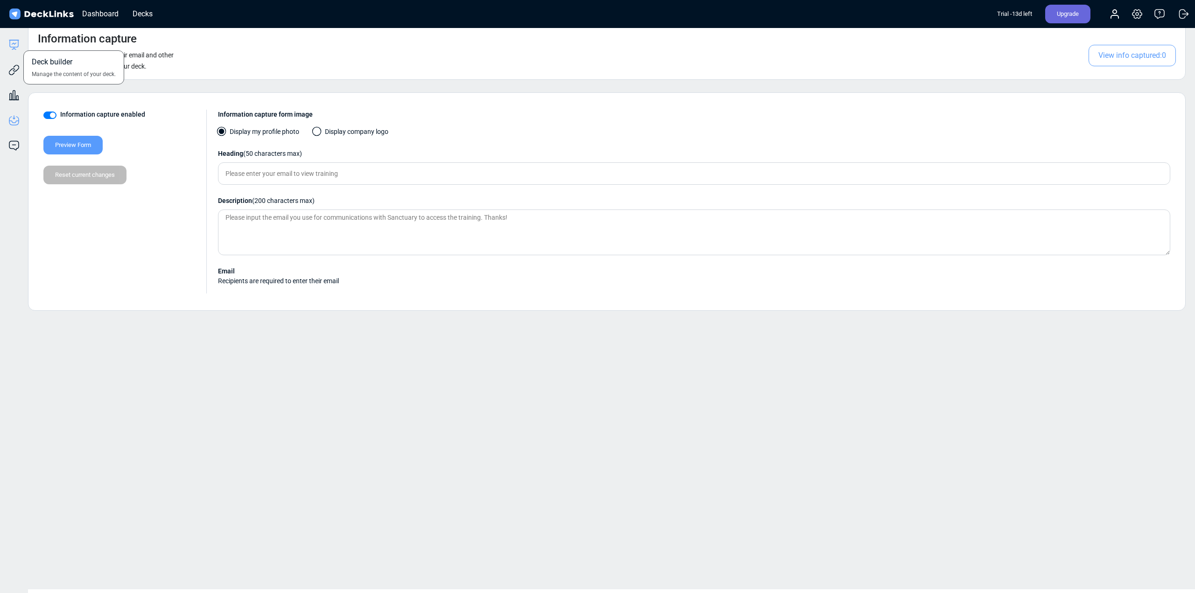
click at [10, 46] on icon at bounding box center [13, 44] width 11 height 11
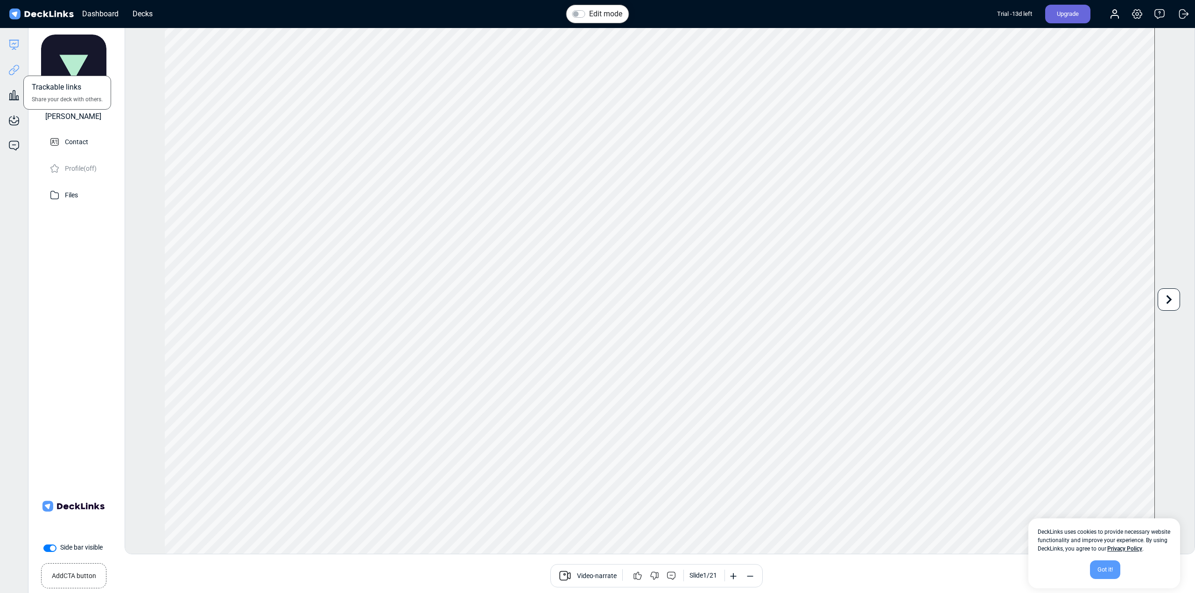
click at [14, 65] on icon at bounding box center [13, 69] width 11 height 11
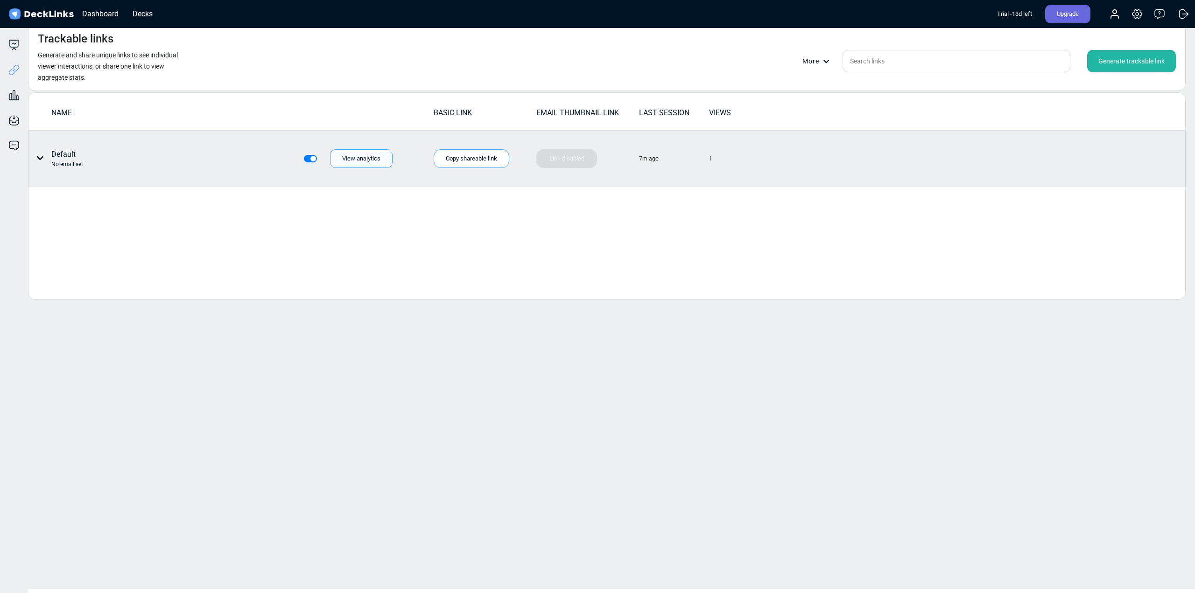
click at [351, 163] on div "View analytics" at bounding box center [361, 158] width 63 height 19
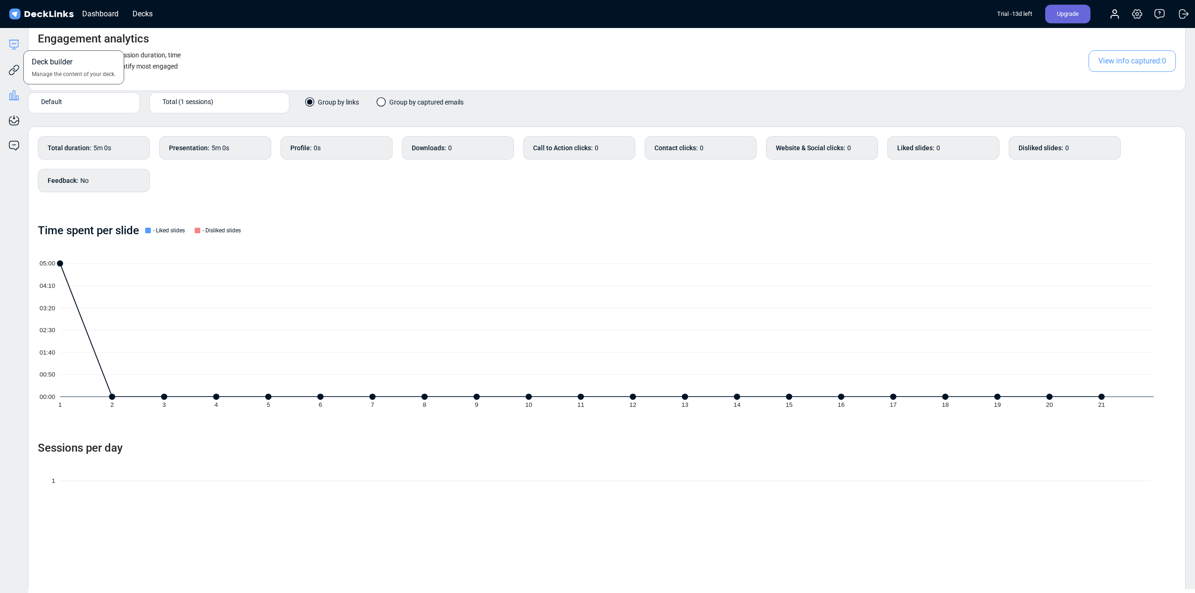
click at [13, 49] on icon at bounding box center [13, 44] width 11 height 11
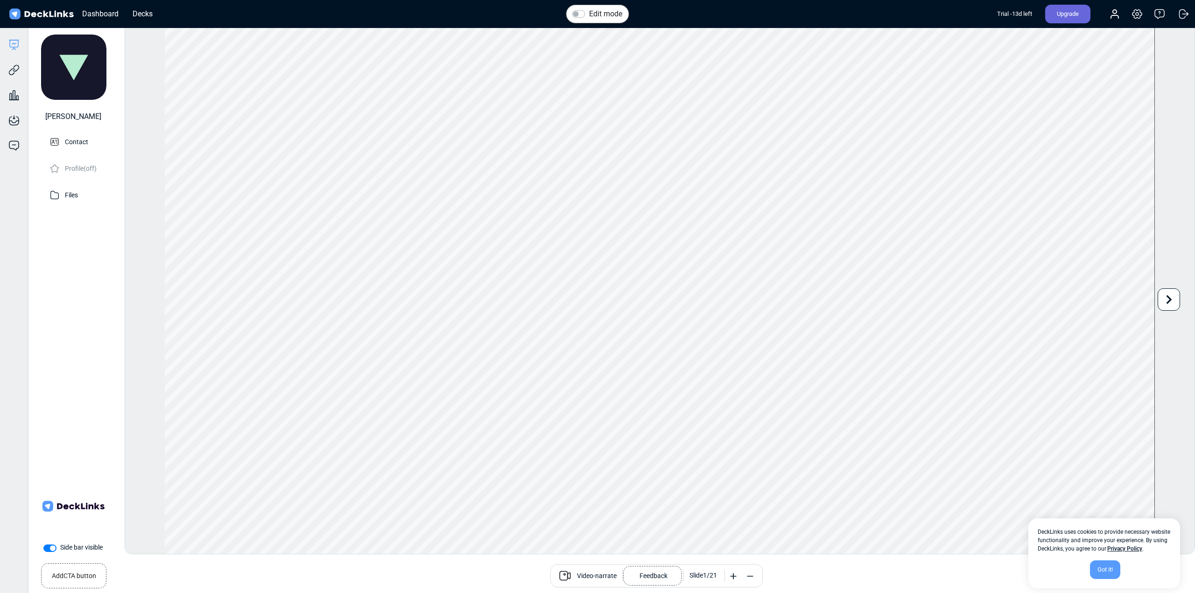
click at [642, 577] on p "Feedback" at bounding box center [653, 575] width 28 height 14
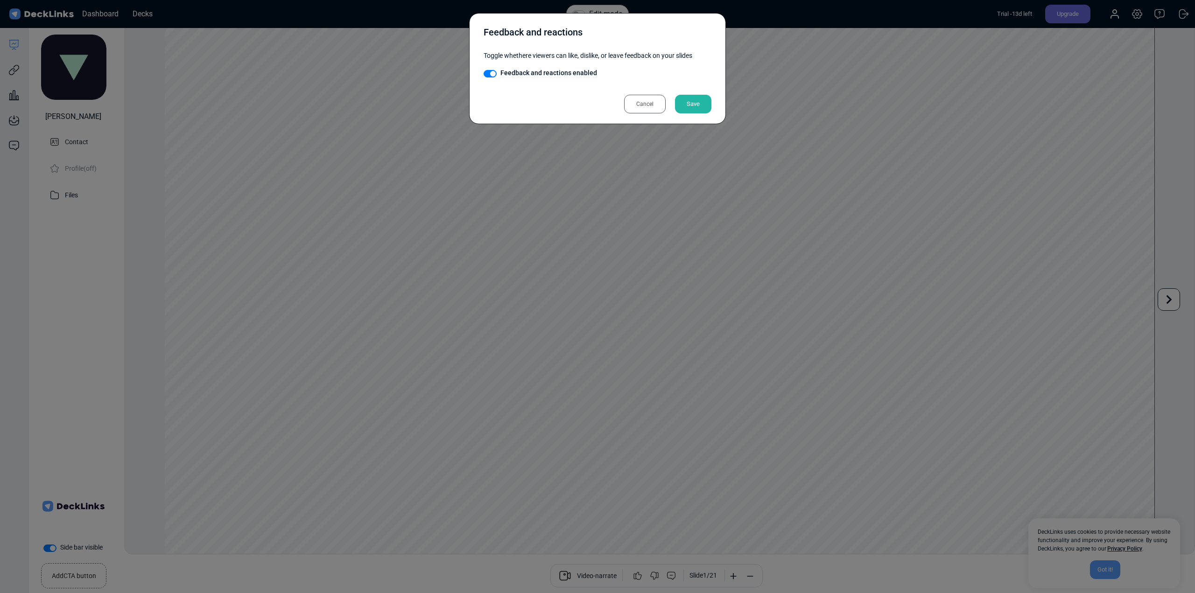
click at [642, 101] on div "Cancel" at bounding box center [645, 104] width 42 height 19
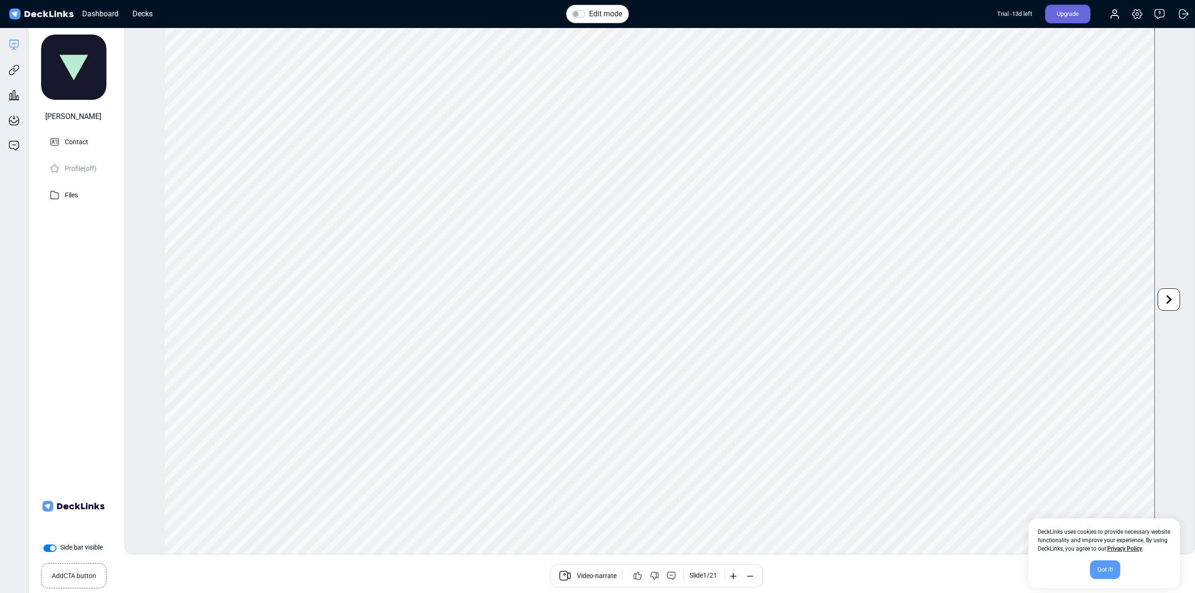
click at [70, 115] on div "[PERSON_NAME]" at bounding box center [73, 116] width 56 height 11
click at [83, 235] on div "[PERSON_NAME] Contact Profile (off) Files" at bounding box center [73, 255] width 79 height 436
click at [13, 112] on div "Information capture Prompt users to provide information before viewing your dec…" at bounding box center [14, 113] width 28 height 25
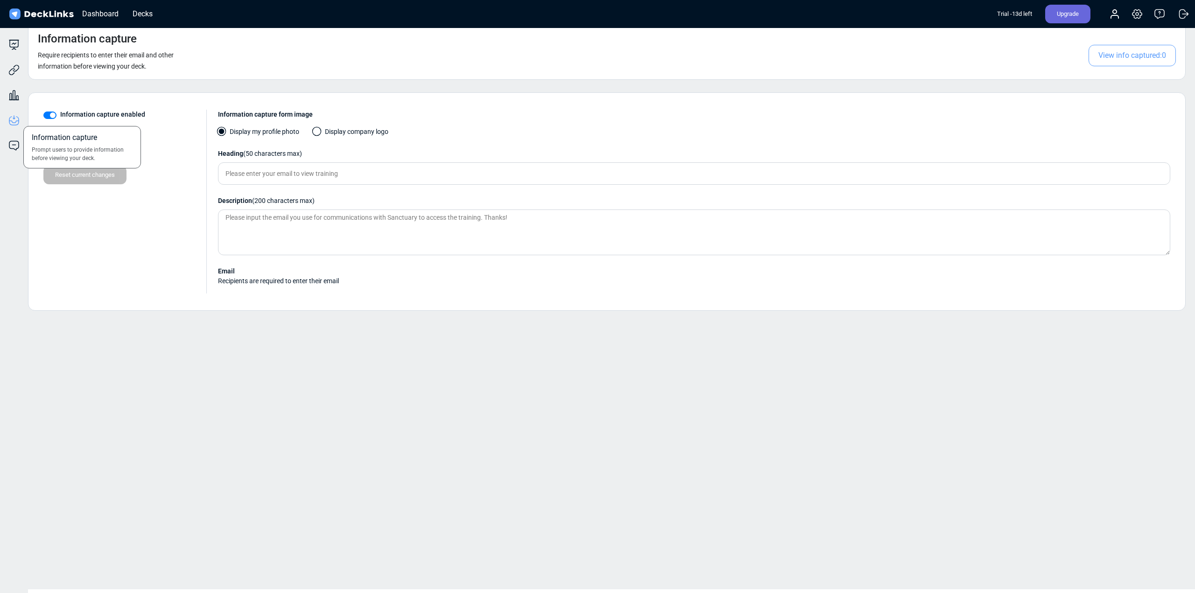
click at [13, 112] on div "Information capture Prompt users to provide information before viewing your dec…" at bounding box center [14, 113] width 28 height 25
click at [17, 142] on icon at bounding box center [13, 145] width 11 height 11
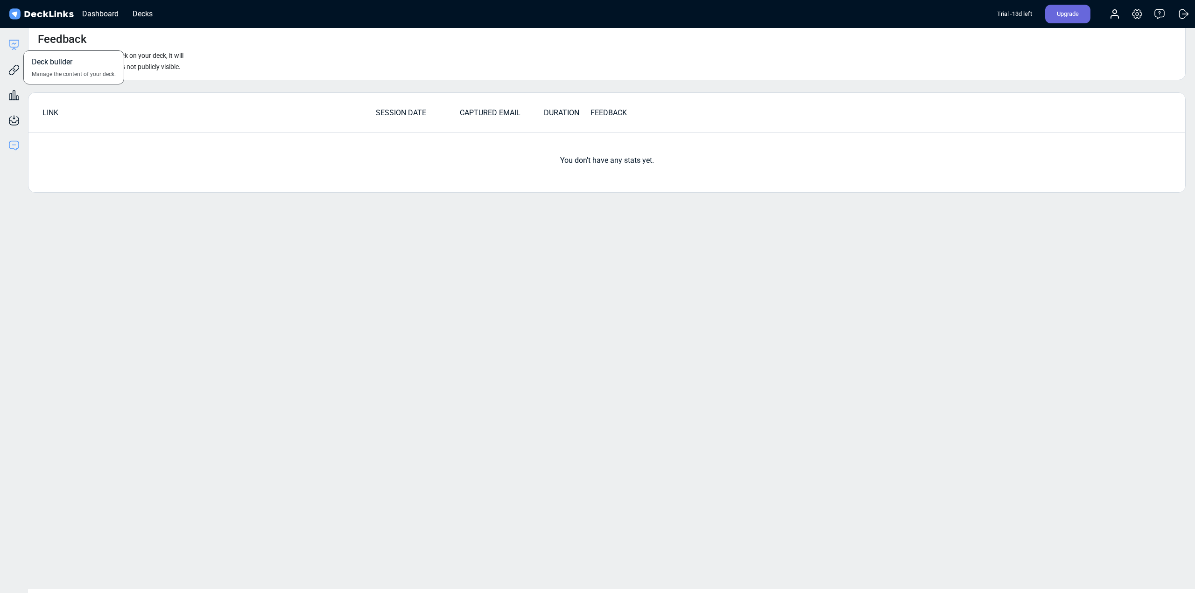
click at [10, 42] on icon at bounding box center [13, 44] width 11 height 11
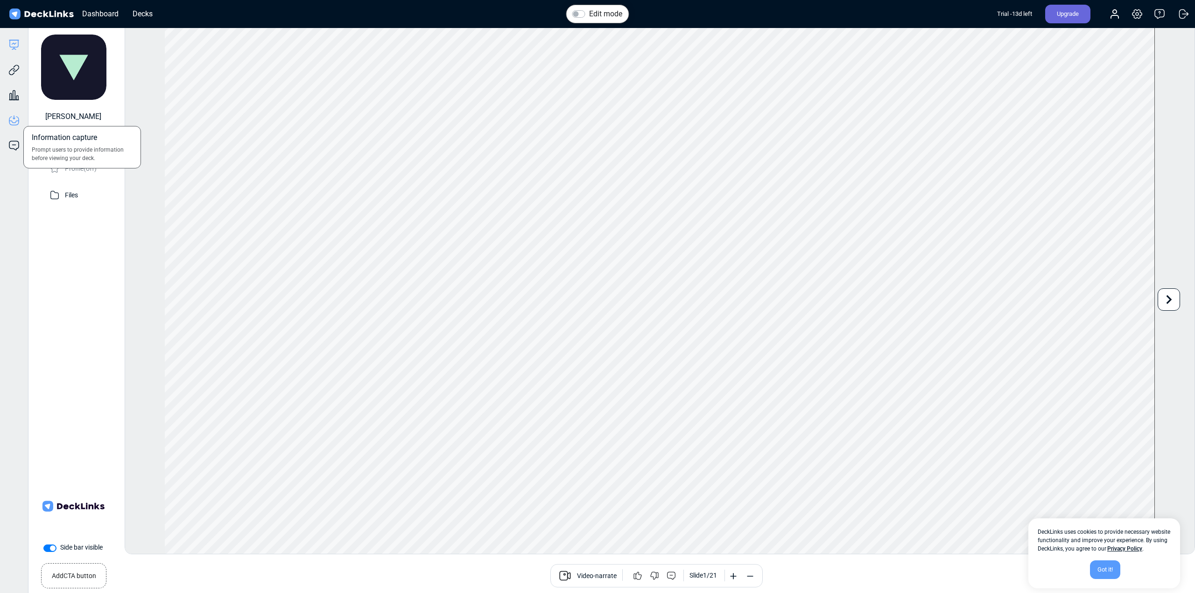
click at [12, 117] on icon at bounding box center [13, 120] width 11 height 11
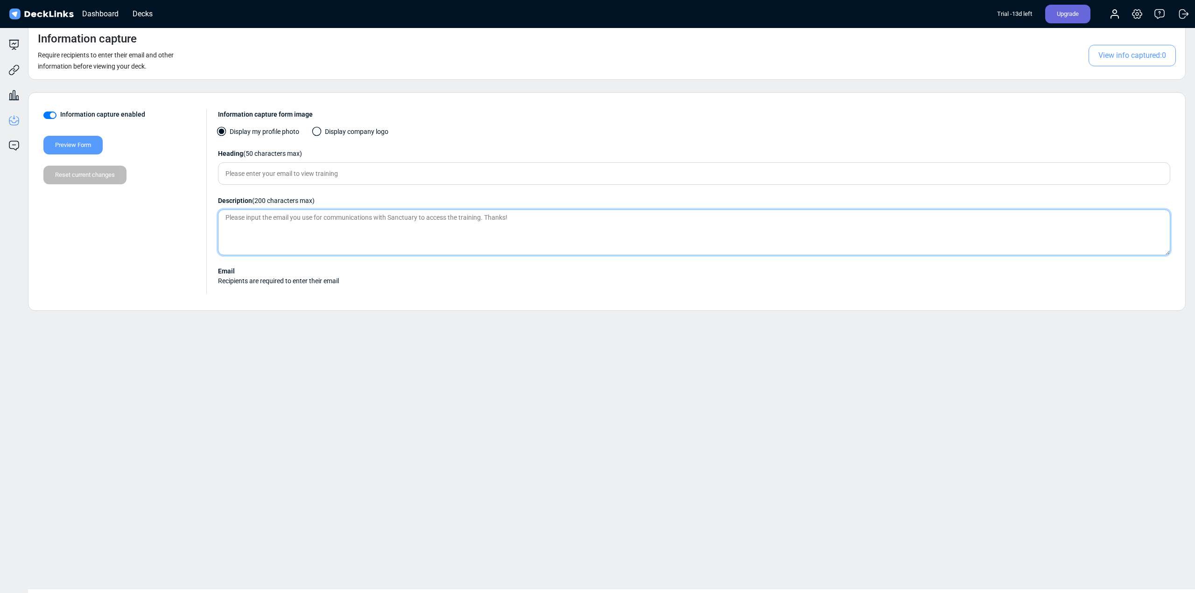
click at [548, 217] on textarea "Please input the email you use for communications with Sanctuary to access the …" at bounding box center [694, 233] width 952 height 46
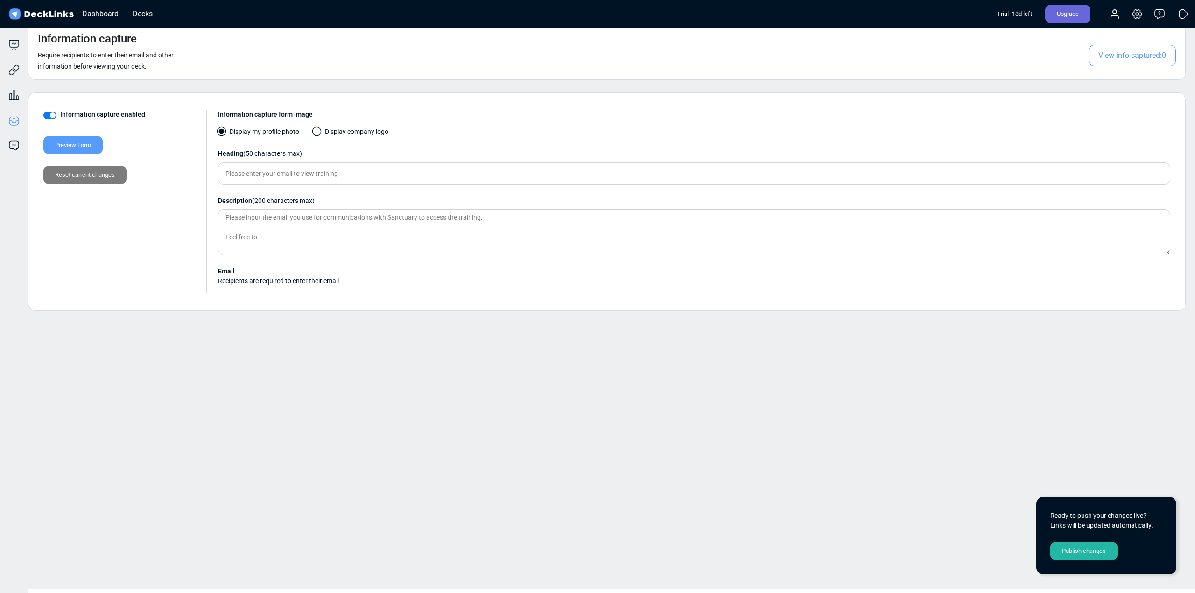
drag, startPoint x: 136, startPoint y: 315, endPoint x: 151, endPoint y: 303, distance: 18.6
click at [136, 315] on div "Information capture Require recipients to enter their email and other informati…" at bounding box center [608, 305] width 1172 height 567
click at [365, 179] on input "Please enter your email to view training" at bounding box center [694, 173] width 952 height 22
drag, startPoint x: 504, startPoint y: 218, endPoint x: 450, endPoint y: 220, distance: 53.7
click at [450, 220] on textarea "Please input the email you use for communications with Sanctuary to access the …" at bounding box center [694, 233] width 952 height 46
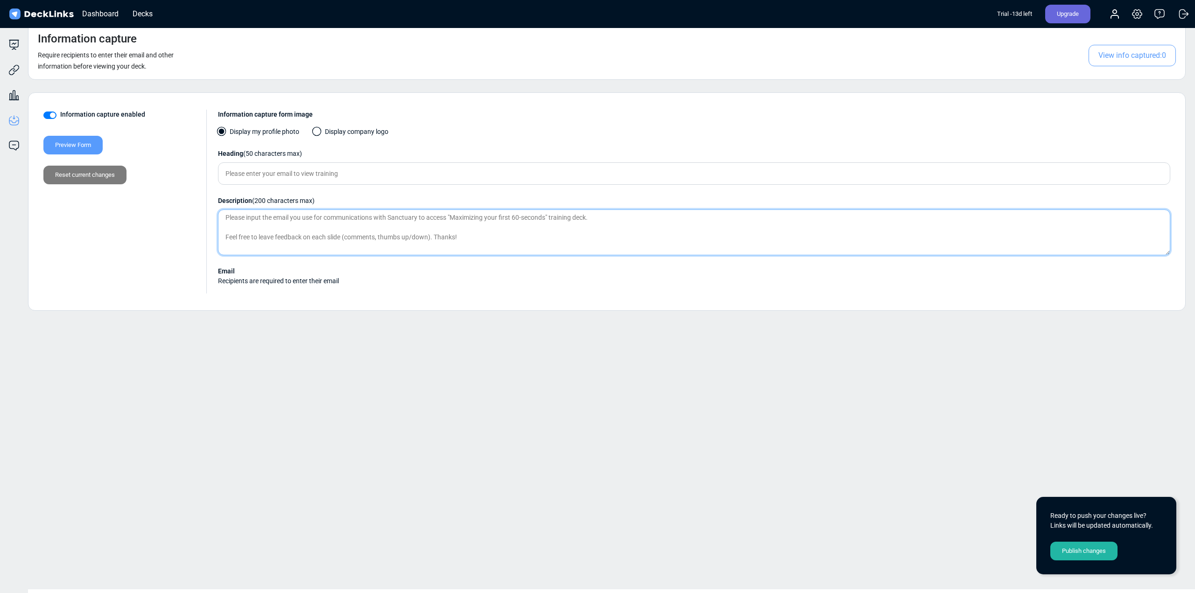
type textarea "Please input the email you use for communications with Sanctuary to access "Max…"
click at [452, 389] on div "Information capture Require recipients to enter their email and other informati…" at bounding box center [608, 305] width 1172 height 567
click at [1079, 557] on div "Publish changes" at bounding box center [1083, 551] width 67 height 19
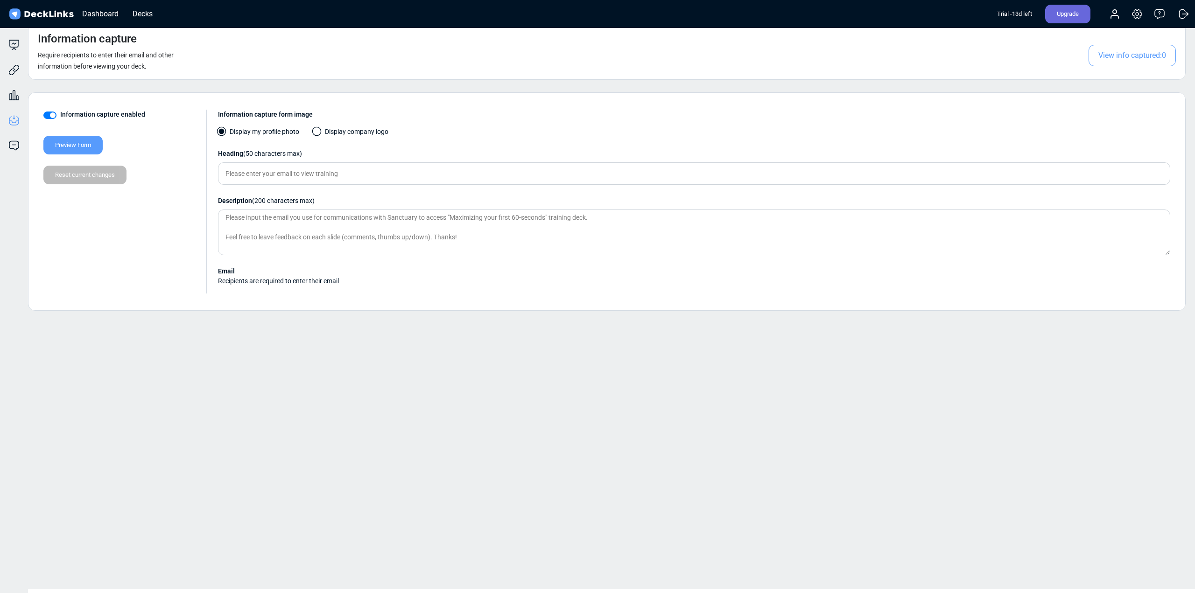
click at [81, 144] on div "Preview Form" at bounding box center [72, 145] width 59 height 19
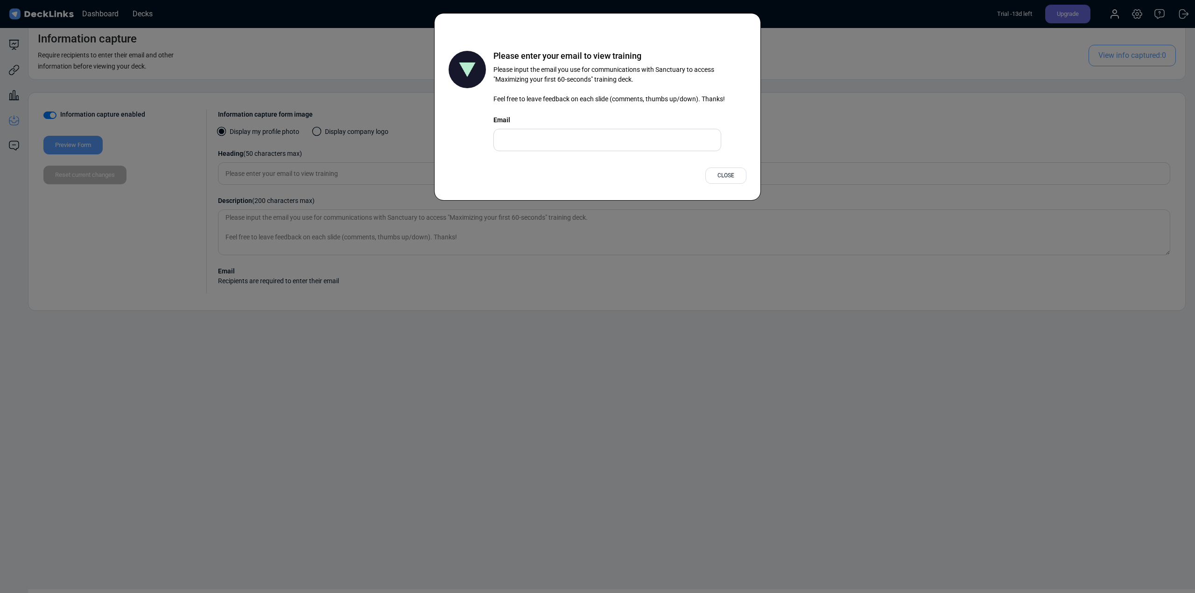
click at [546, 71] on div "Please enter your email to view training Please input the email you use for com…" at bounding box center [598, 101] width 298 height 100
click at [655, 82] on div "Please enter your email to view training Please input the email you use for com…" at bounding box center [598, 101] width 298 height 100
click at [733, 176] on div "Close" at bounding box center [725, 176] width 41 height 16
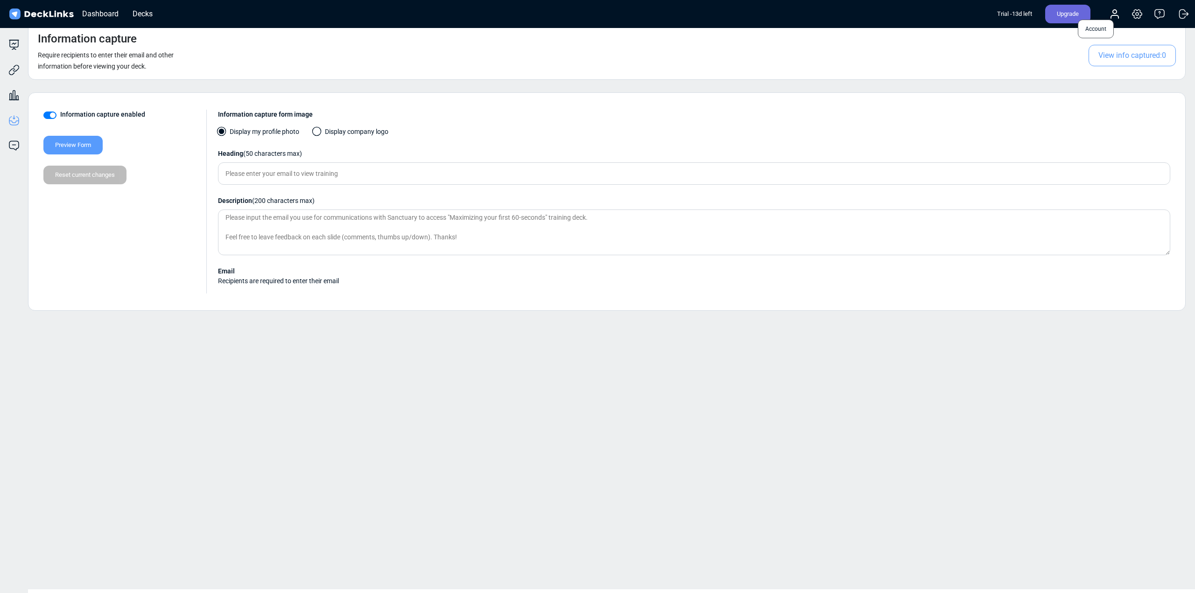
click at [1116, 15] on icon at bounding box center [1114, 16] width 7 height 3
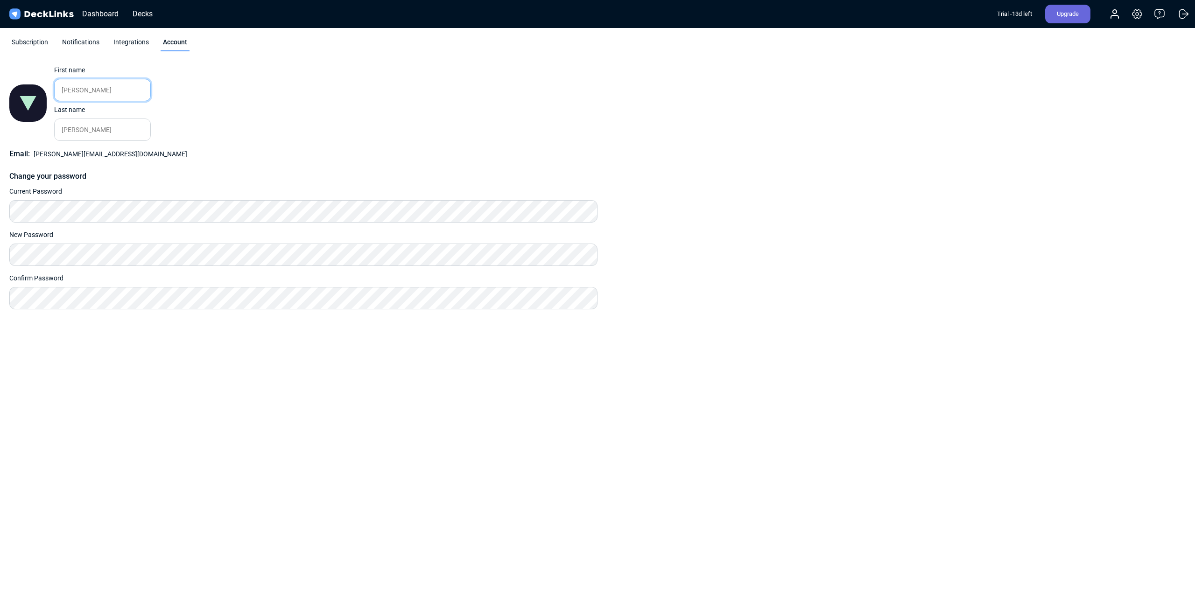
click at [101, 91] on input "[PERSON_NAME]" at bounding box center [102, 90] width 97 height 22
type input "S"
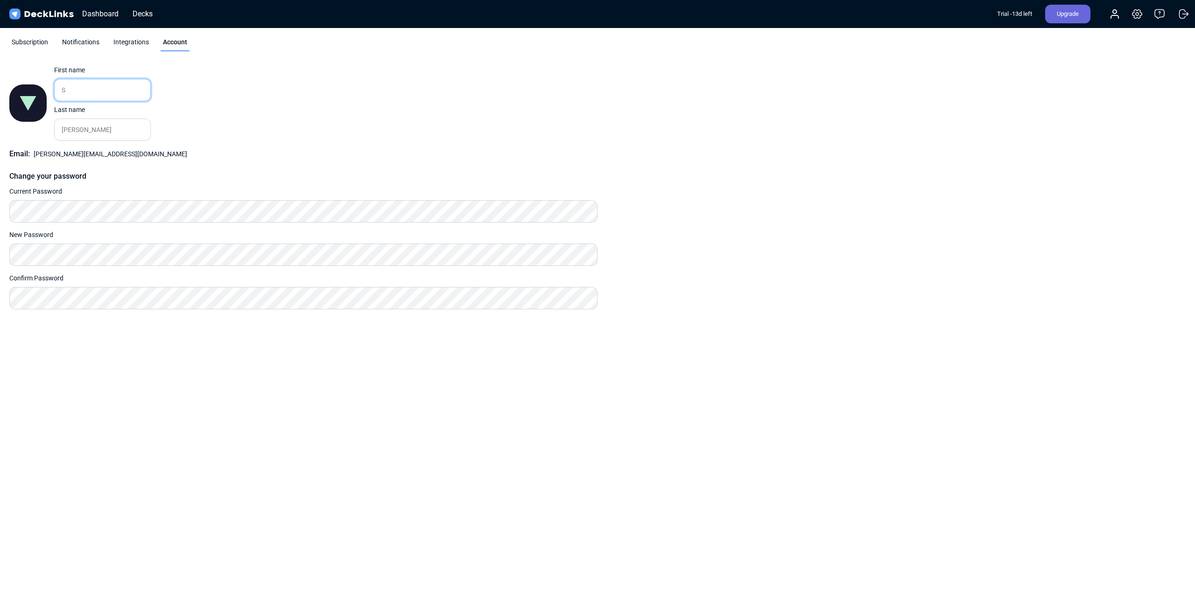
type input "Sa"
type input "San"
type input "Sanc"
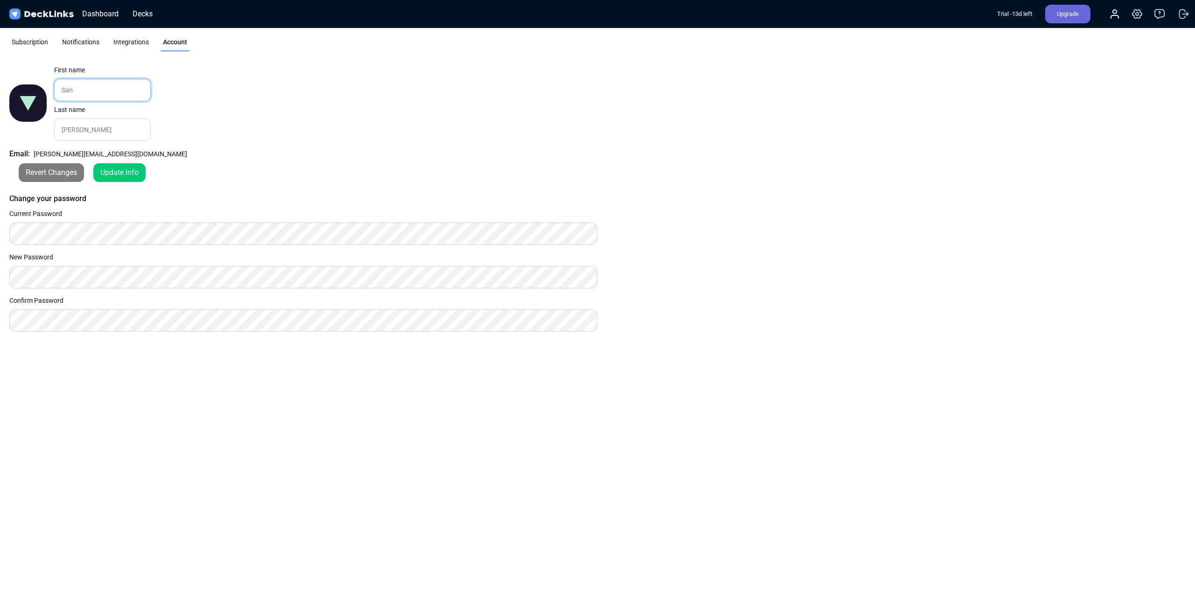
type input "Sanc"
type input "Sanct"
type input "Sanctu"
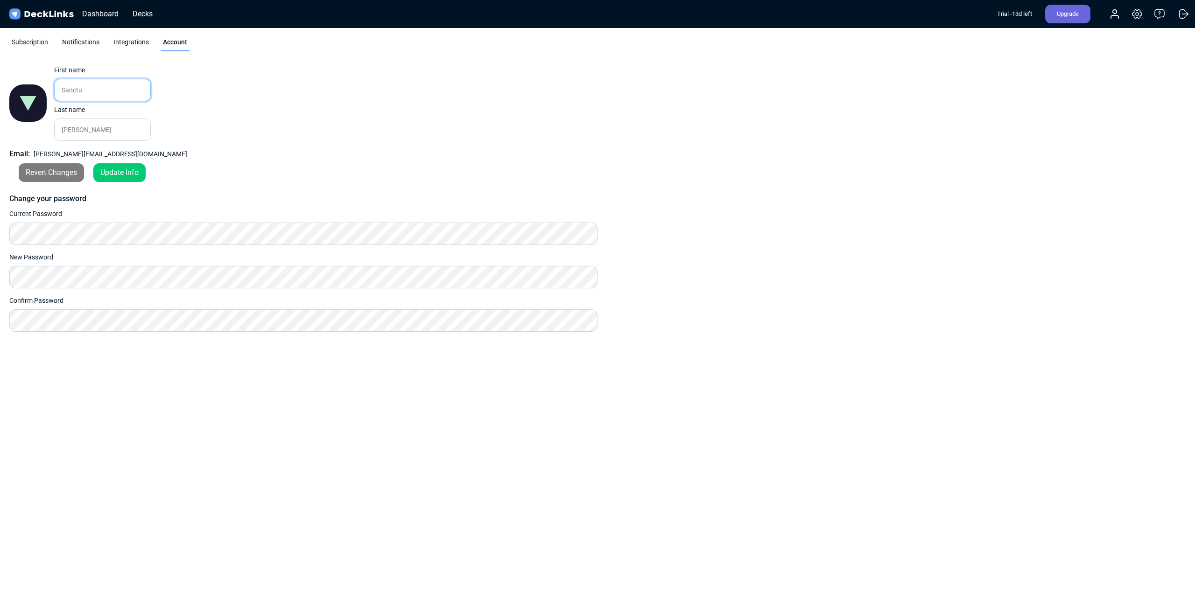
type input "Sanctua"
type input "Sanctuar"
type input "Sanctuary"
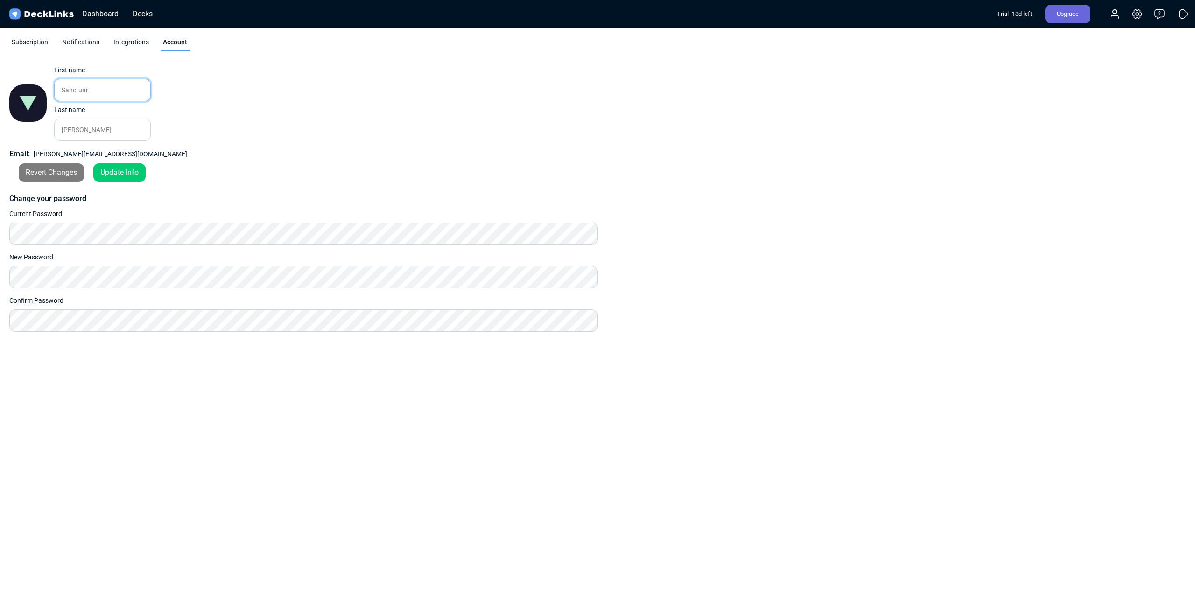
type input "Sanctuary"
type input "Sanctuary W"
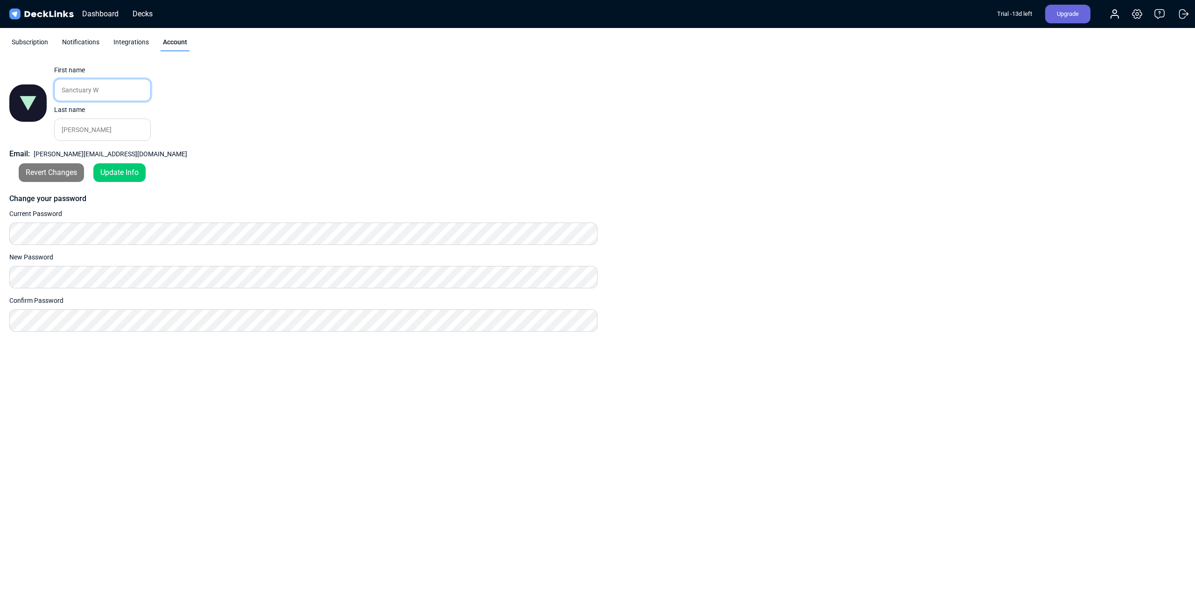
type input "Sanctuary"
type input "I"
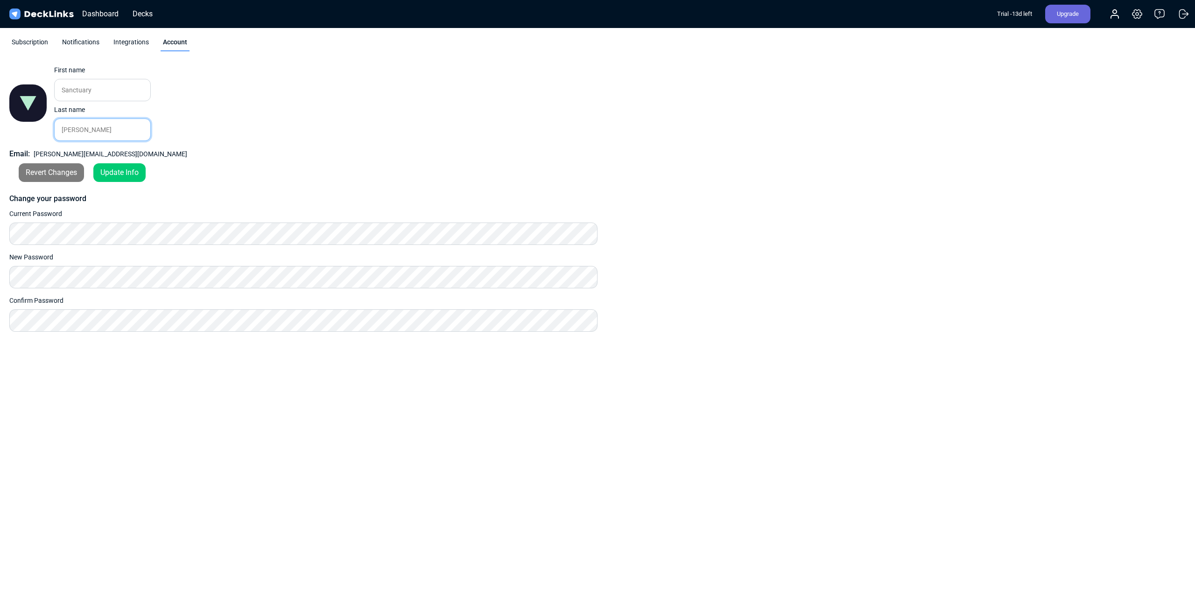
type input "I"
type input "In"
type input "Inc"
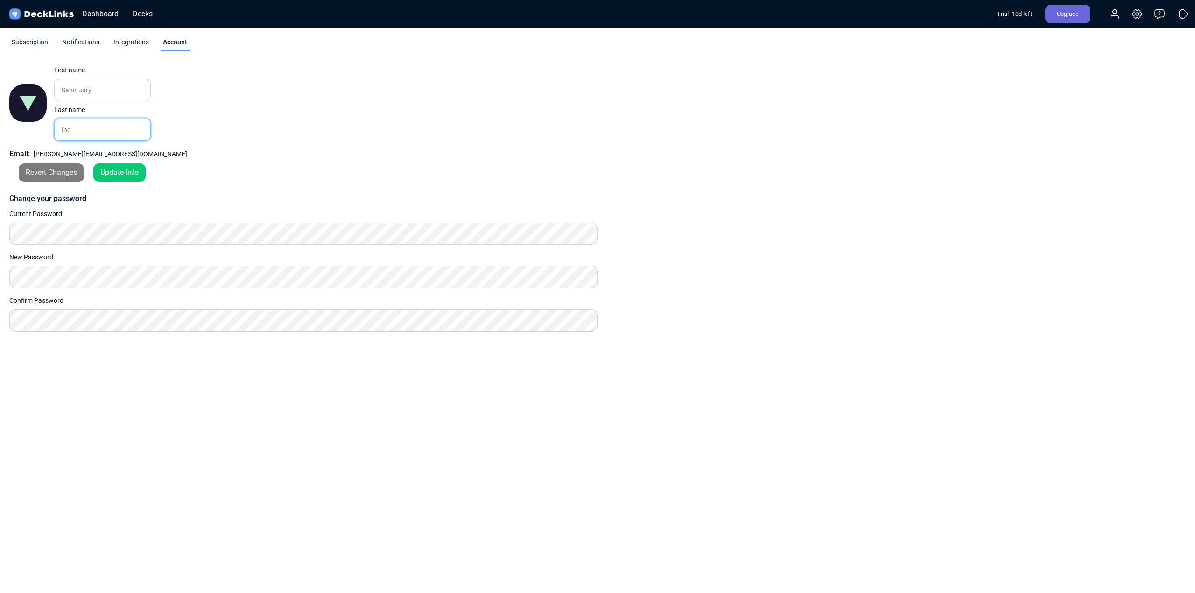
type input "Inc."
click at [120, 172] on div "Update Info" at bounding box center [119, 172] width 52 height 19
drag, startPoint x: 33, startPoint y: 154, endPoint x: 108, endPoint y: 157, distance: 75.2
click at [108, 157] on div "Email: [PERSON_NAME][EMAIL_ADDRESS][DOMAIN_NAME]" at bounding box center [303, 153] width 588 height 11
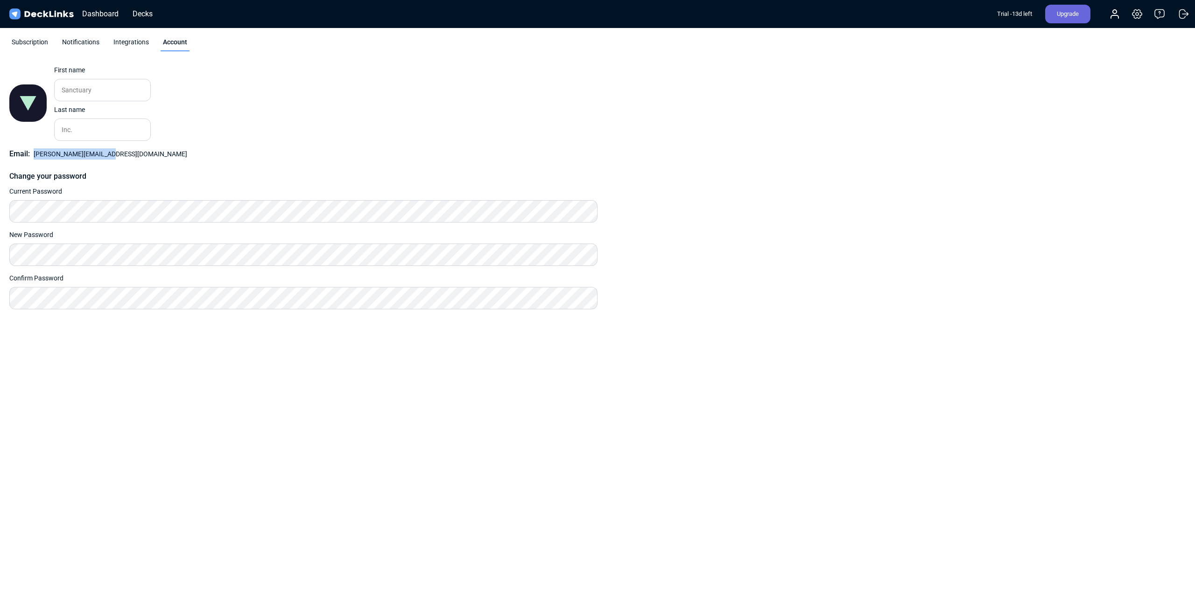
click at [167, 157] on div "Email: [PERSON_NAME][EMAIL_ADDRESS][DOMAIN_NAME]" at bounding box center [303, 153] width 588 height 11
click at [92, 43] on div "Notifications" at bounding box center [81, 44] width 42 height 14
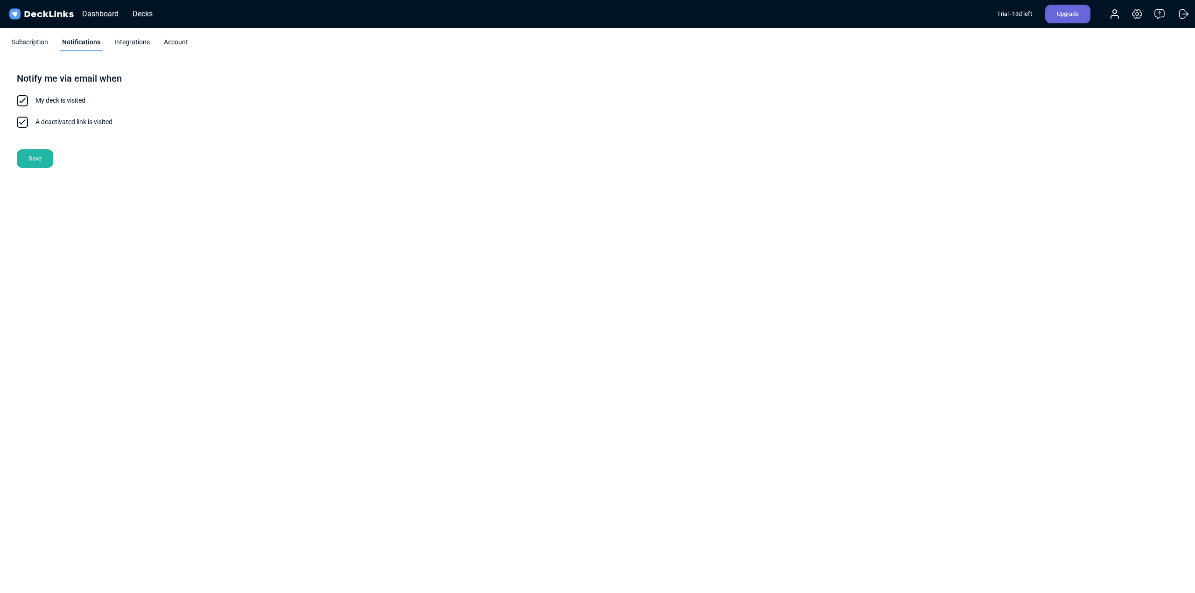
click at [40, 43] on div "Subscription" at bounding box center [29, 44] width 41 height 14
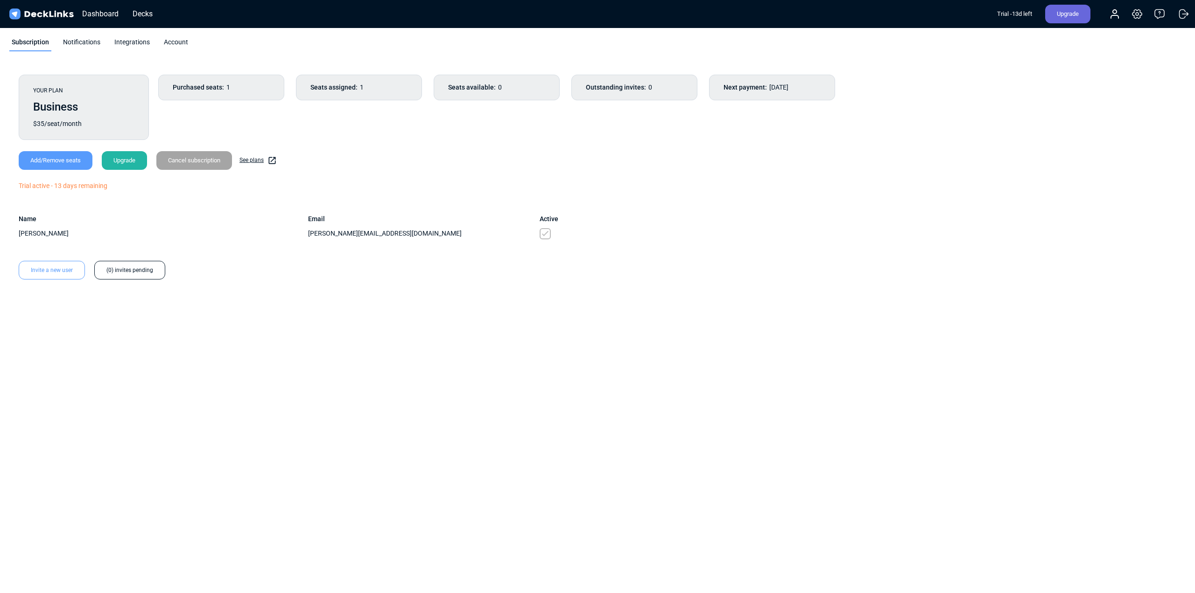
click at [131, 44] on div "Integrations" at bounding box center [132, 44] width 40 height 14
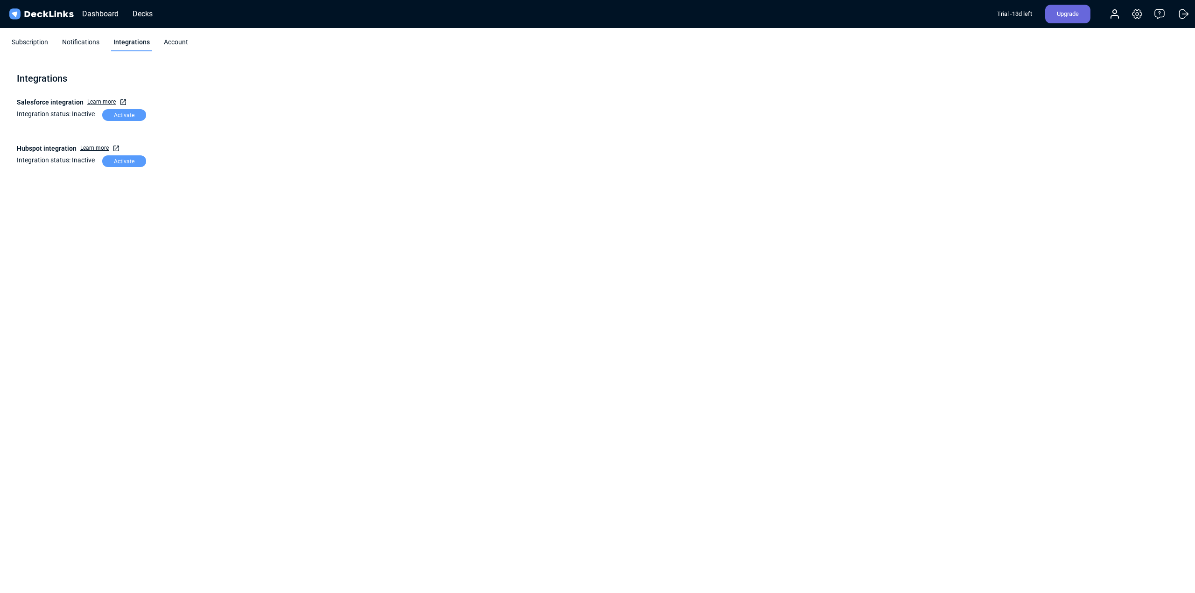
click at [174, 41] on div "Account" at bounding box center [175, 44] width 29 height 14
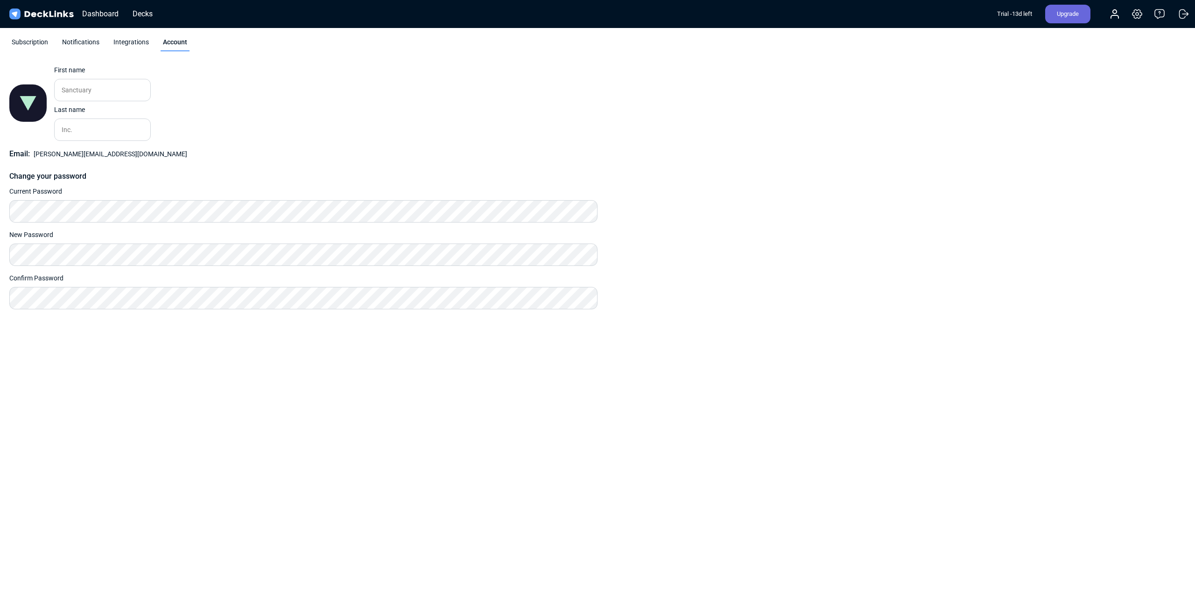
click at [80, 152] on span "[PERSON_NAME][EMAIL_ADDRESS][DOMAIN_NAME]" at bounding box center [111, 153] width 154 height 7
click at [290, 131] on div "Change photo First name Sanctuary Please enter your first name. Last name Inc. …" at bounding box center [303, 103] width 588 height 76
click at [135, 13] on div "Decks" at bounding box center [142, 14] width 29 height 12
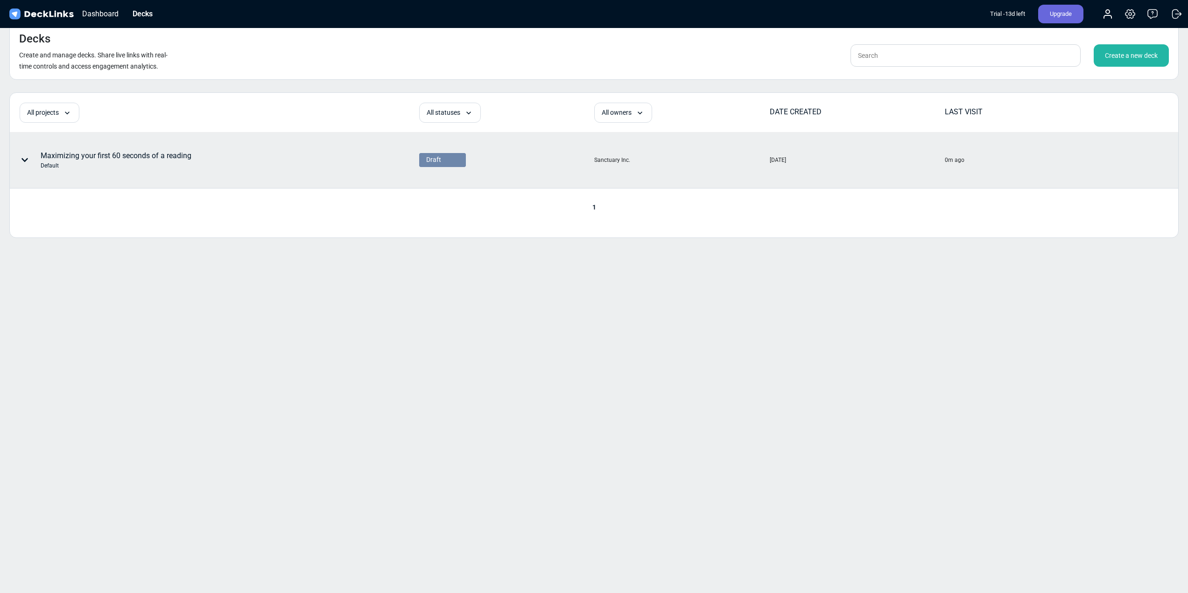
click at [107, 161] on div "Maximizing your first 60 seconds of a reading Default" at bounding box center [116, 160] width 151 height 20
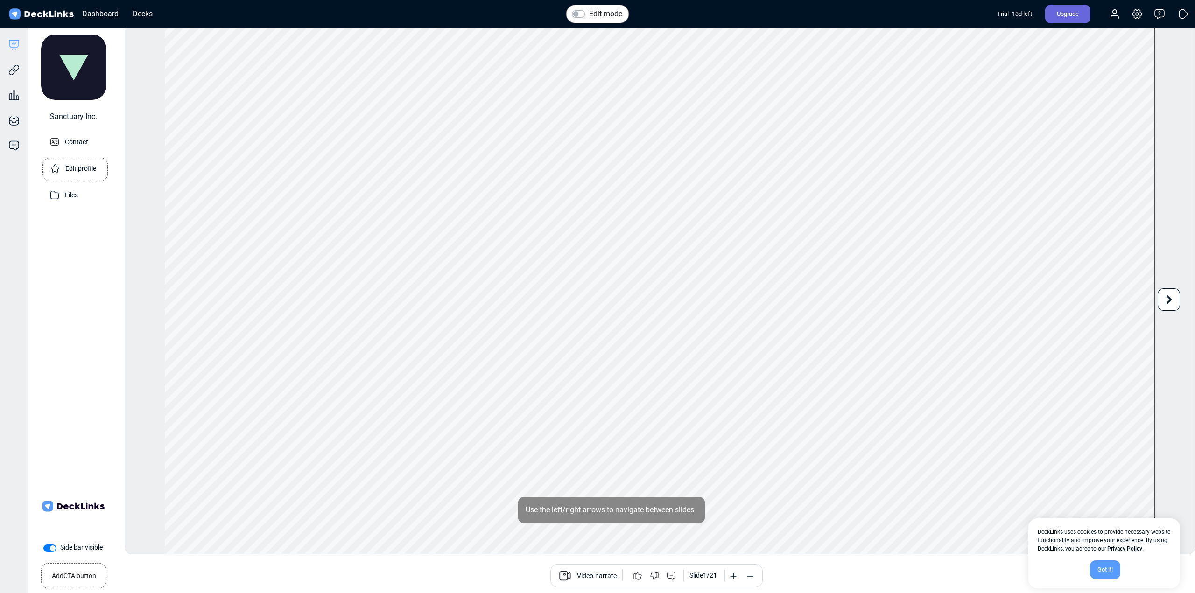
click at [75, 167] on p "Edit profile" at bounding box center [80, 168] width 31 height 12
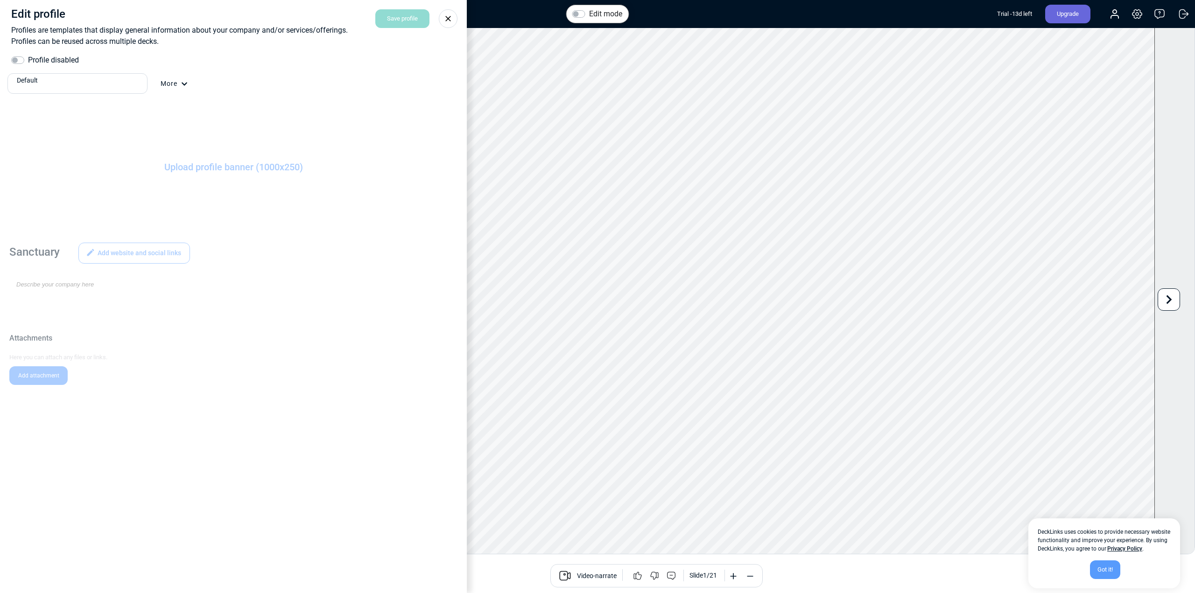
click at [28, 61] on label "Profile disabled" at bounding box center [53, 60] width 51 height 11
click at [16, 61] on input "Profile disabled" at bounding box center [14, 59] width 7 height 9
checkbox input "true"
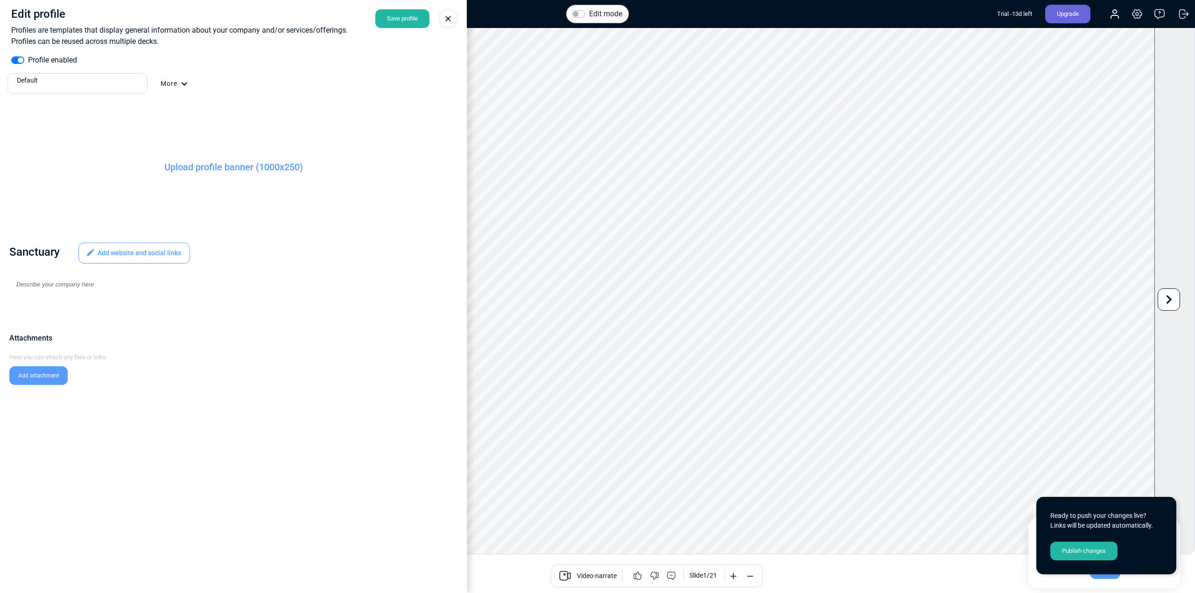
click at [80, 85] on div "Default" at bounding box center [78, 84] width 131 height 21
click at [180, 85] on div "More" at bounding box center [174, 90] width 27 height 22
click at [180, 85] on div at bounding box center [597, 296] width 1195 height 593
click at [80, 81] on div "Default" at bounding box center [80, 81] width 126 height 10
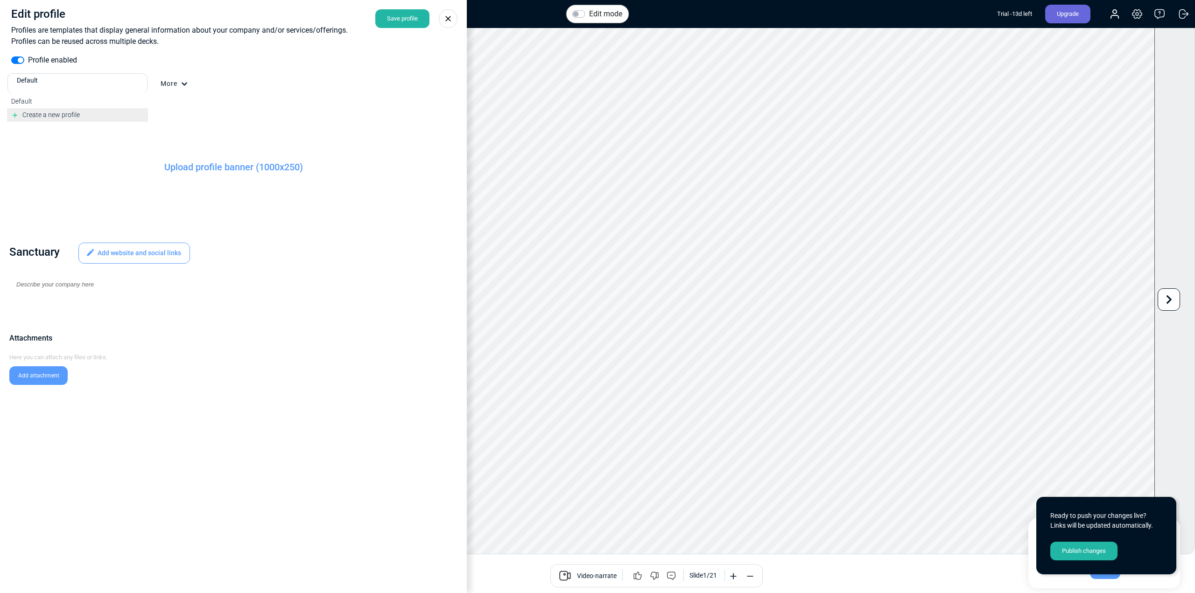
click at [54, 116] on span "Create a new profile" at bounding box center [50, 114] width 57 height 7
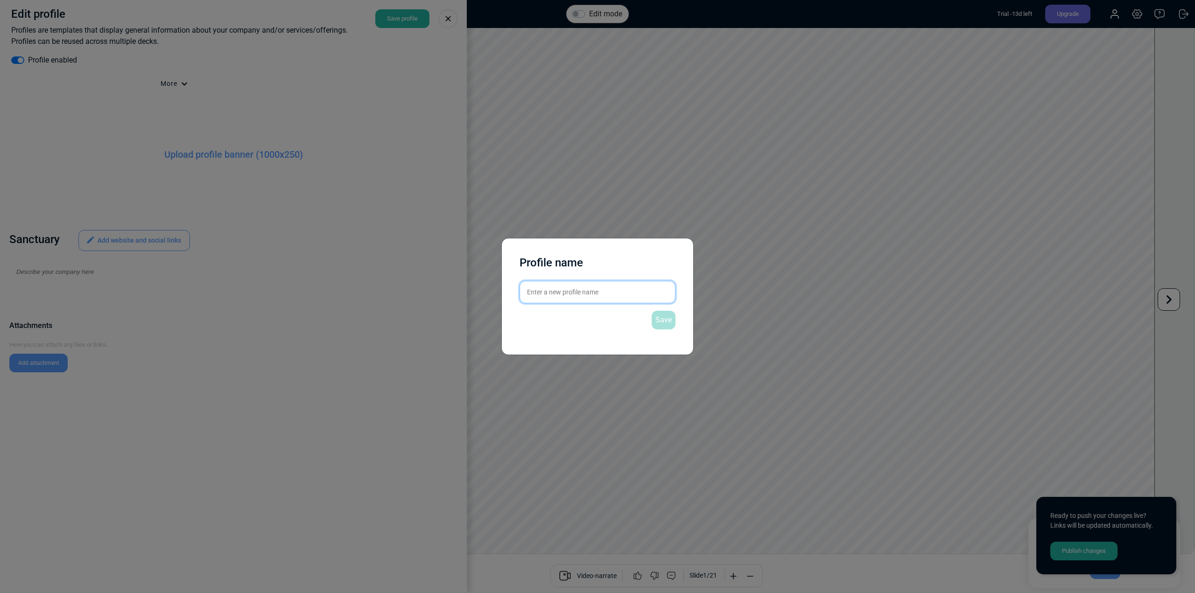
click at [589, 291] on input "text" at bounding box center [597, 292] width 156 height 22
type input "Sanctuary Reader Services"
click at [666, 321] on div "Save" at bounding box center [664, 320] width 24 height 19
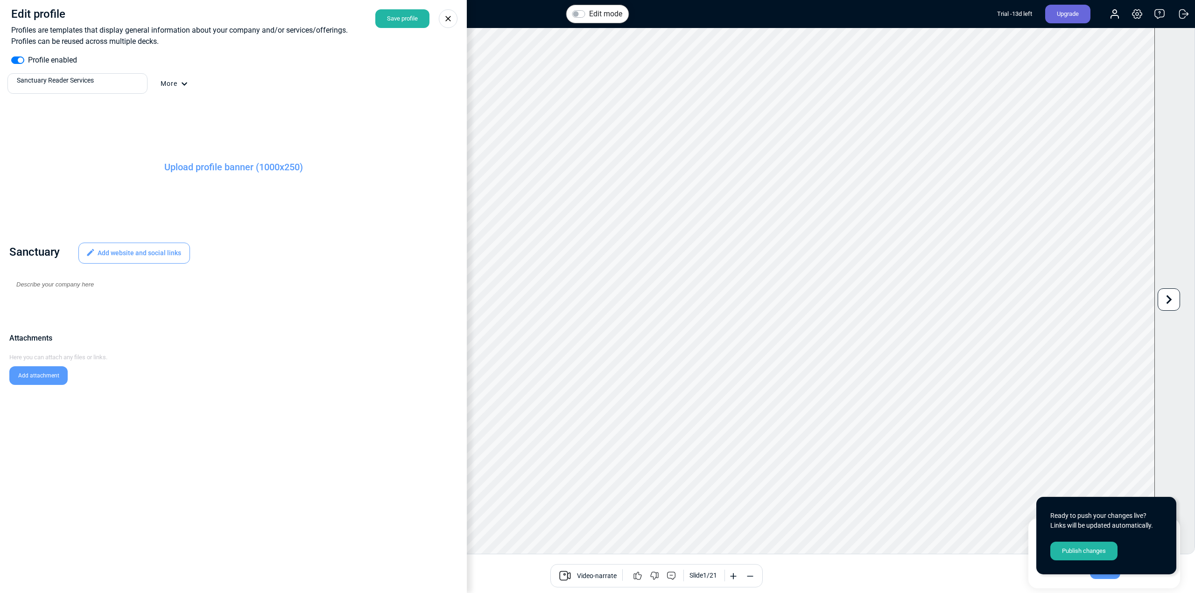
click at [140, 254] on div "Add website and social links" at bounding box center [134, 253] width 112 height 21
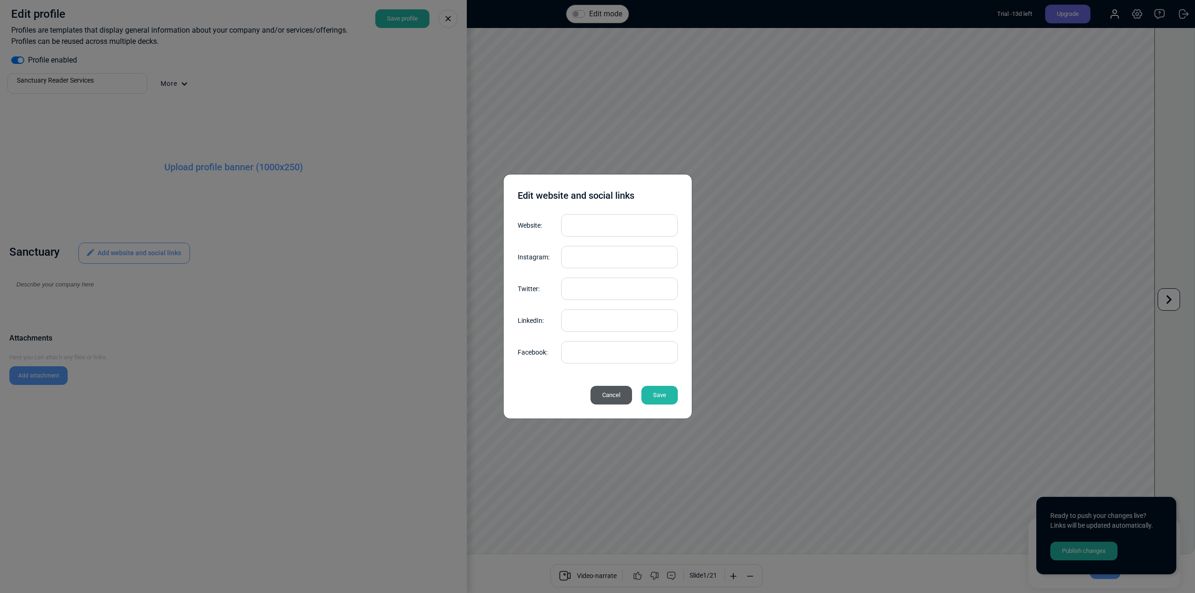
click at [609, 398] on div "Cancel" at bounding box center [611, 395] width 42 height 19
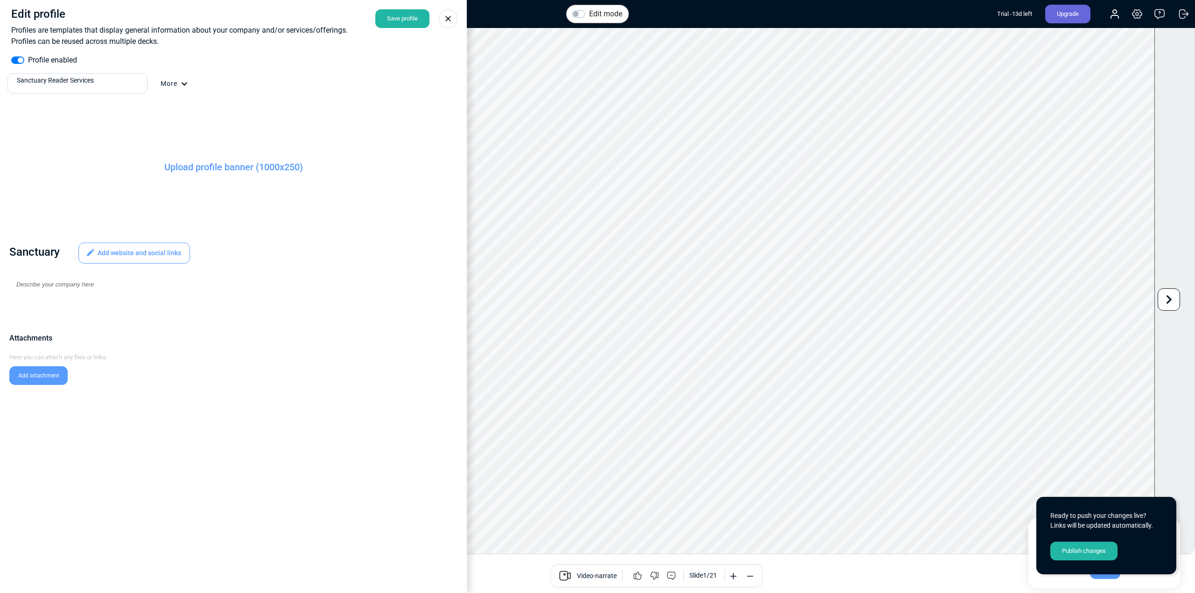
click at [406, 22] on div "Save profile" at bounding box center [402, 18] width 54 height 19
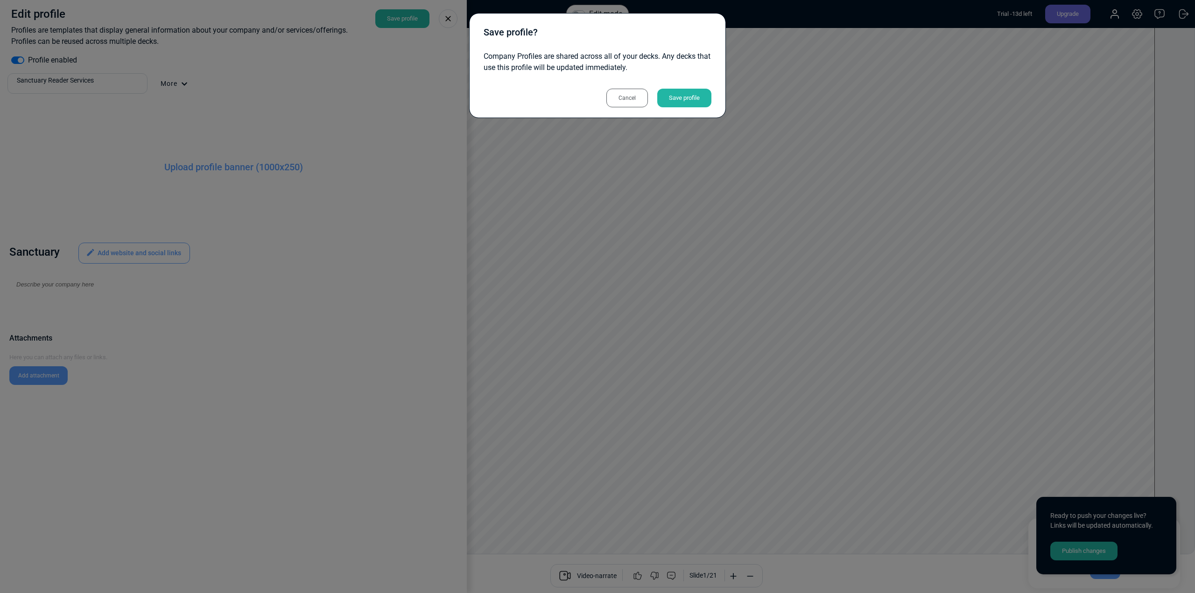
click at [674, 94] on div "Save profile" at bounding box center [684, 98] width 54 height 19
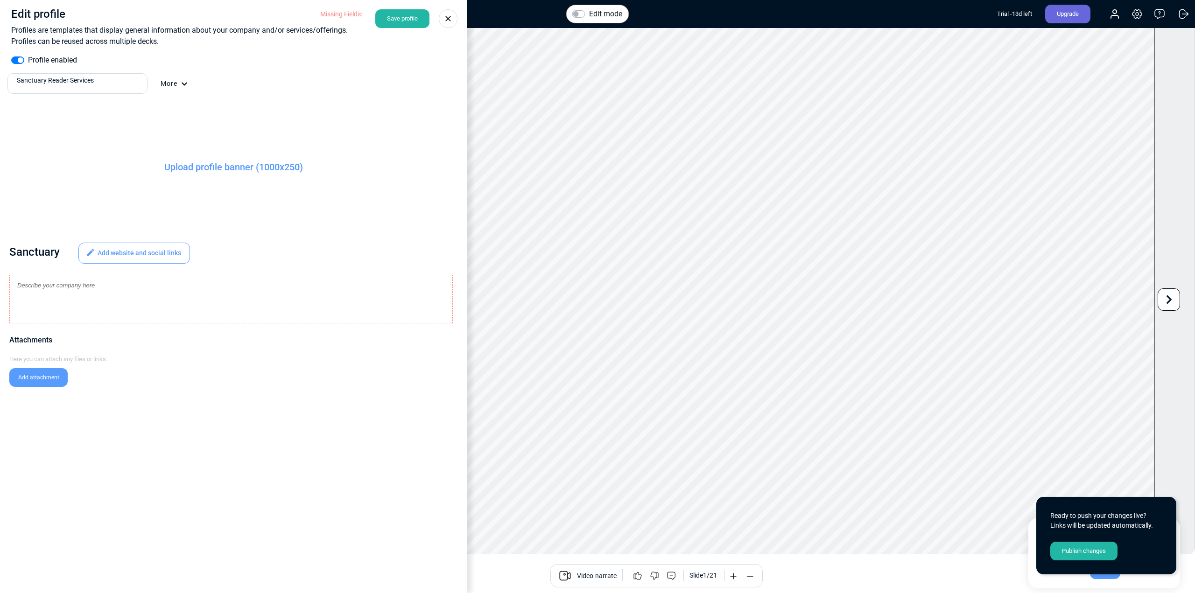
click at [336, 11] on div "Missing Fields:" at bounding box center [341, 18] width 42 height 19
click at [335, 72] on div "Edit profile Profiles are templates that display general information about your…" at bounding box center [233, 54] width 444 height 94
click at [45, 313] on div at bounding box center [231, 305] width 441 height 20
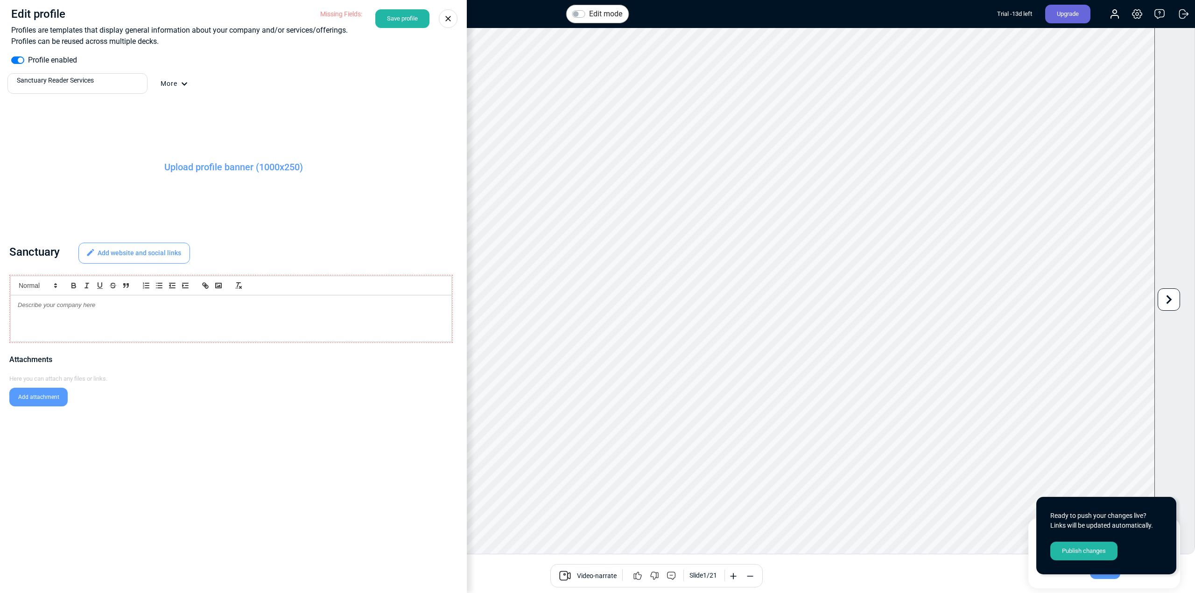
click at [45, 313] on div at bounding box center [231, 305] width 441 height 20
click at [138, 310] on div at bounding box center [231, 305] width 441 height 20
click at [159, 316] on div at bounding box center [231, 318] width 442 height 47
click at [97, 308] on p at bounding box center [231, 305] width 427 height 8
click at [100, 330] on div "Our mission is to help you see how your stars are aligned , and empower you to …" at bounding box center [231, 313] width 442 height 37
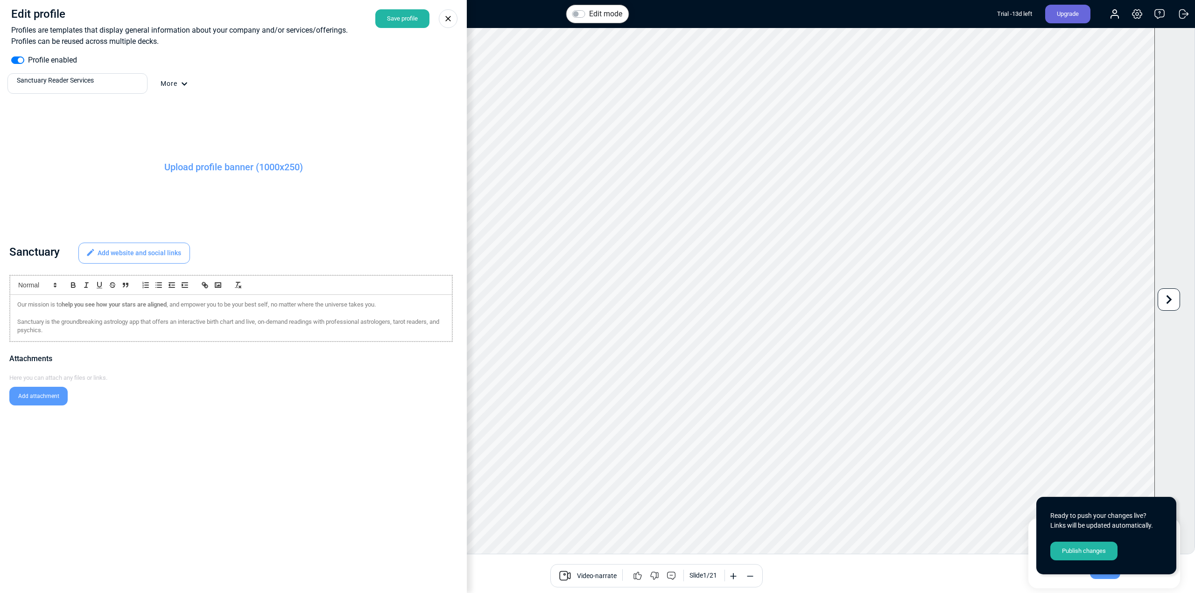
click at [265, 396] on div "Sanctuary Add website and social links Our mission is to help you see how your …" at bounding box center [233, 357] width 467 height 234
click at [174, 168] on label "Upload profile banner (1000x250)" at bounding box center [233, 167] width 467 height 117
click at [0, 0] on input "Upload profile banner (1000x250)" at bounding box center [0, 0] width 0 height 0
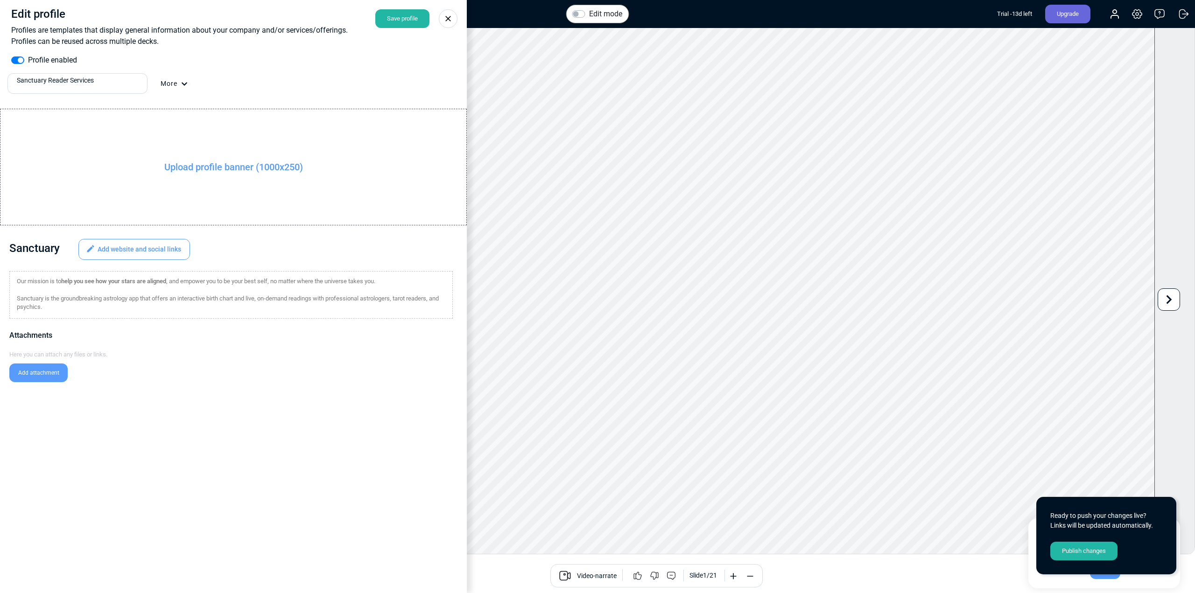
click at [397, 19] on div "Save profile" at bounding box center [402, 18] width 54 height 19
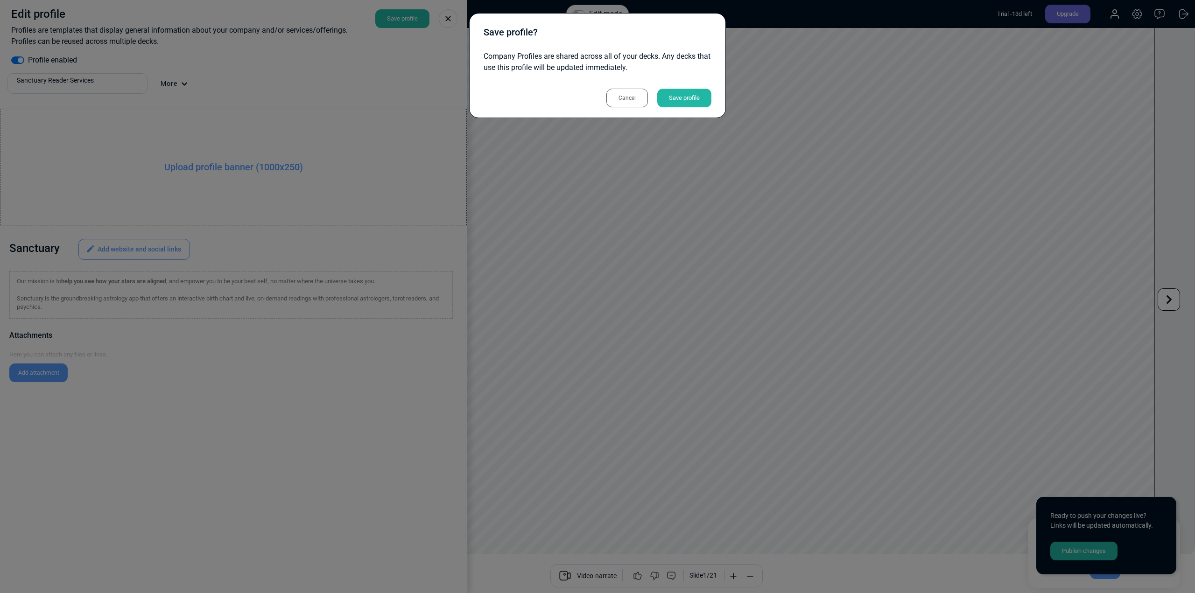
click at [675, 98] on div "Save profile" at bounding box center [684, 98] width 54 height 19
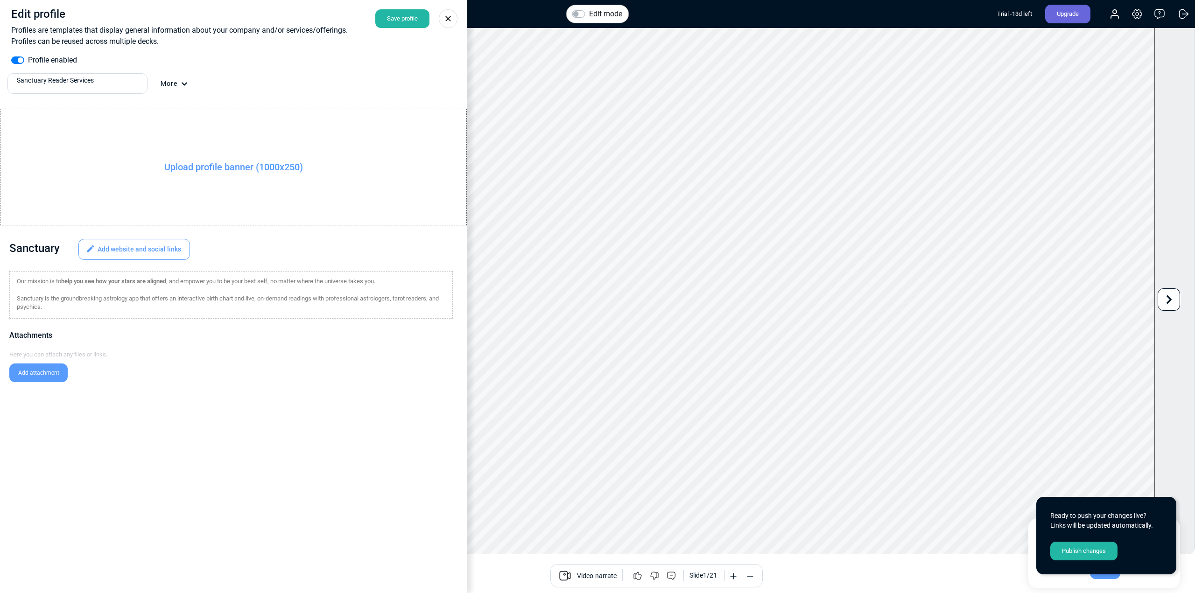
click at [447, 16] on icon at bounding box center [447, 18] width 9 height 9
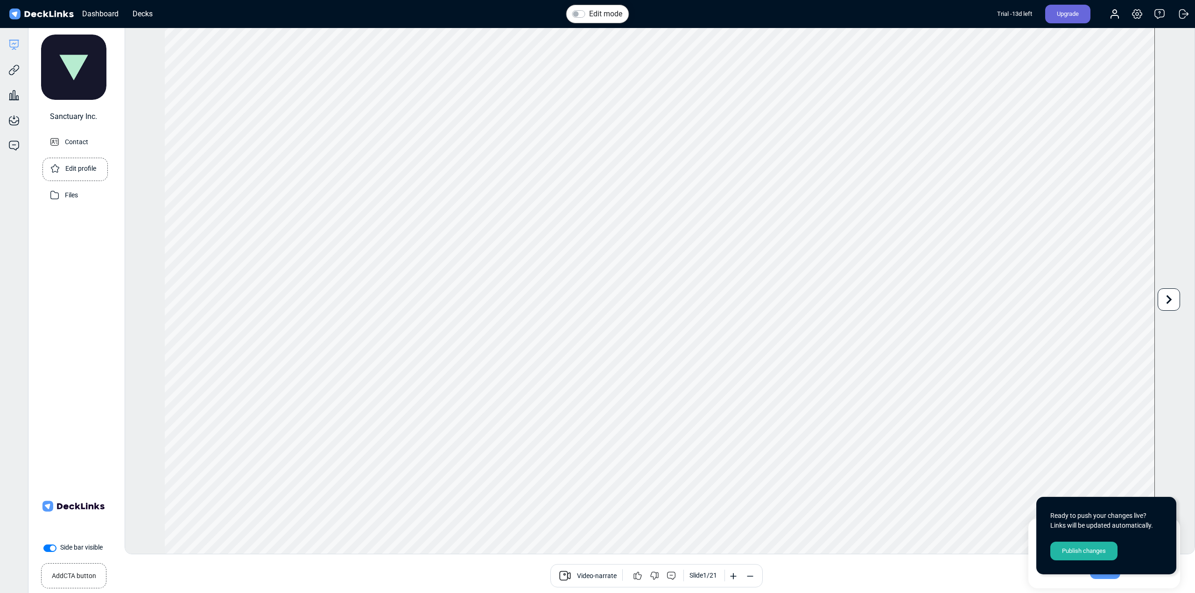
click at [82, 173] on p "Edit profile" at bounding box center [80, 168] width 31 height 12
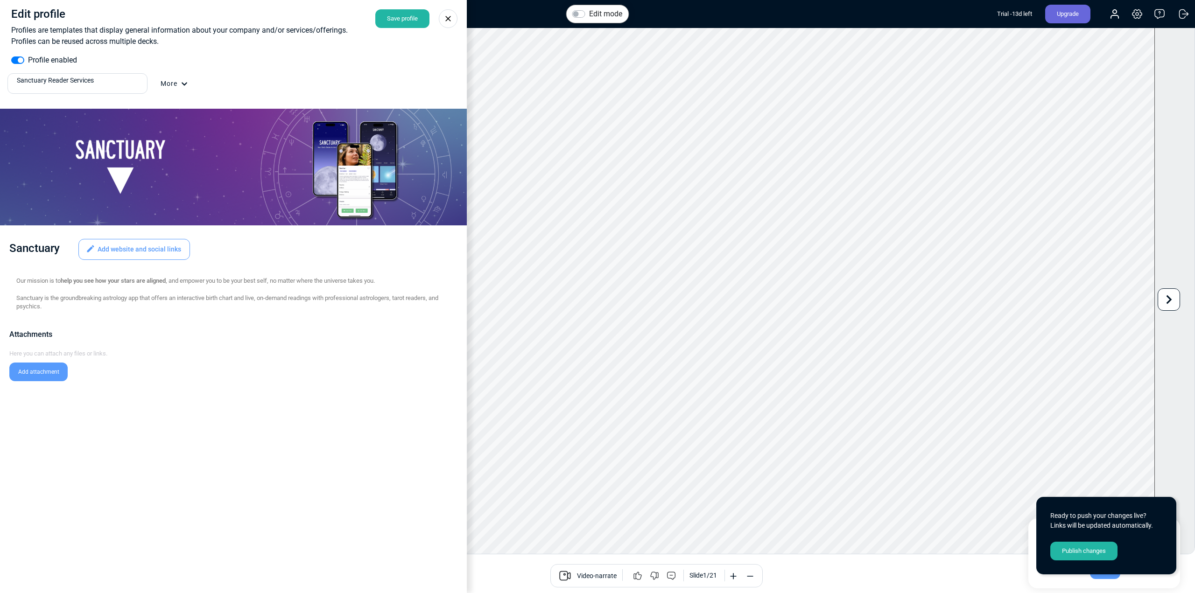
click at [455, 18] on div at bounding box center [448, 18] width 19 height 19
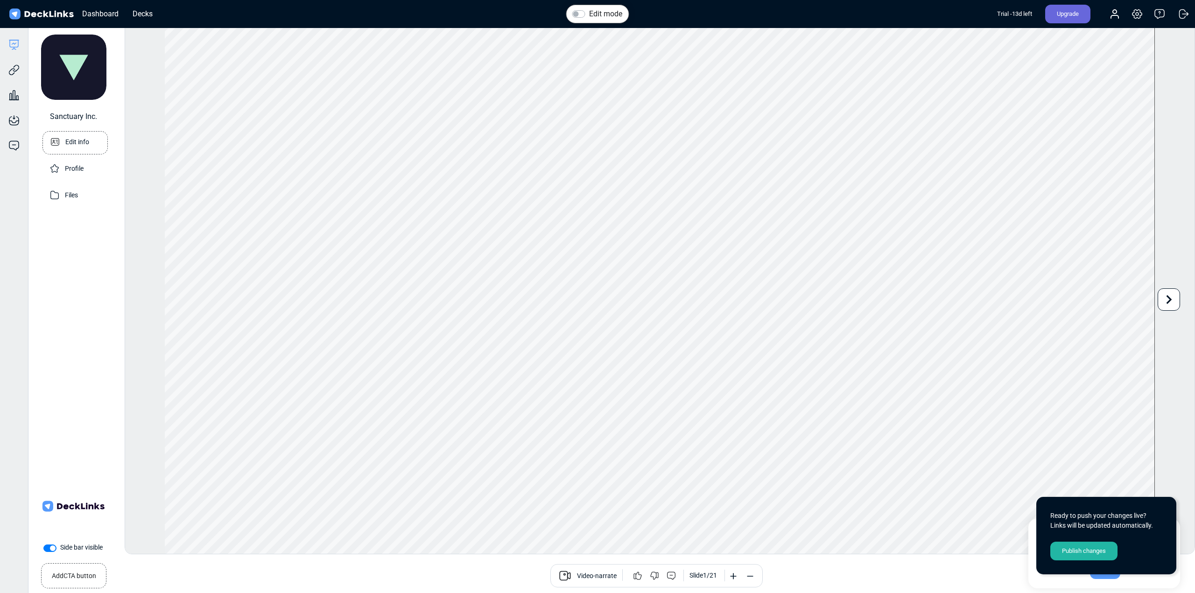
click at [83, 144] on p "Edit info" at bounding box center [77, 141] width 24 height 12
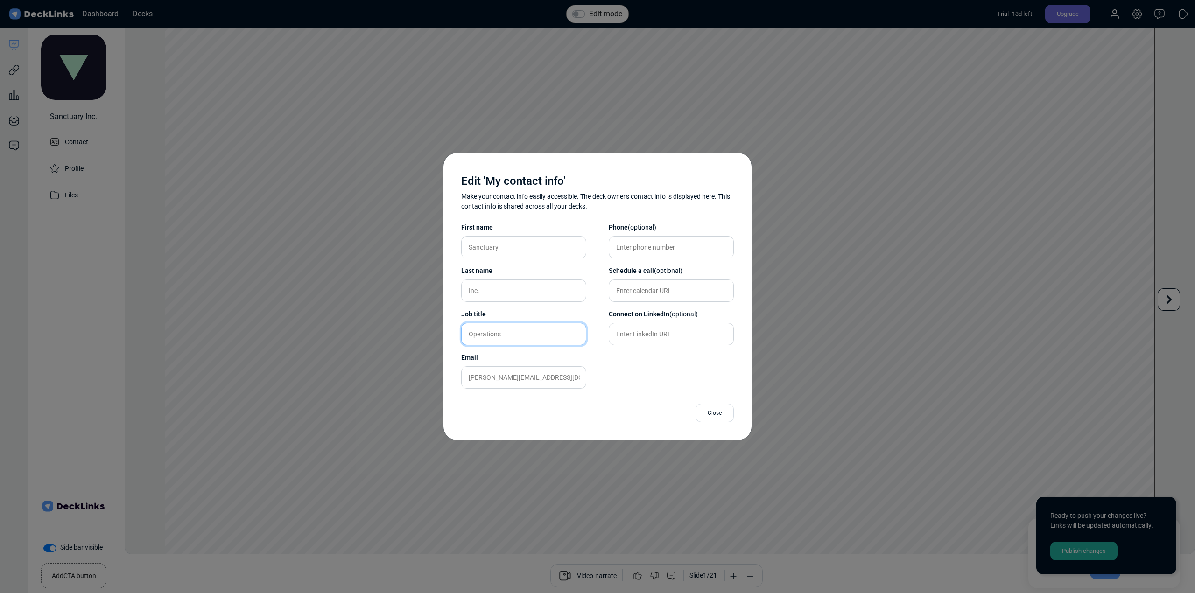
click at [528, 337] on input "Operations" at bounding box center [523, 334] width 125 height 22
click at [524, 330] on input "Reader Services" at bounding box center [523, 334] width 125 height 22
click at [512, 336] on input "Reader Services" at bounding box center [523, 334] width 125 height 22
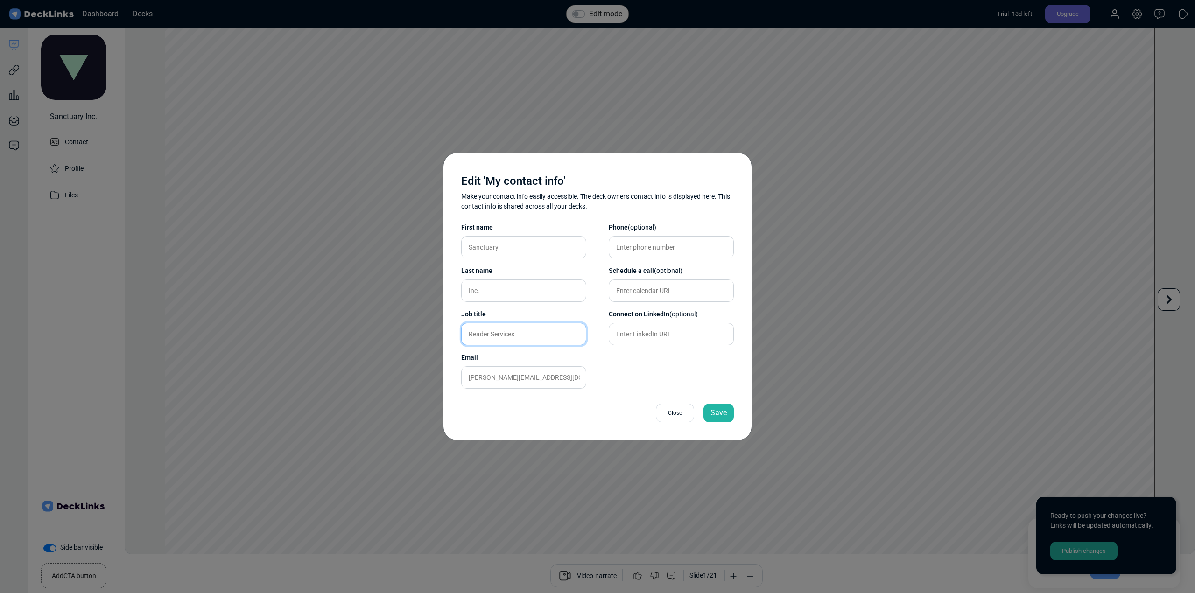
click at [512, 336] on input "Reader Services" at bounding box center [523, 334] width 125 height 22
type input "Reader Operations"
click at [654, 375] on div "Phone (optional) Schedule a call (optional) Connect on LinkedIn (optional)" at bounding box center [671, 307] width 125 height 177
click at [712, 409] on div "Save" at bounding box center [718, 413] width 30 height 19
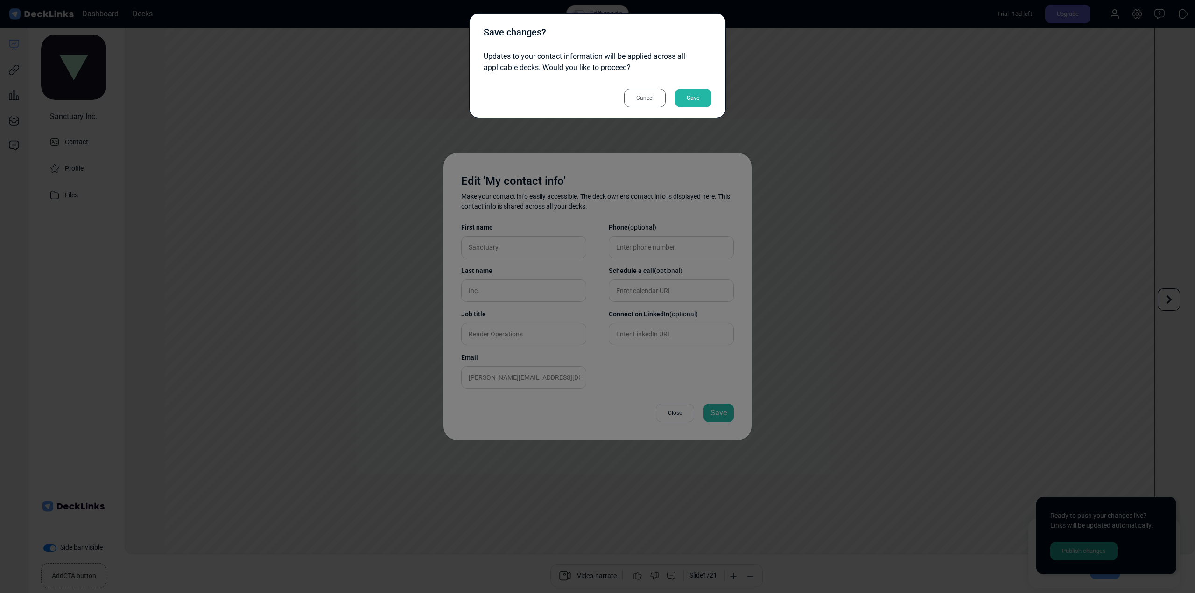
click at [691, 96] on div "Save" at bounding box center [693, 98] width 36 height 19
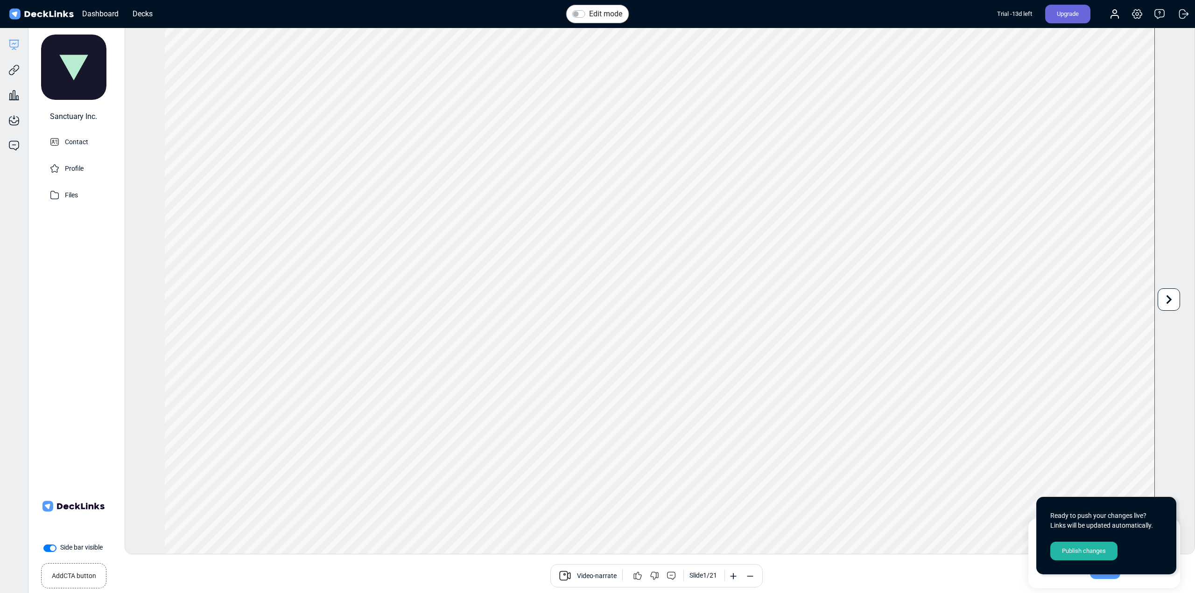
click at [60, 547] on label "Side bar visible" at bounding box center [81, 548] width 42 height 10
click at [51, 547] on input "Side bar visible" at bounding box center [46, 547] width 7 height 9
checkbox input "false"
click at [1096, 554] on div "Publish changes" at bounding box center [1083, 551] width 67 height 19
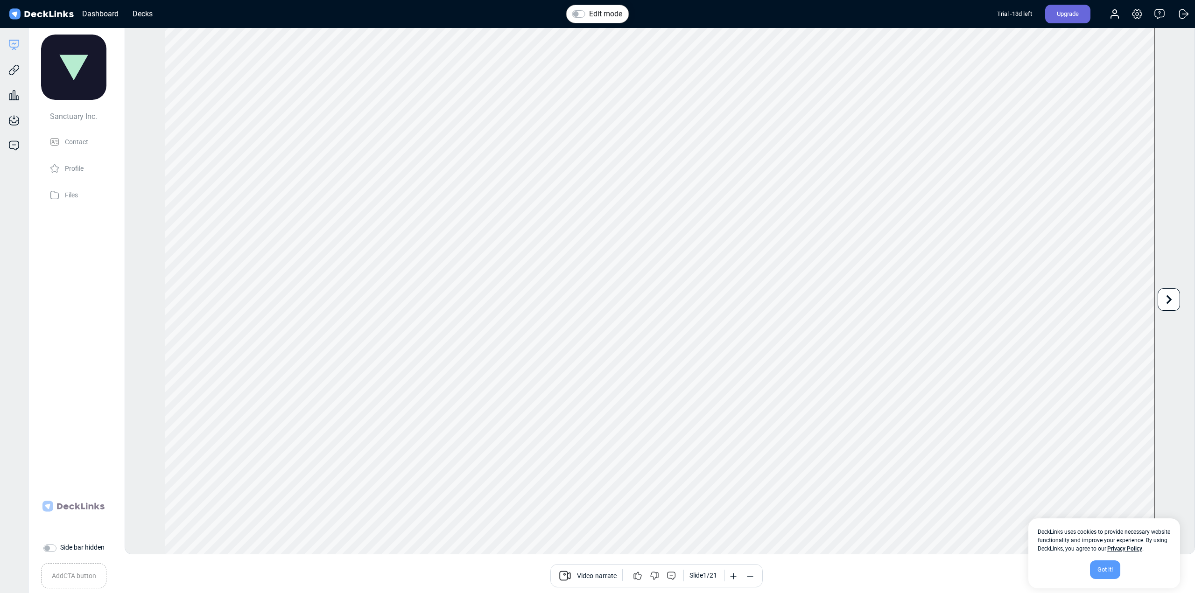
click at [1102, 572] on div "Got it!" at bounding box center [1105, 570] width 30 height 19
click at [13, 91] on icon at bounding box center [14, 95] width 2 height 9
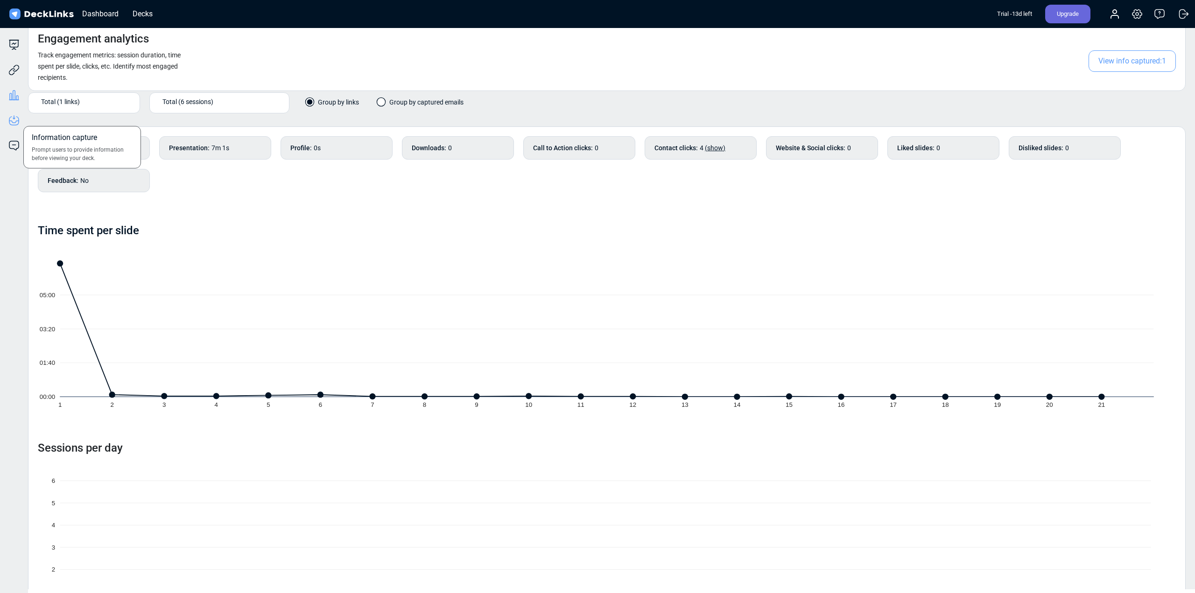
click at [14, 115] on icon at bounding box center [13, 120] width 11 height 11
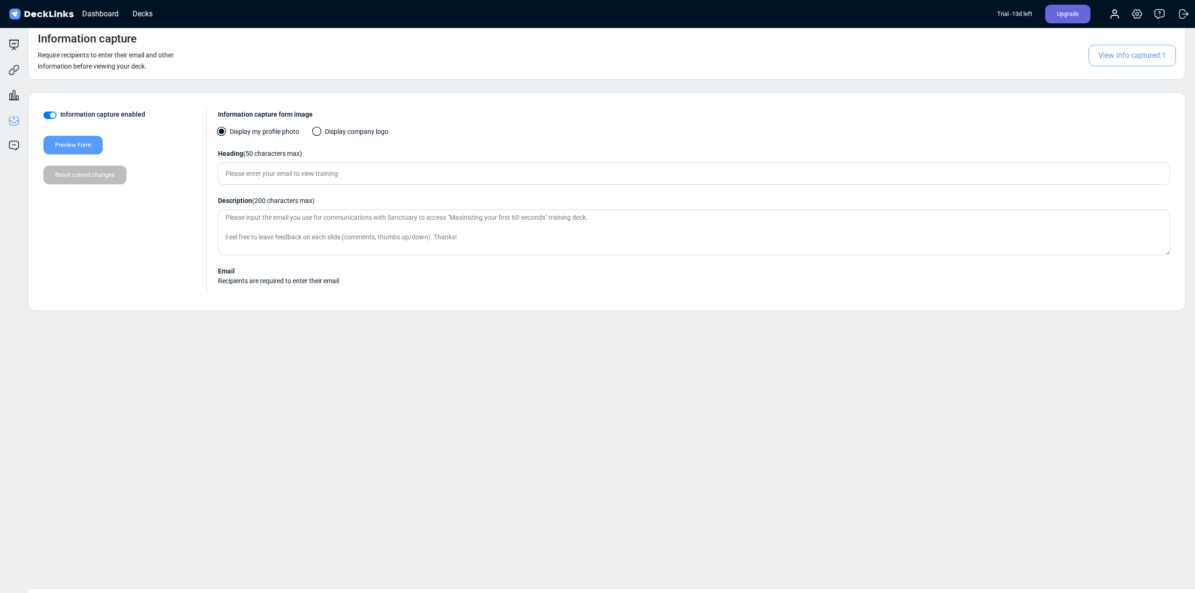
click at [1135, 59] on span "View info captured: 1" at bounding box center [1131, 55] width 87 height 21
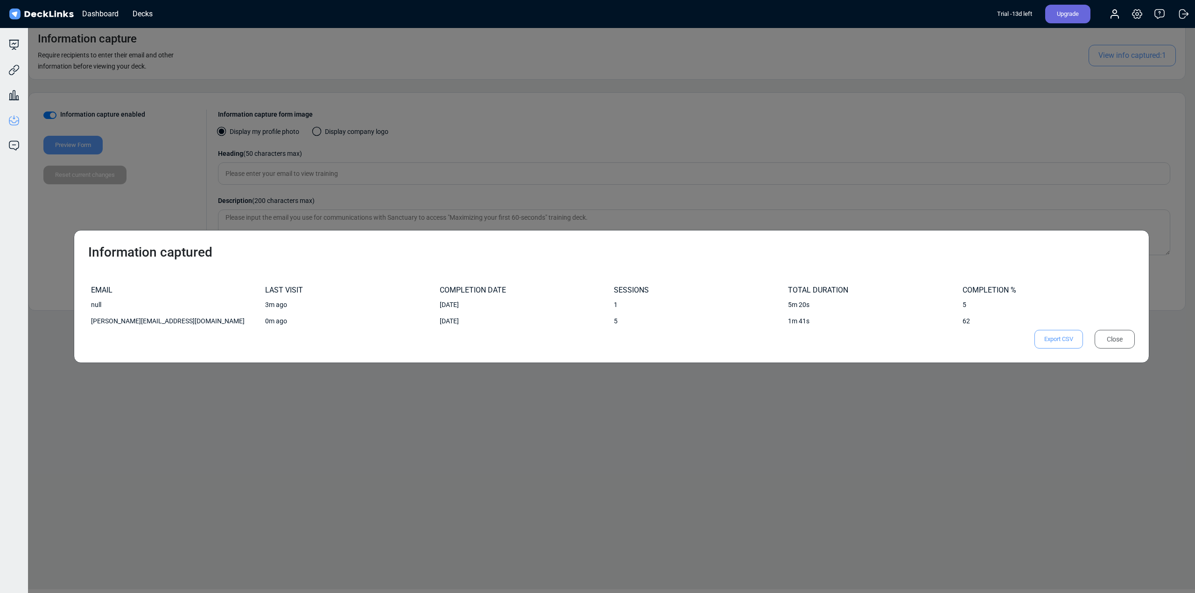
click at [1108, 342] on div "Close" at bounding box center [1114, 339] width 40 height 19
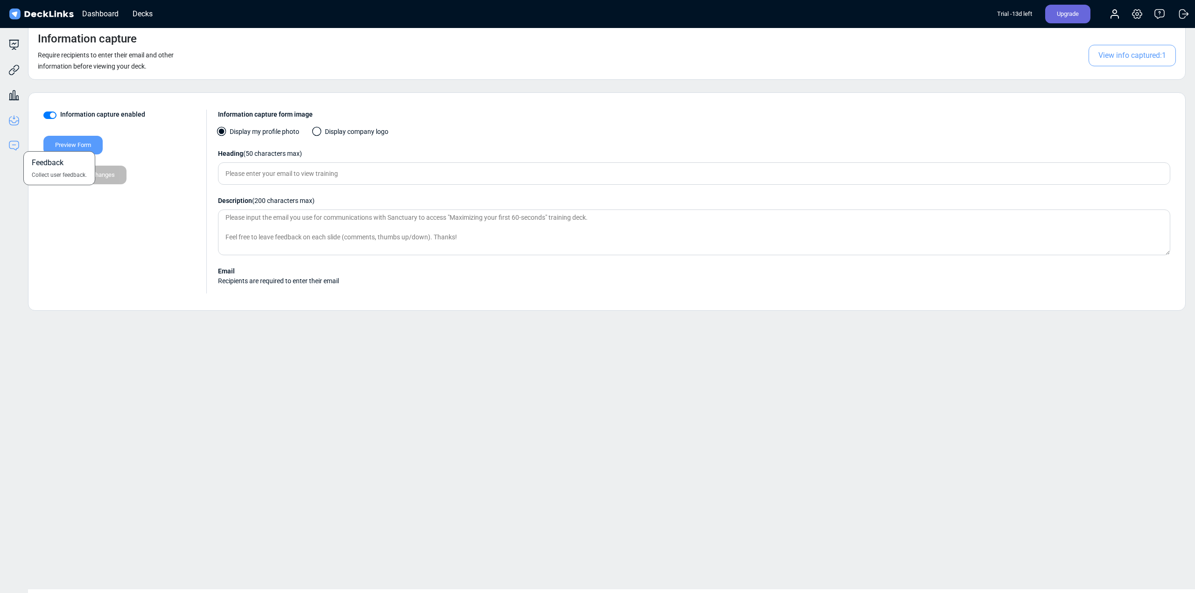
click at [9, 144] on icon at bounding box center [13, 145] width 11 height 11
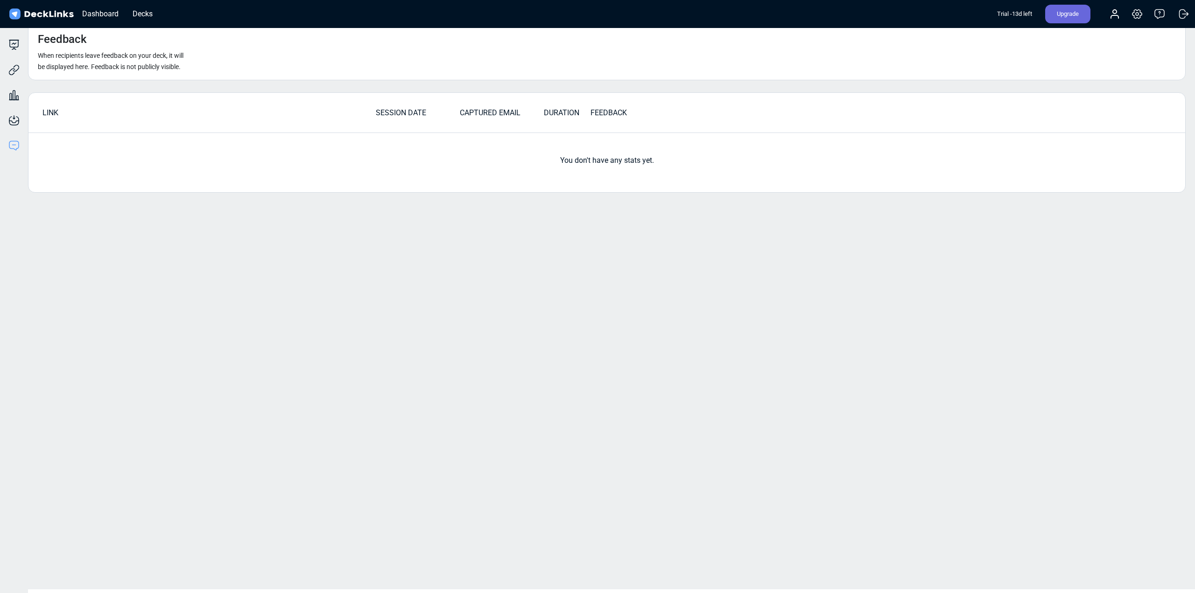
drag, startPoint x: 317, startPoint y: 284, endPoint x: 243, endPoint y: 233, distance: 90.0
click at [316, 283] on div "Feedback When recipients leave feedback on your deck, it will be displayed here…" at bounding box center [611, 305] width 1167 height 567
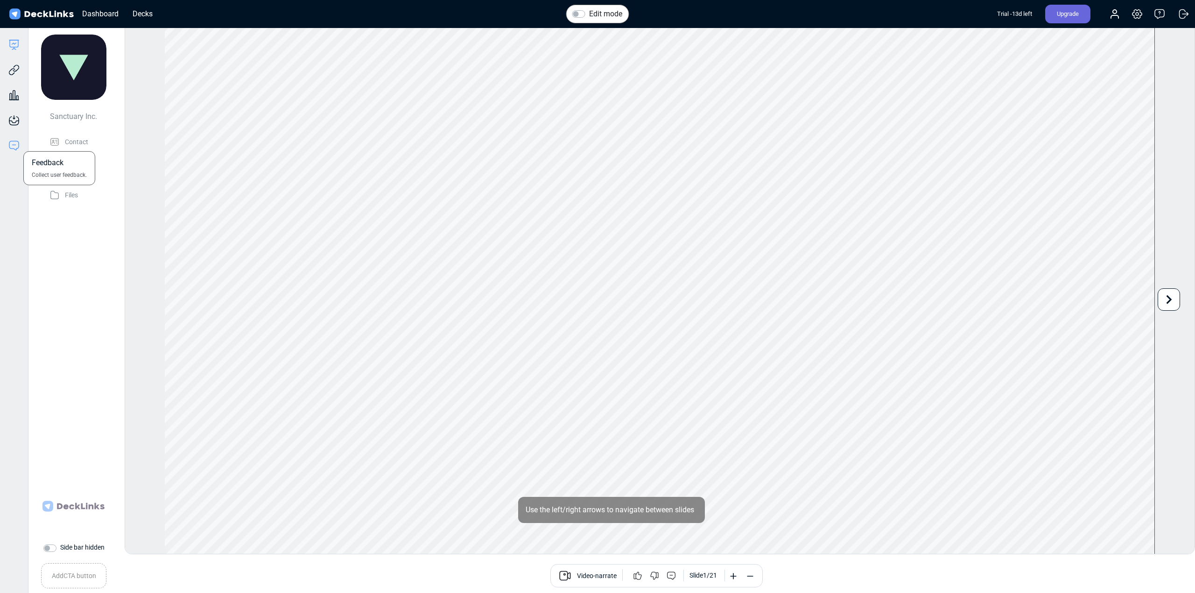
click at [9, 145] on icon at bounding box center [13, 145] width 9 height 9
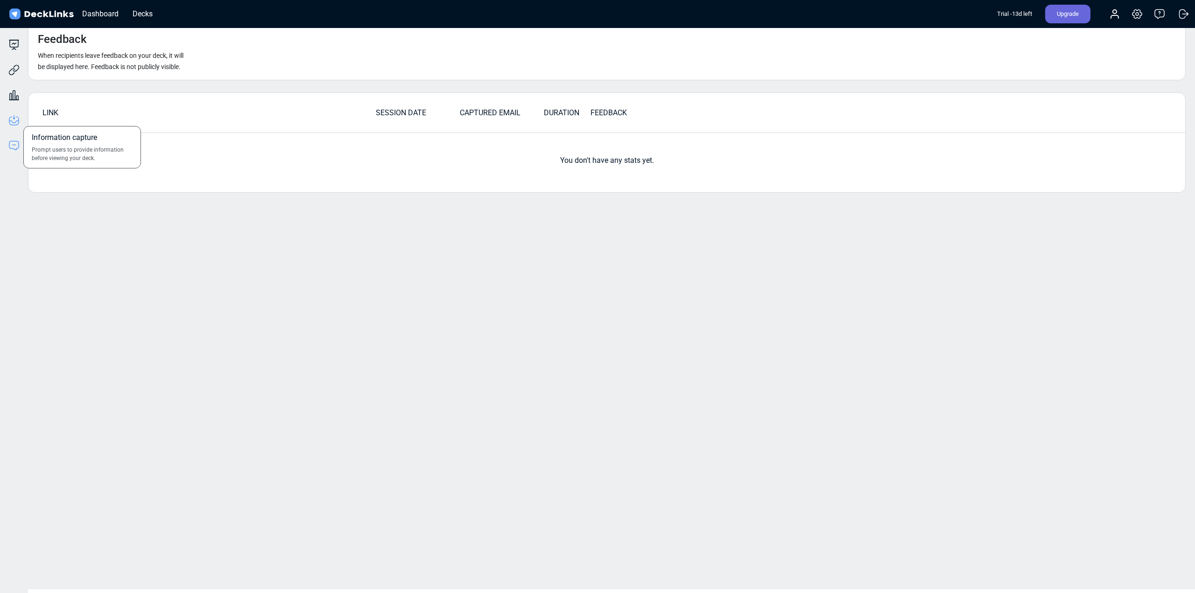
click at [18, 123] on icon at bounding box center [13, 120] width 11 height 11
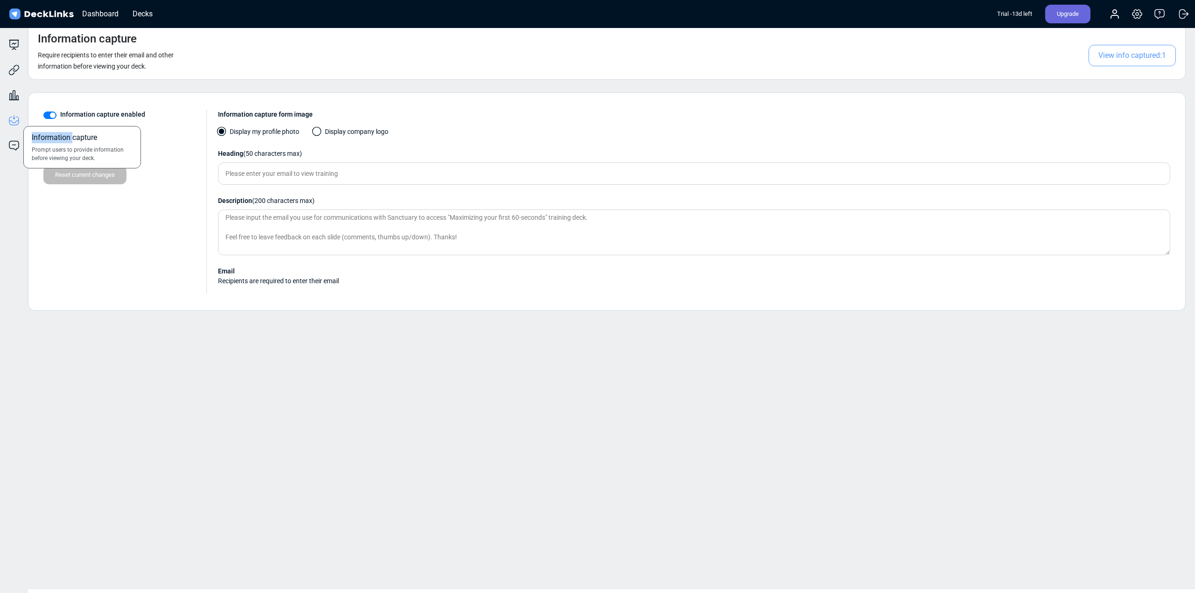
click at [18, 123] on icon at bounding box center [13, 120] width 11 height 11
click at [14, 147] on icon at bounding box center [13, 145] width 11 height 11
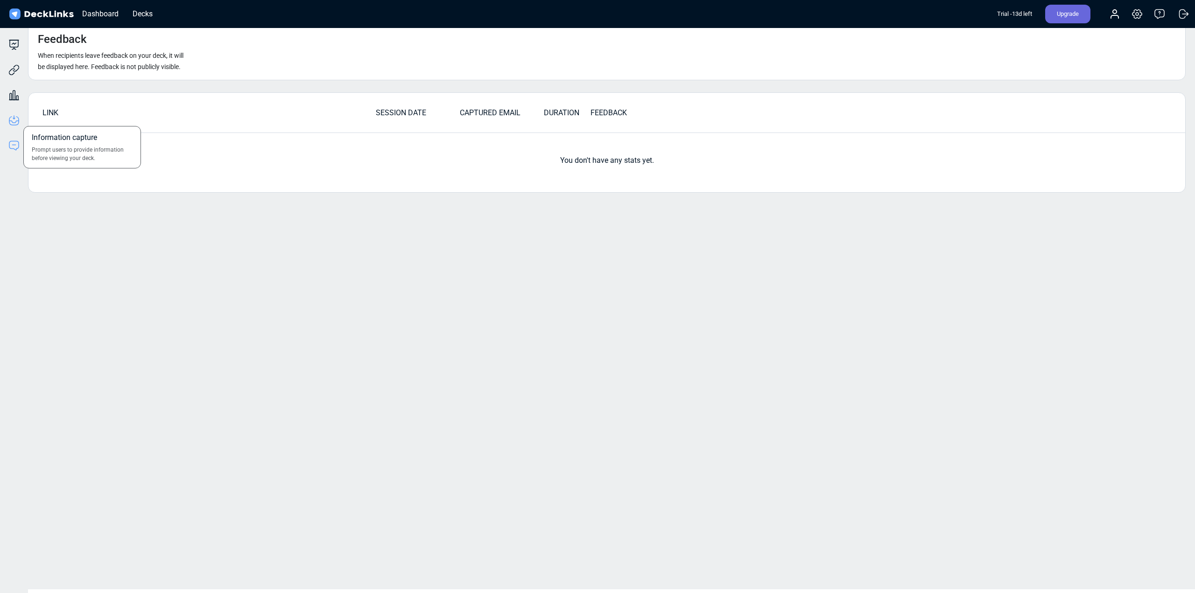
click at [16, 117] on icon at bounding box center [13, 121] width 9 height 8
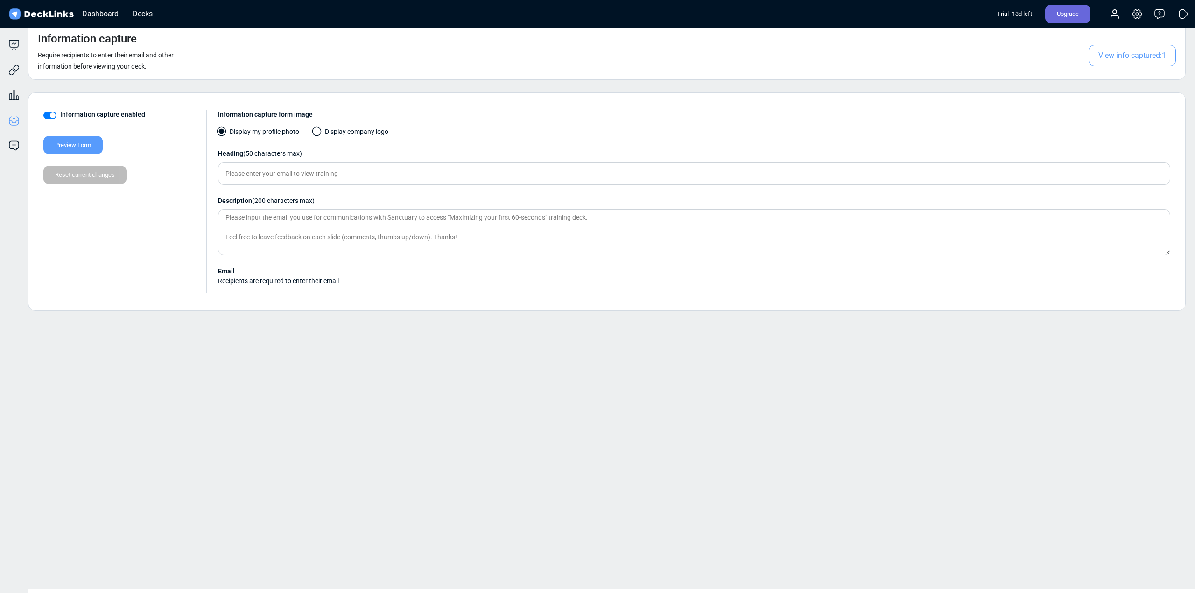
click at [1132, 52] on span "View info captured: 1" at bounding box center [1131, 55] width 87 height 21
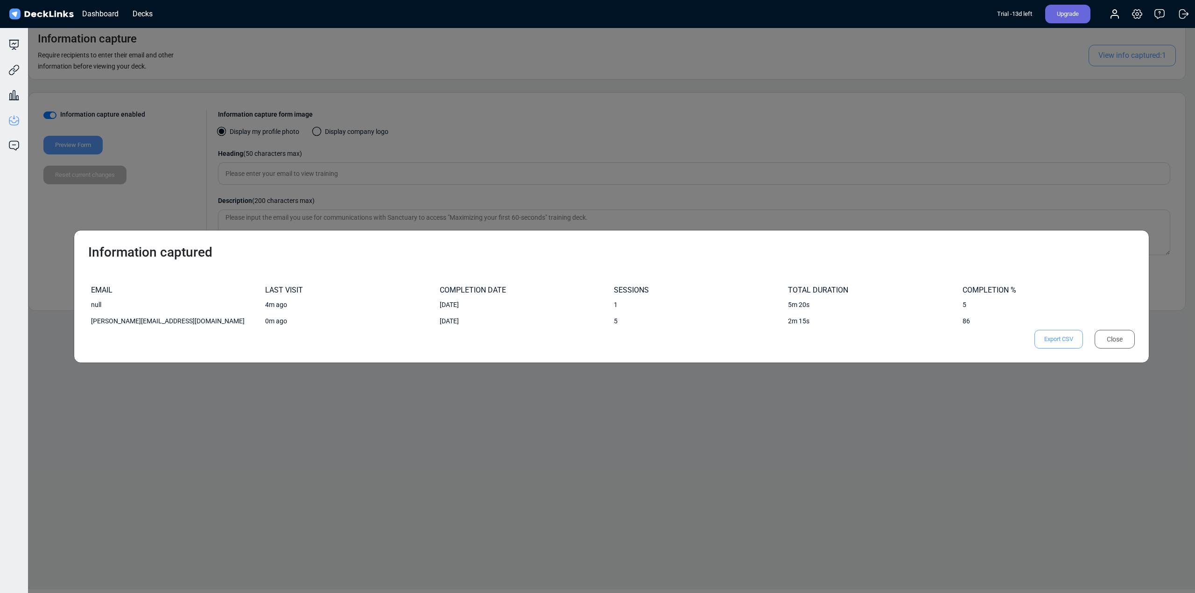
click at [1113, 333] on div "Close" at bounding box center [1114, 339] width 40 height 19
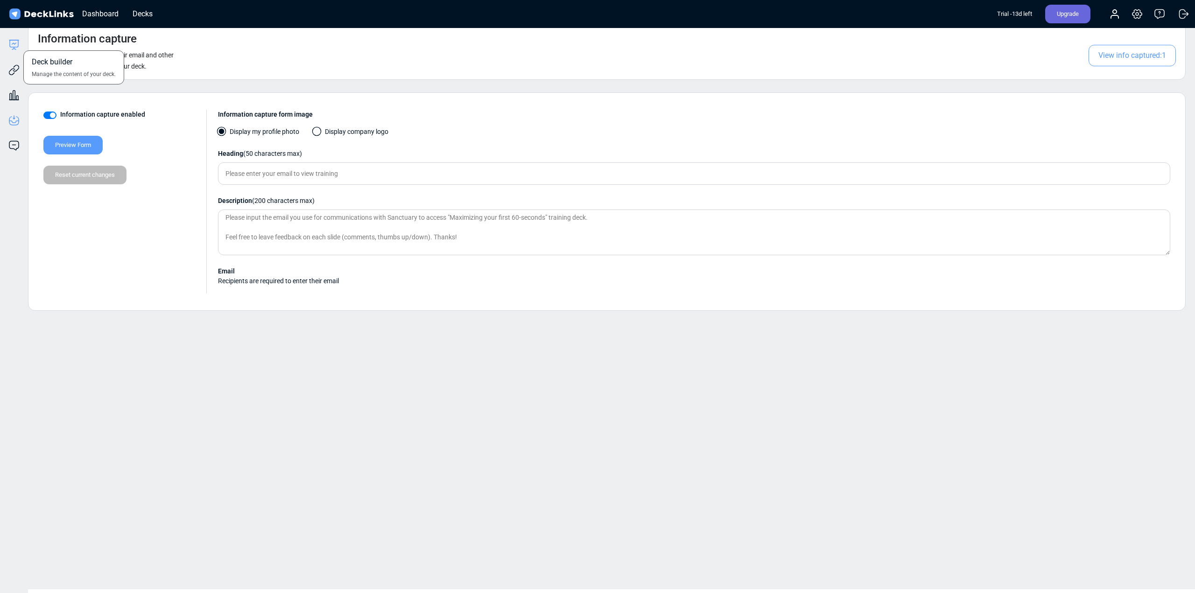
click at [14, 42] on icon at bounding box center [13, 44] width 11 height 11
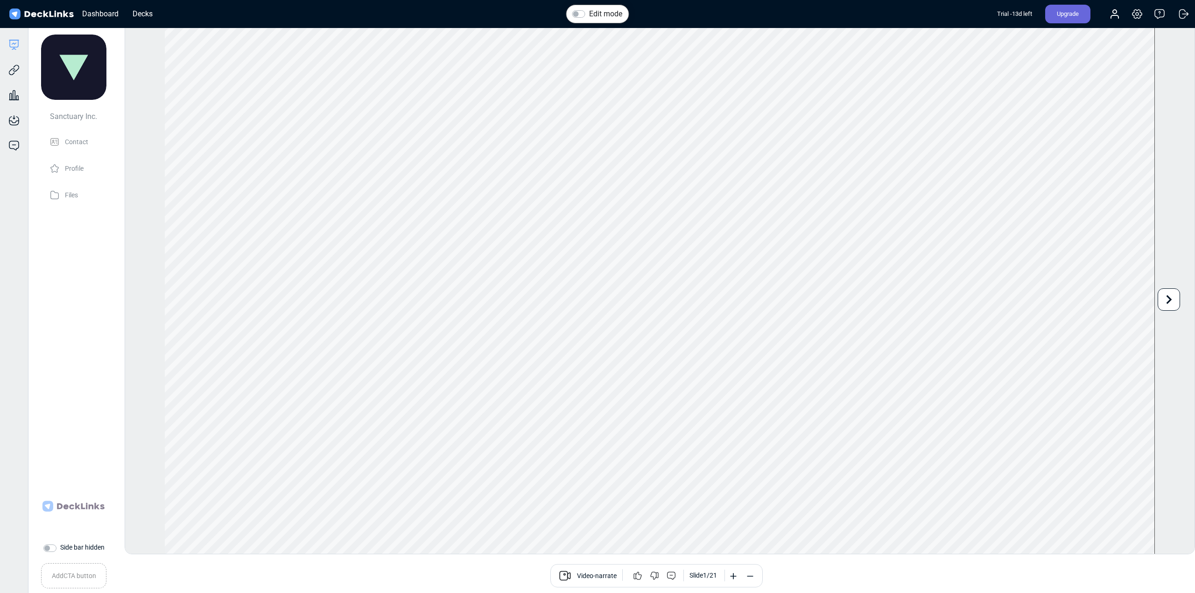
click at [70, 579] on div "Add CTA button Book a call Video-narrate Slide 1 / 21" at bounding box center [604, 575] width 1165 height 35
click at [73, 578] on div "Add CTA button Book a call Video-narrate Slide 1 / 21" at bounding box center [604, 575] width 1165 height 35
